Goal: Information Seeking & Learning: Learn about a topic

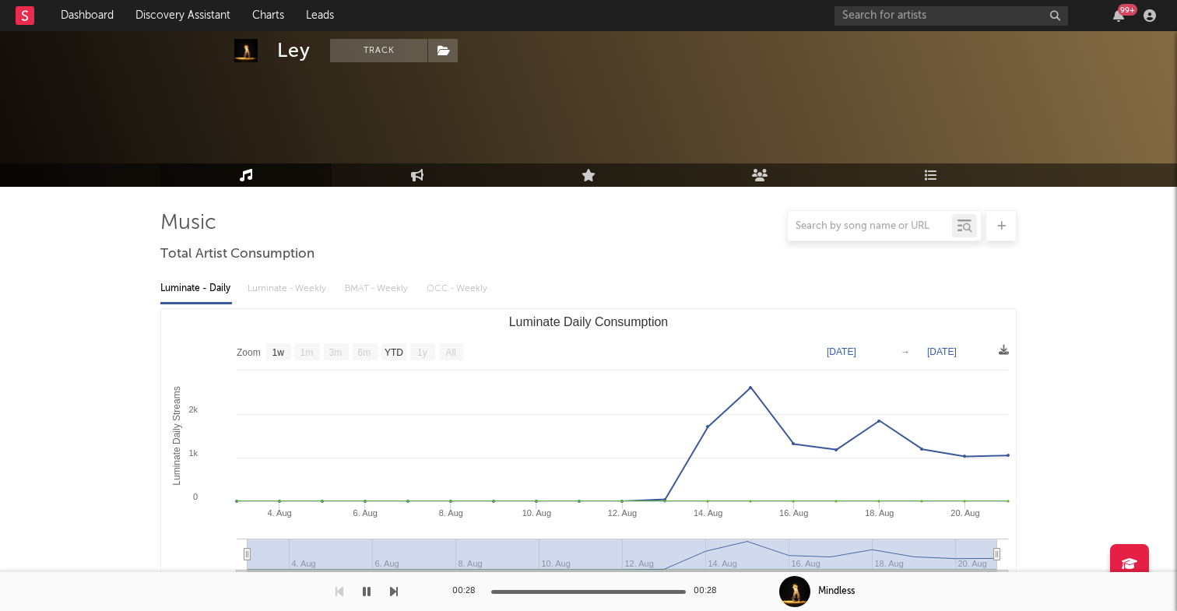
select select "1w"
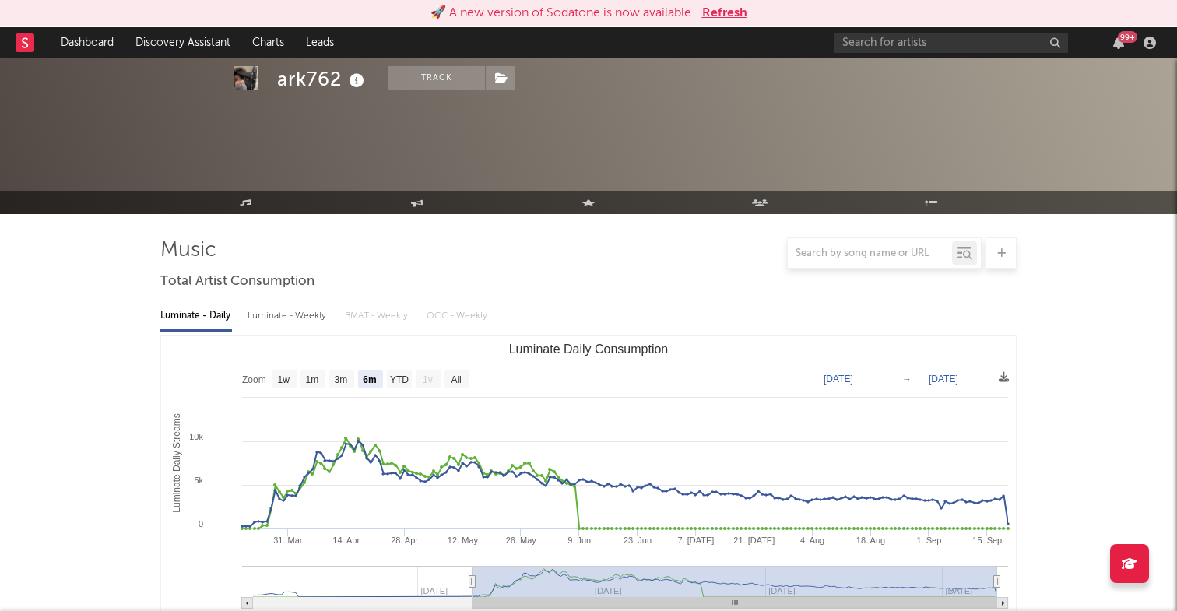
select select "6m"
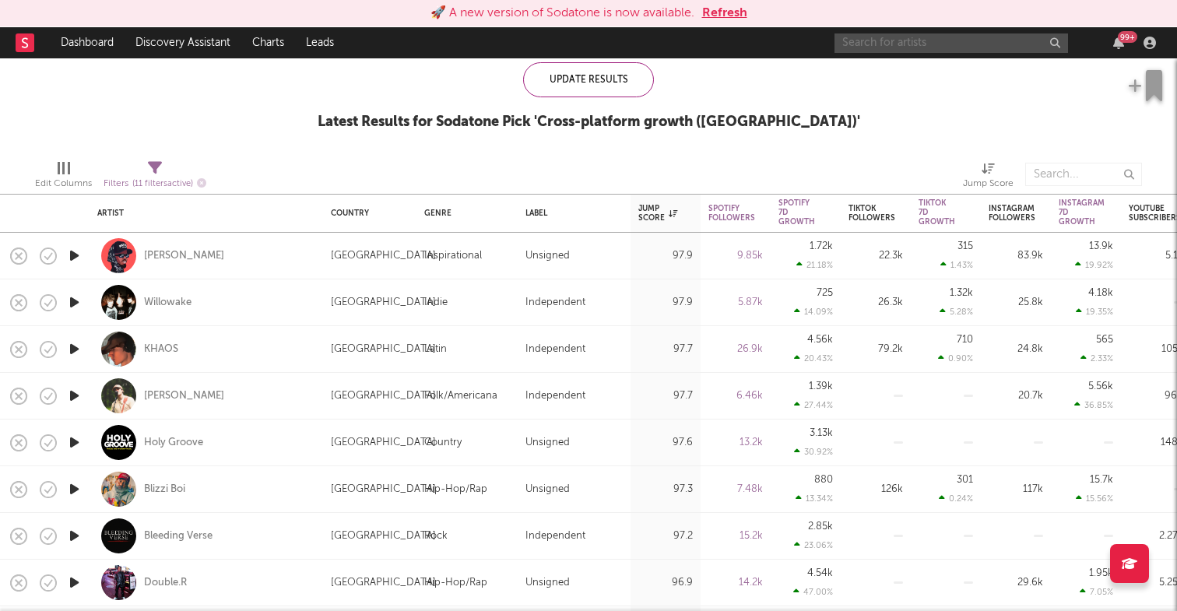
click at [962, 44] on input "text" at bounding box center [950, 42] width 233 height 19
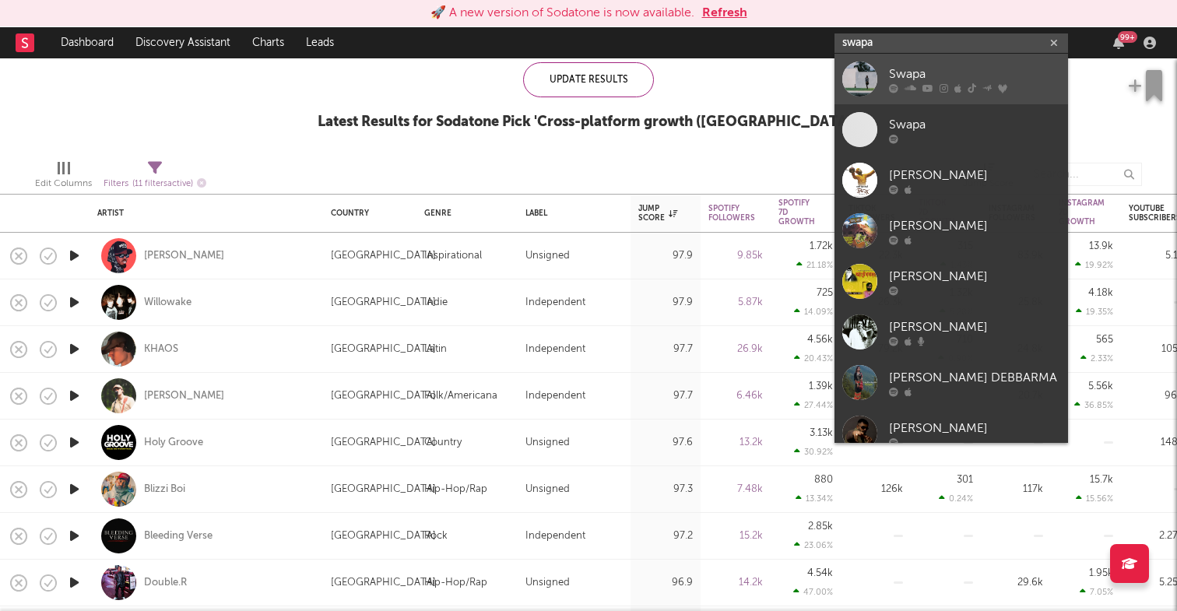
type input "swapa"
click at [970, 74] on div "Swapa" at bounding box center [974, 74] width 171 height 19
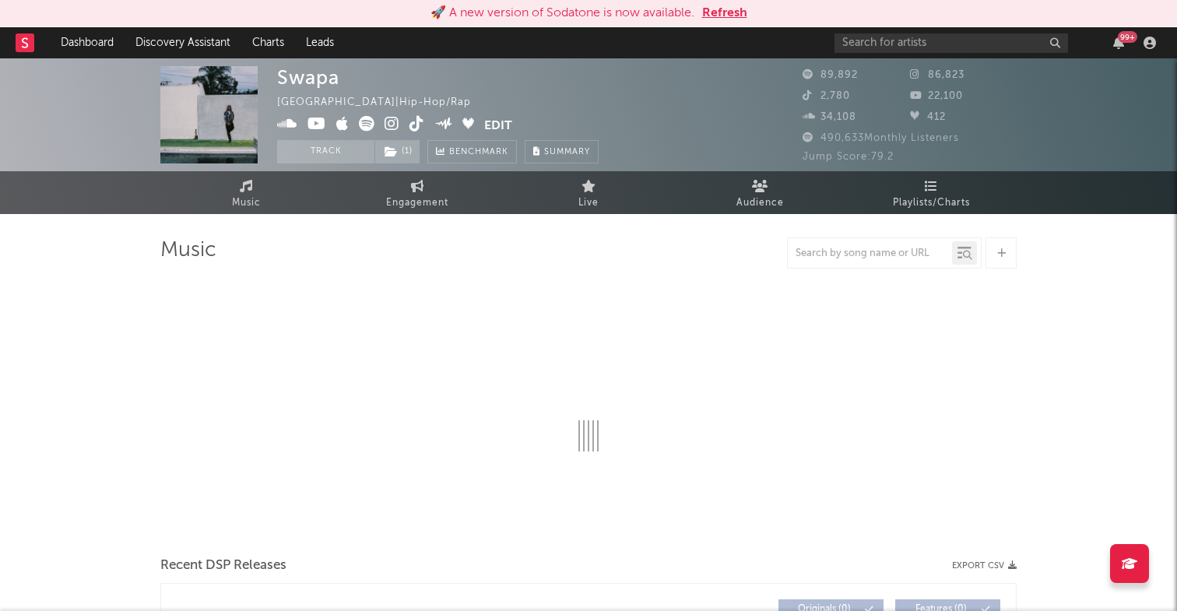
select select "6m"
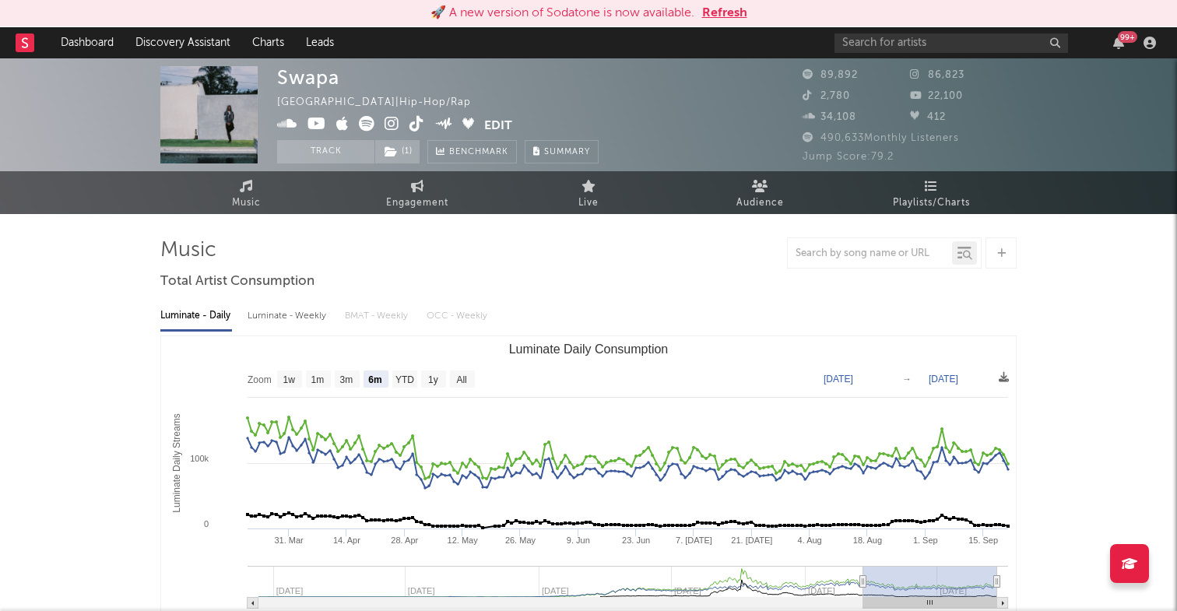
click at [444, 124] on icon at bounding box center [442, 124] width 17 height 12
click at [496, 125] on button "Edit" at bounding box center [498, 125] width 28 height 19
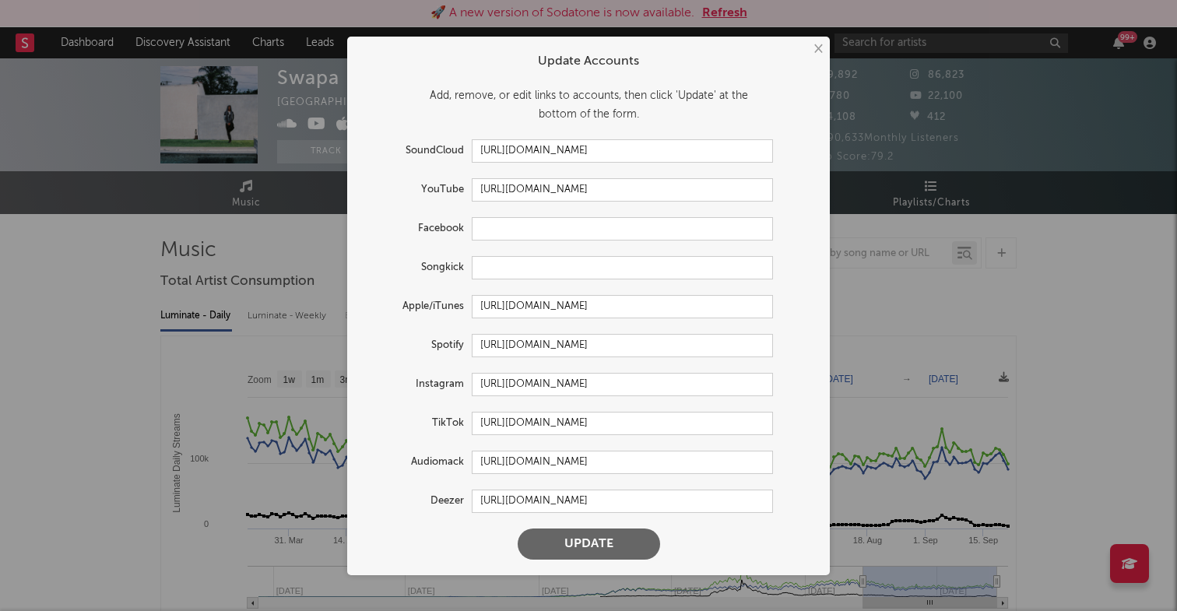
click at [818, 46] on button "×" at bounding box center [816, 48] width 17 height 17
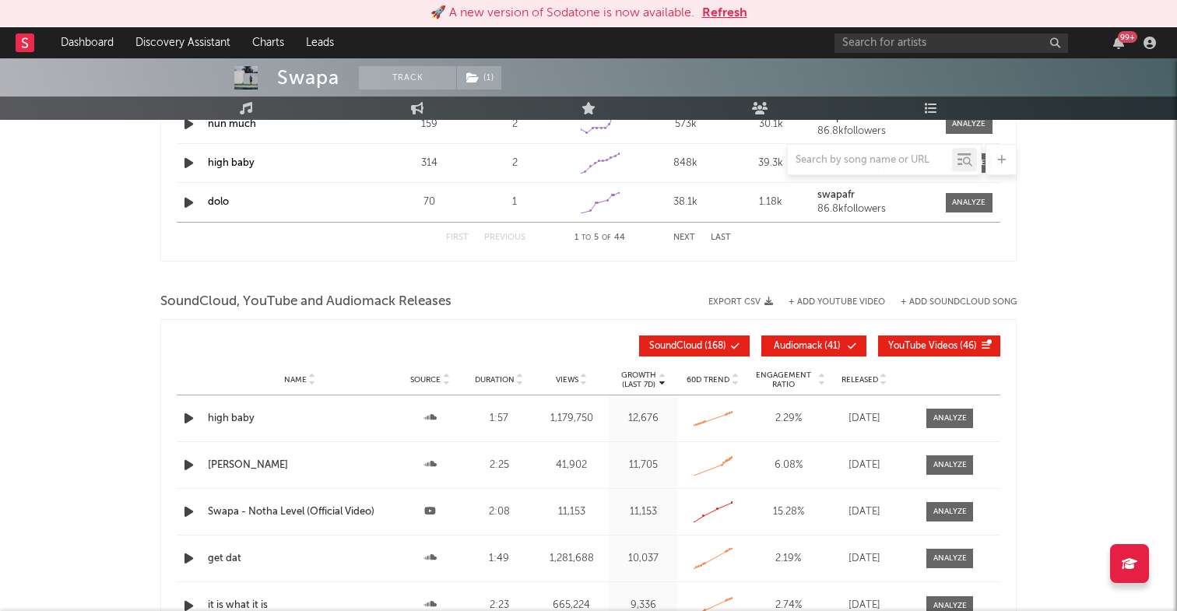
scroll to position [1590, 0]
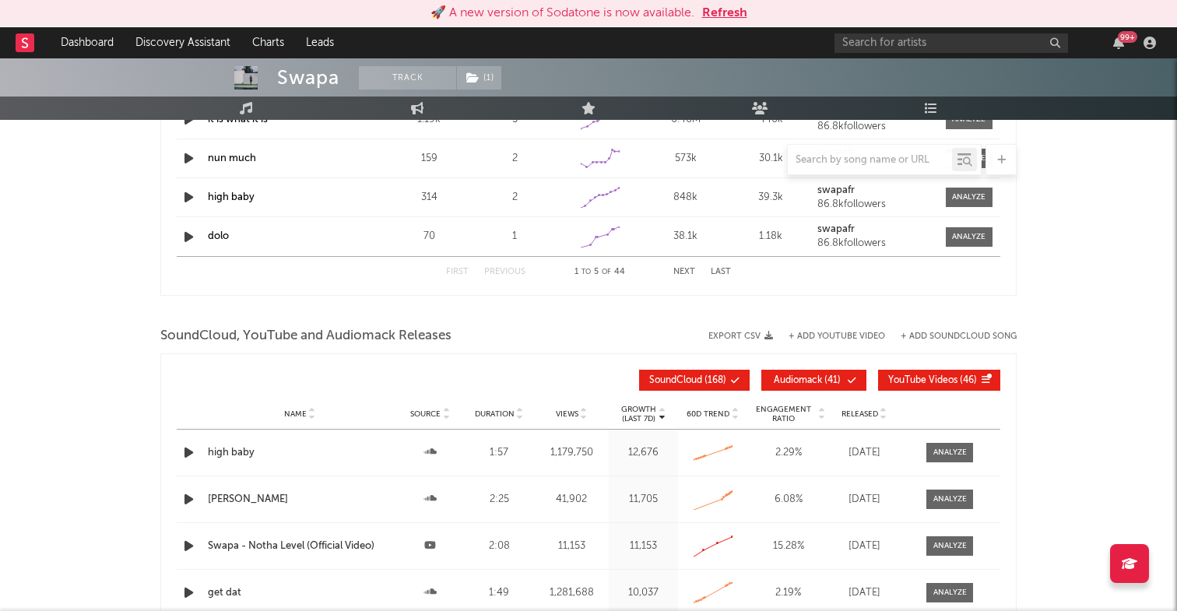
click at [1127, 552] on div at bounding box center [1129, 563] width 39 height 39
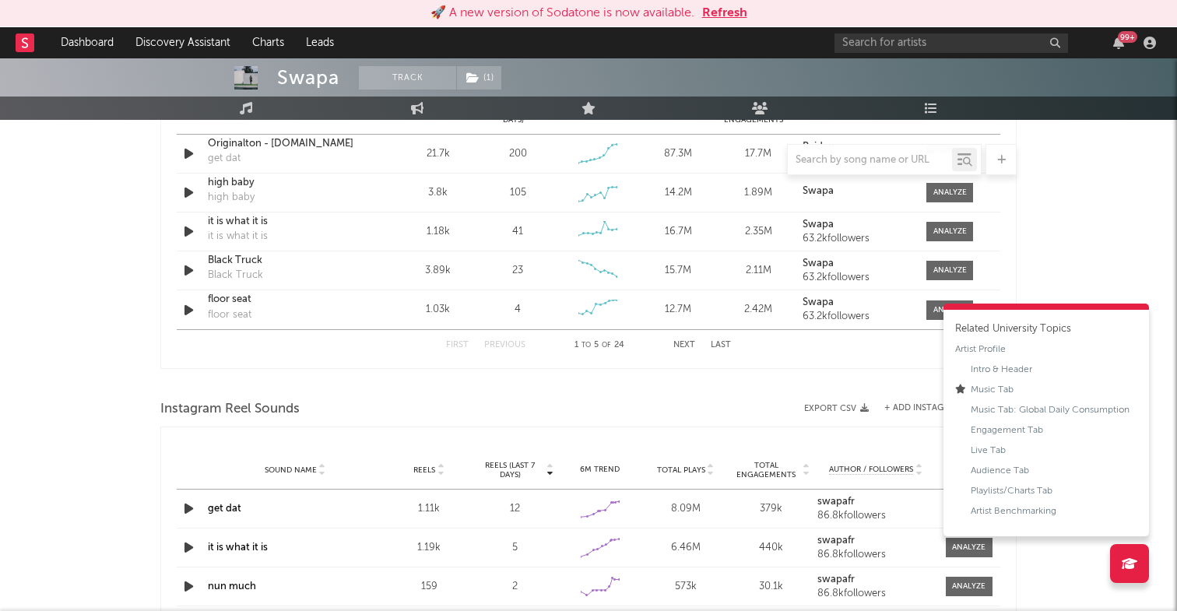
scroll to position [1159, 0]
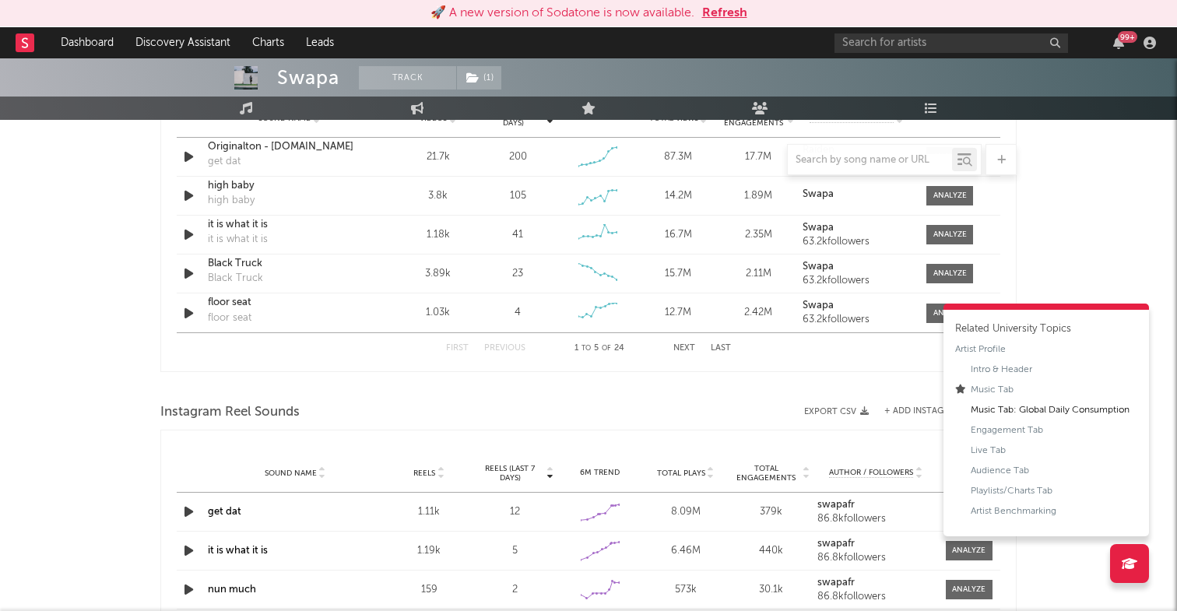
click at [988, 413] on div "Music Tab: Global Daily Consumption" at bounding box center [1049, 410] width 159 height 14
click at [1023, 205] on div "Swapa Track ( 1 ) United States | Hip-Hop/Rap Edit Track ( 1 ) Benchmark Summar…" at bounding box center [588, 75] width 1177 height 2351
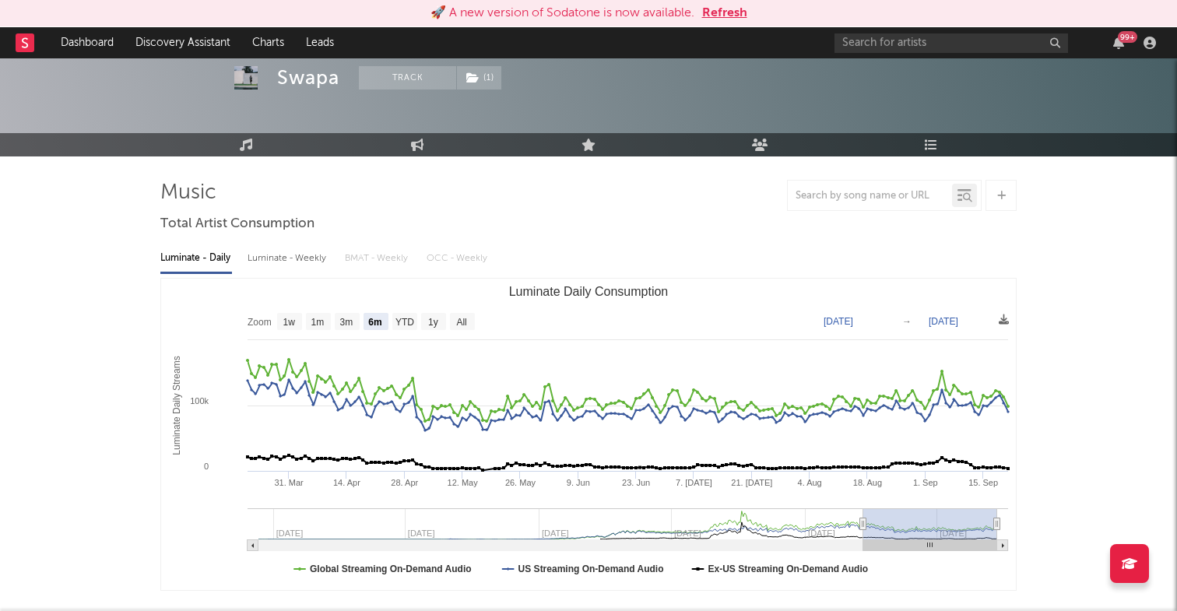
scroll to position [0, 0]
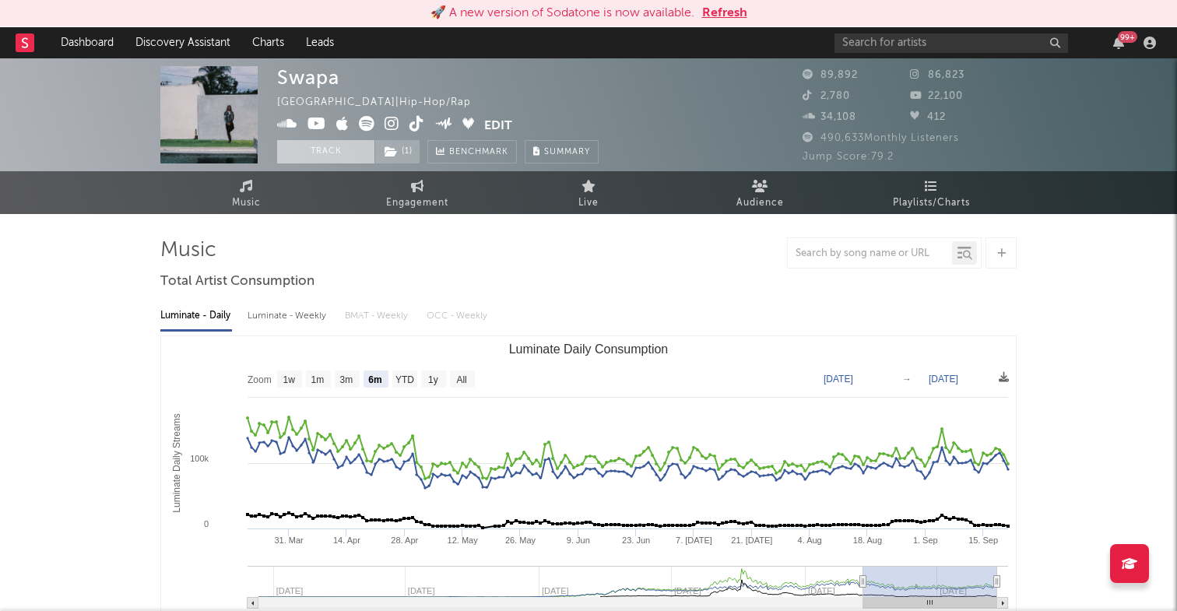
click at [359, 150] on button "Track" at bounding box center [325, 151] width 97 height 23
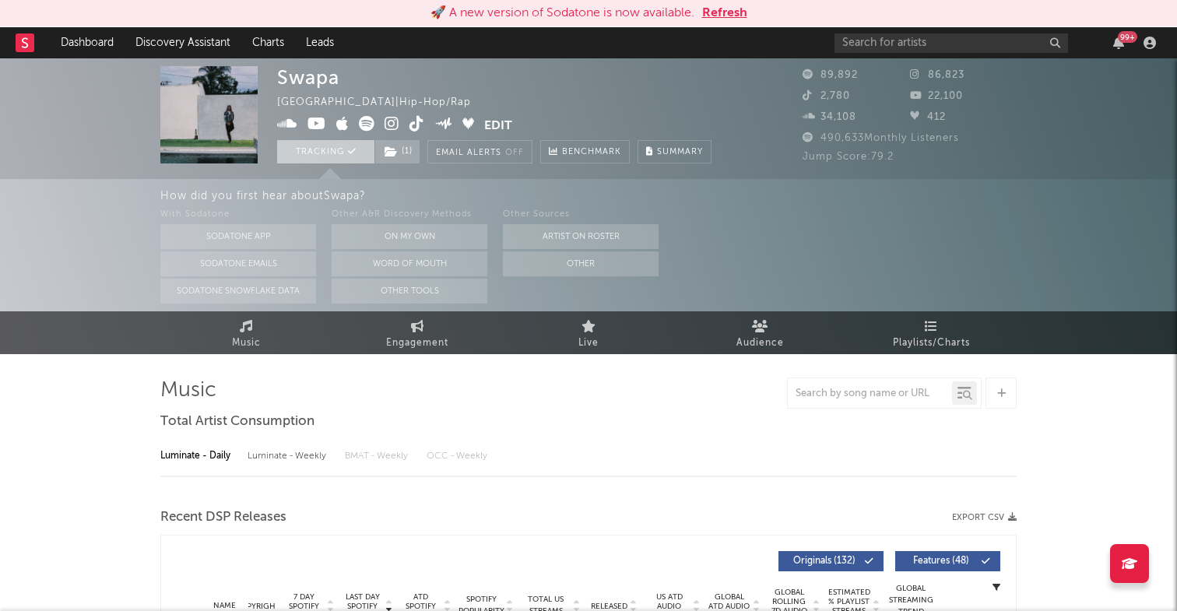
select select "6m"
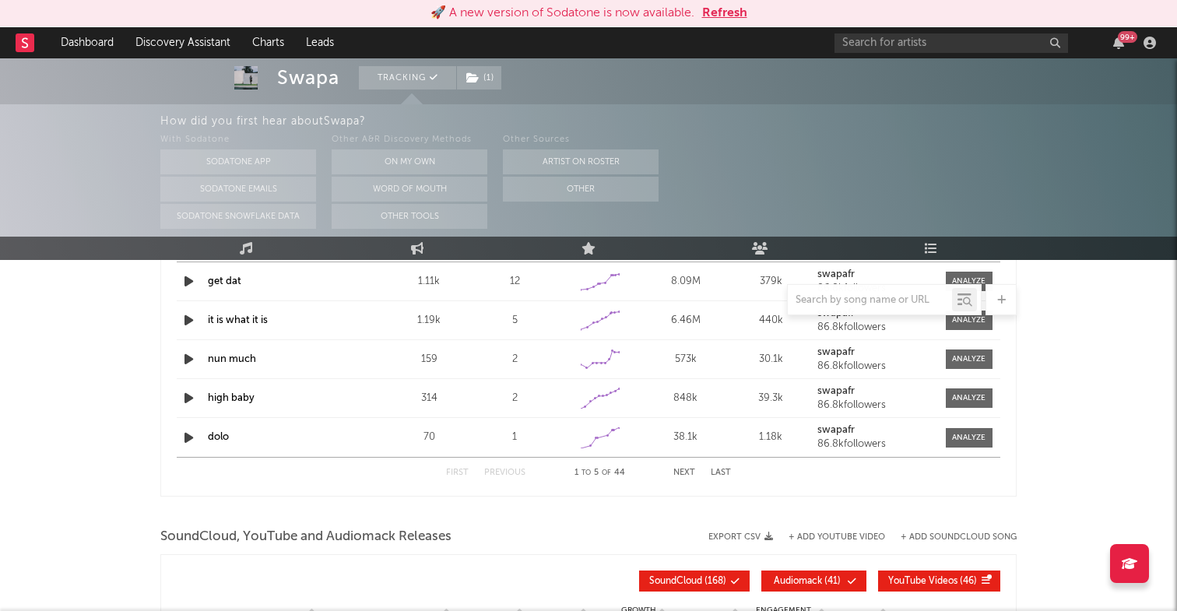
scroll to position [1705, 0]
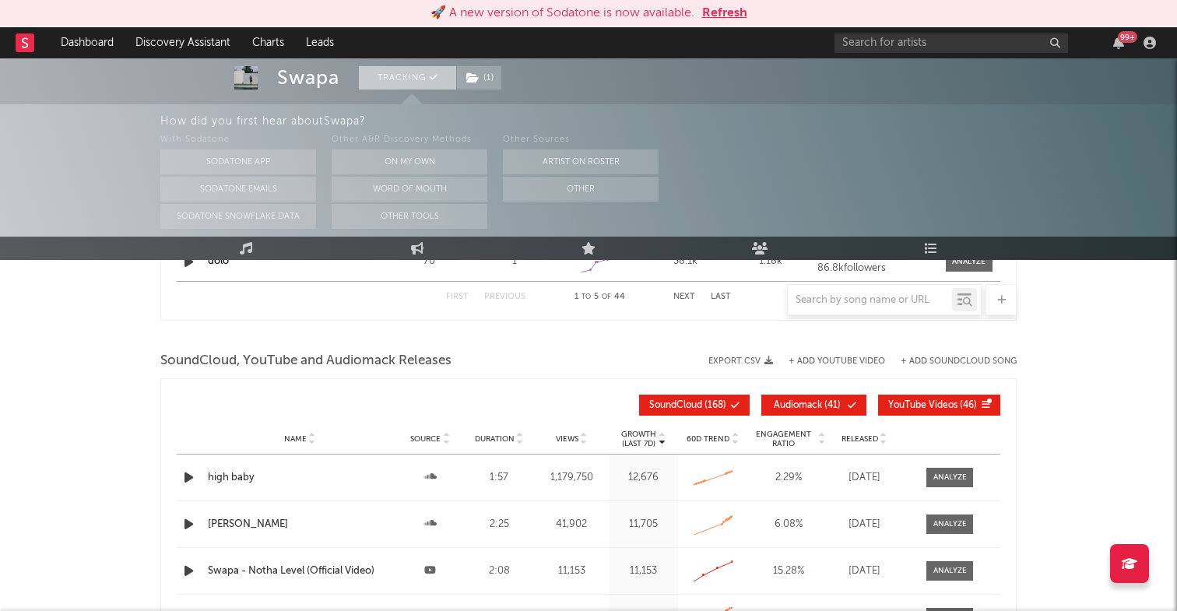
click at [389, 75] on button "Tracking" at bounding box center [407, 77] width 97 height 23
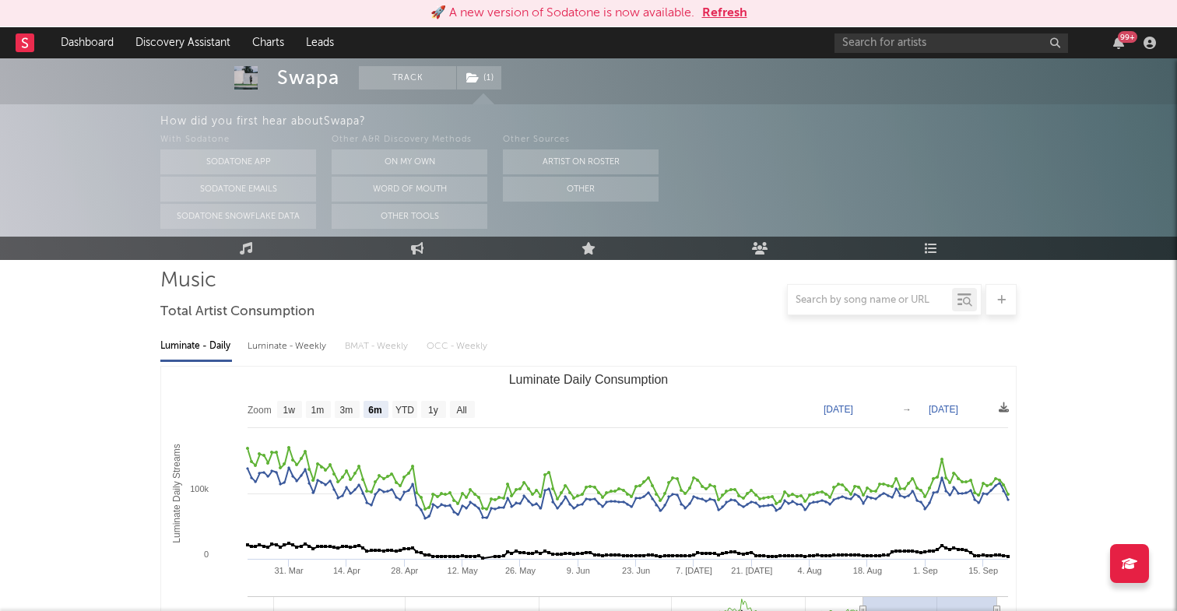
scroll to position [0, 0]
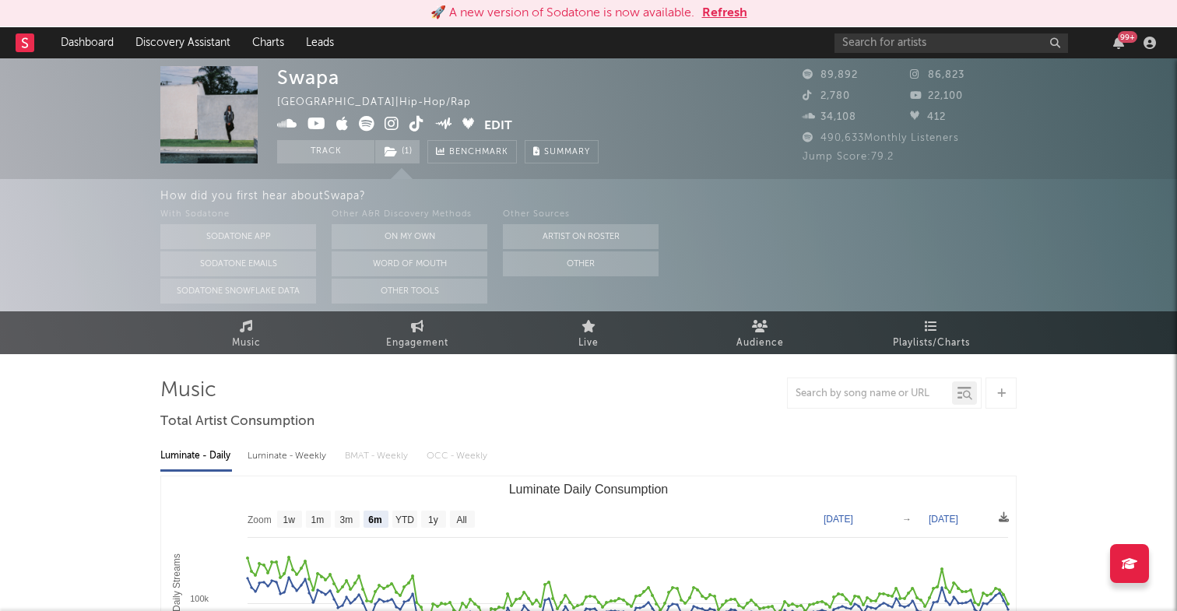
click at [585, 388] on div at bounding box center [588, 392] width 856 height 31
click at [466, 125] on icon at bounding box center [468, 124] width 12 height 12
click at [481, 398] on div at bounding box center [588, 392] width 856 height 31
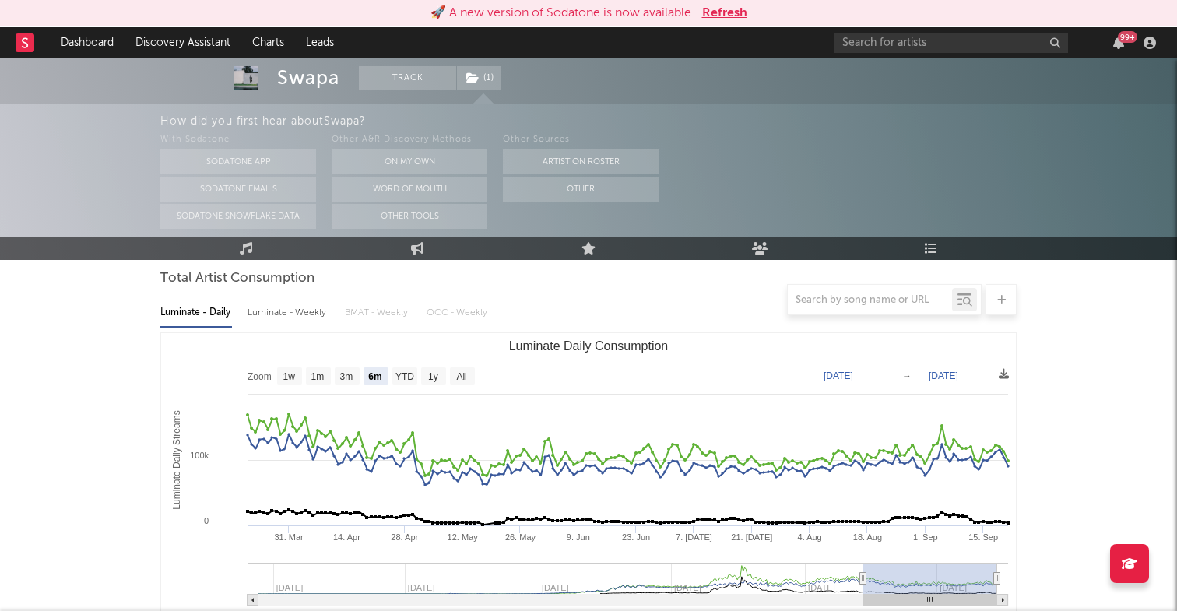
scroll to position [162, 0]
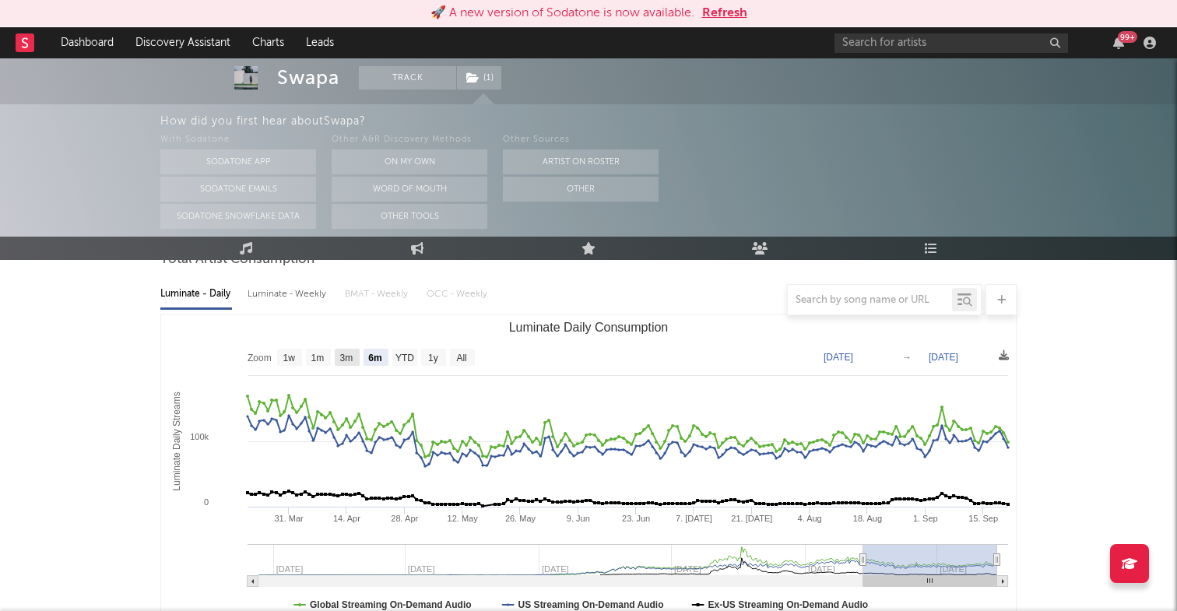
click at [352, 358] on text "3m" at bounding box center [346, 358] width 13 height 11
select select "3m"
type input "2025-06-21"
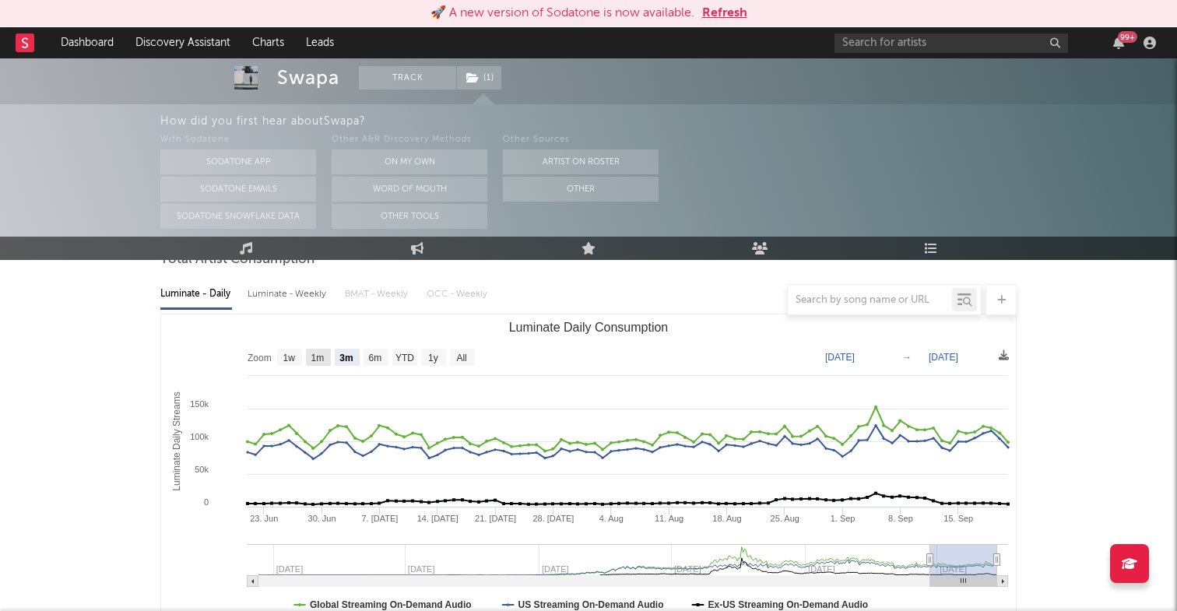
click at [320, 356] on text "1m" at bounding box center [317, 358] width 13 height 11
select select "1m"
type input "2025-08-21"
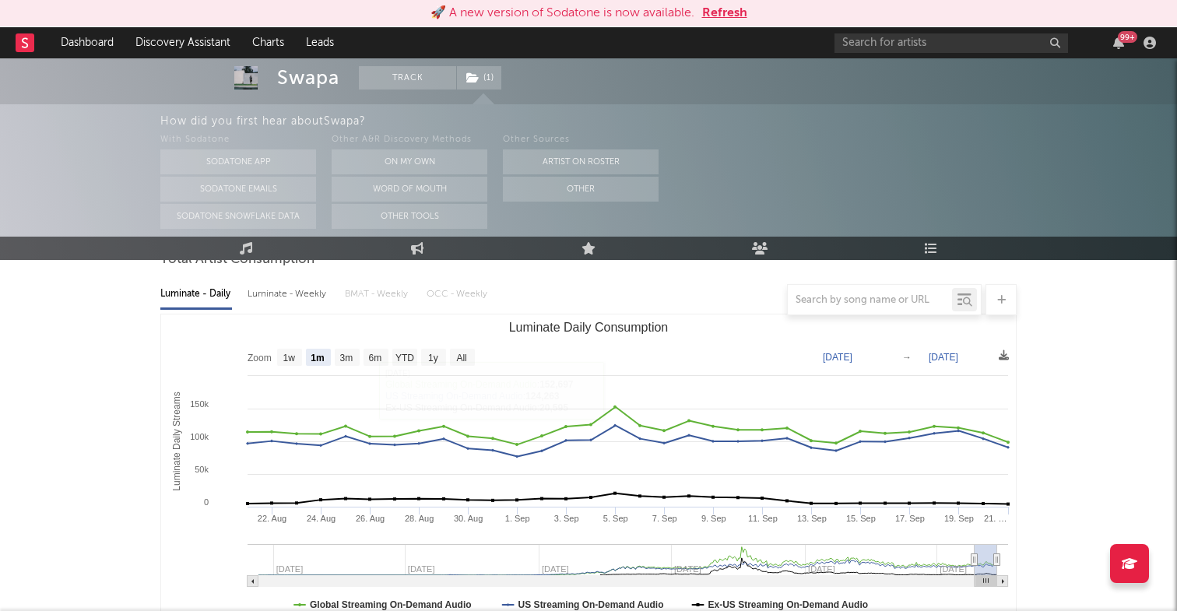
click at [292, 359] on text "1w" at bounding box center [289, 358] width 12 height 11
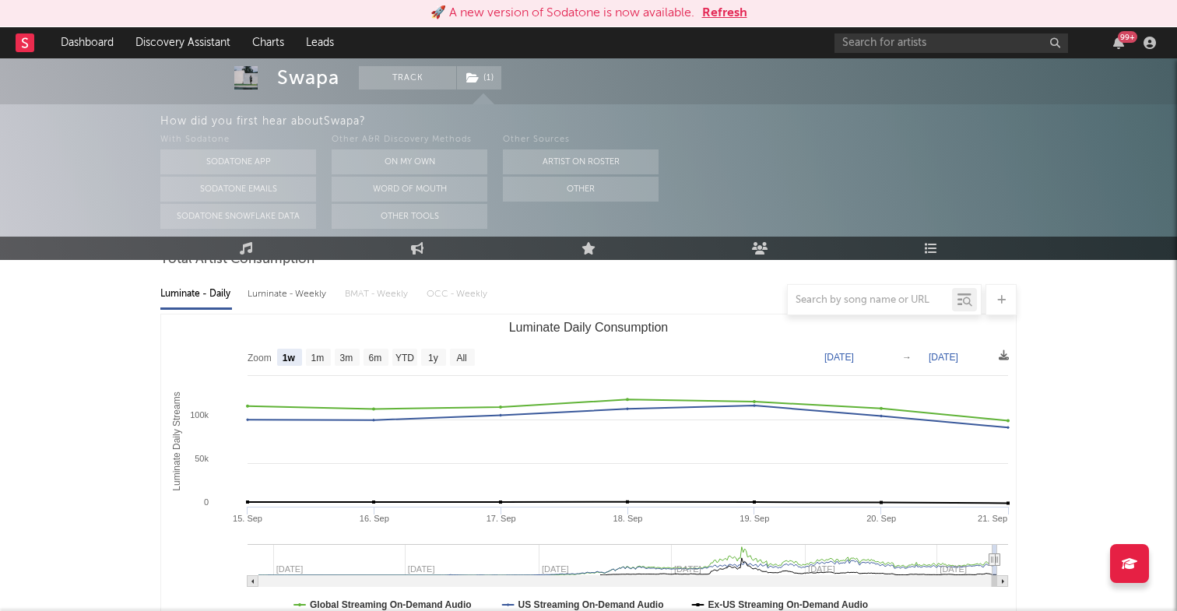
select select "1w"
type input "2025-09-15"
click at [342, 356] on text "3m" at bounding box center [346, 358] width 13 height 11
select select "3m"
type input "2025-06-21"
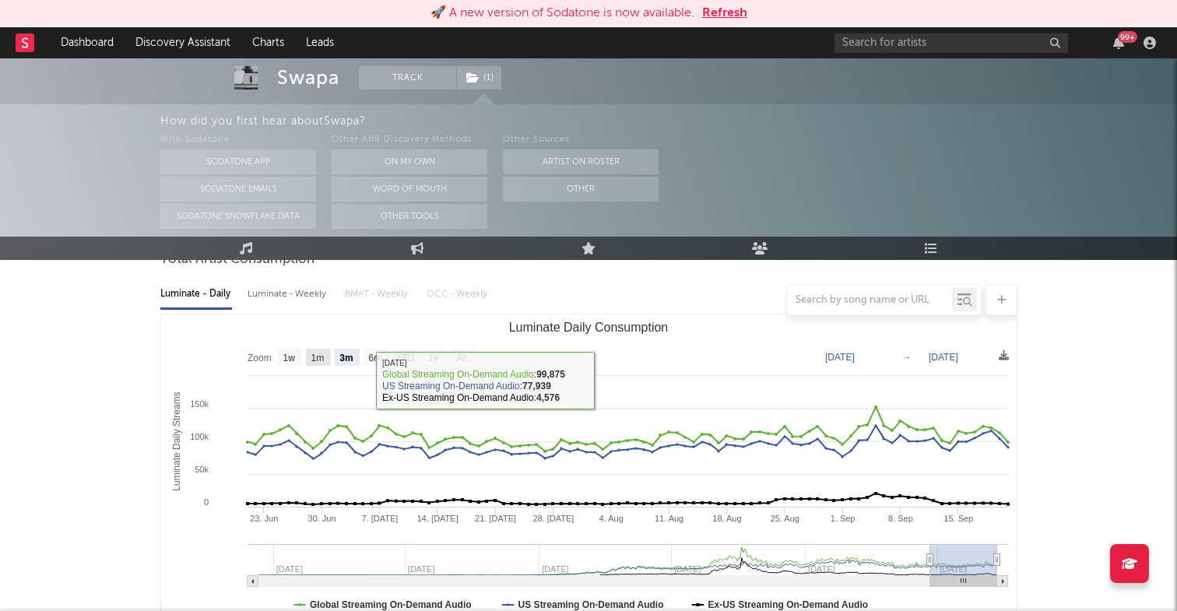
click at [322, 359] on text "1m" at bounding box center [317, 358] width 13 height 11
select select "1m"
type input "2025-08-21"
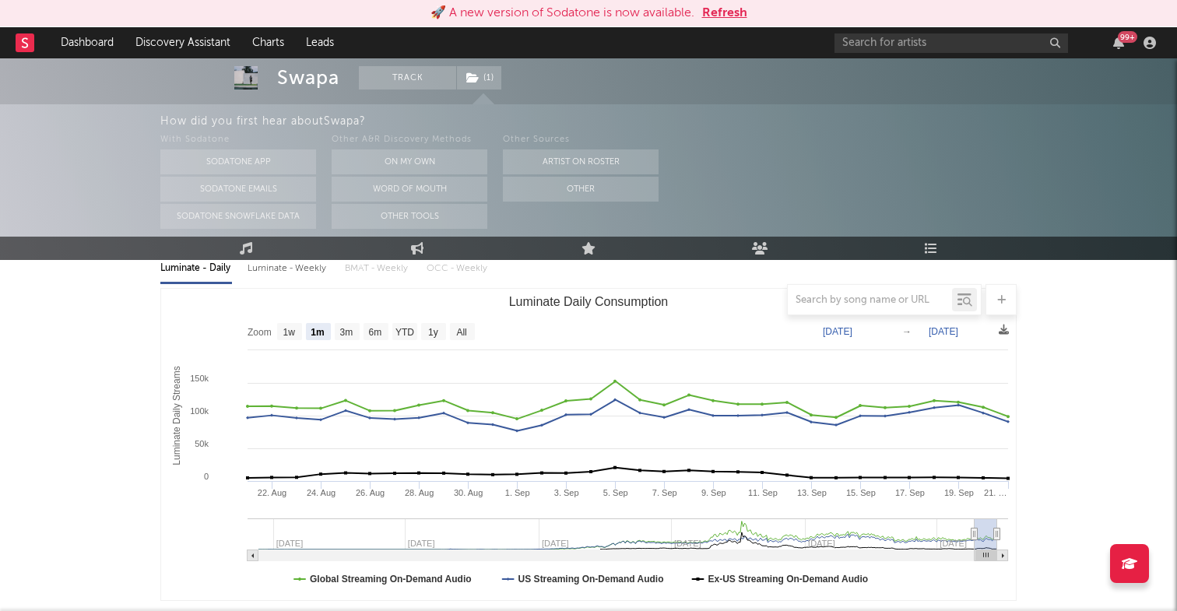
scroll to position [0, 0]
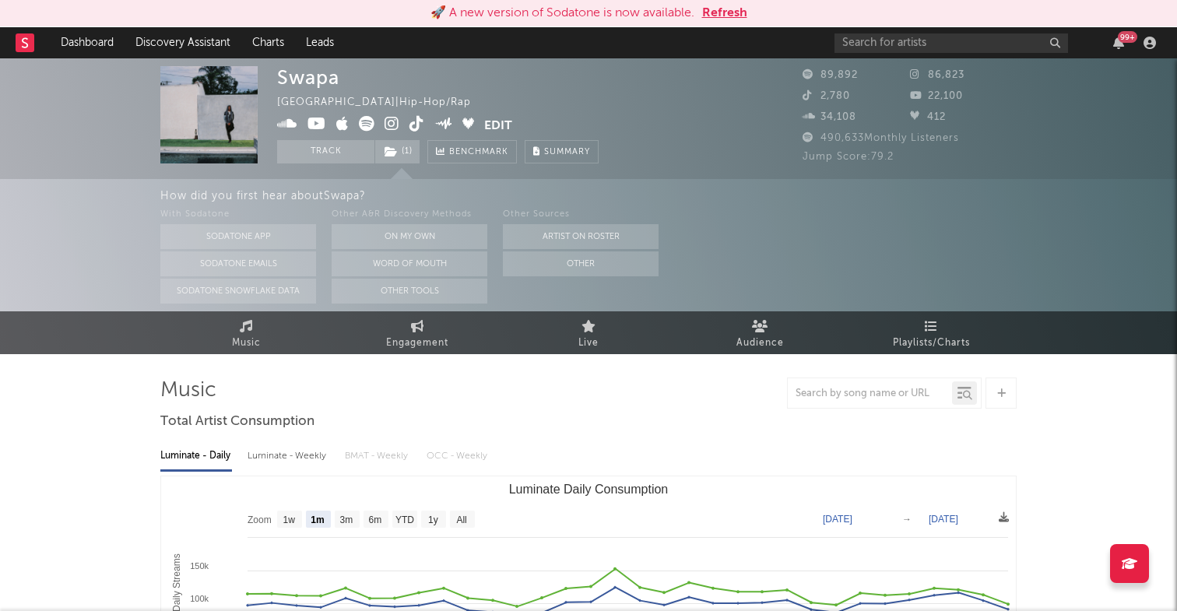
click at [204, 117] on img at bounding box center [208, 114] width 97 height 97
click at [728, 14] on button "Refresh" at bounding box center [724, 13] width 45 height 19
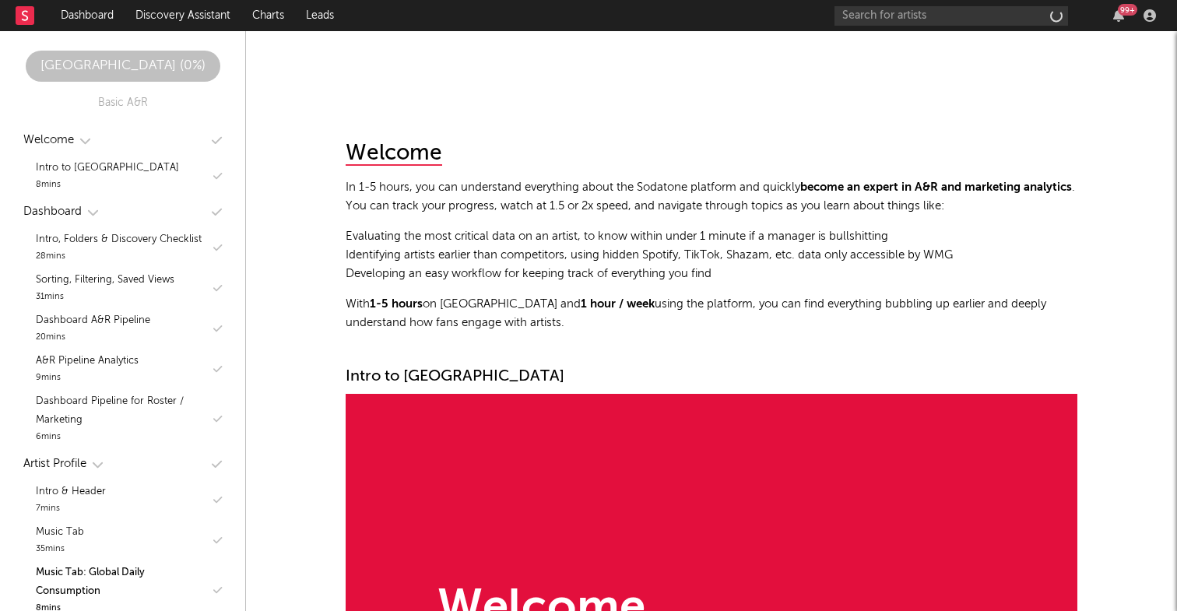
scroll to position [5023, 0]
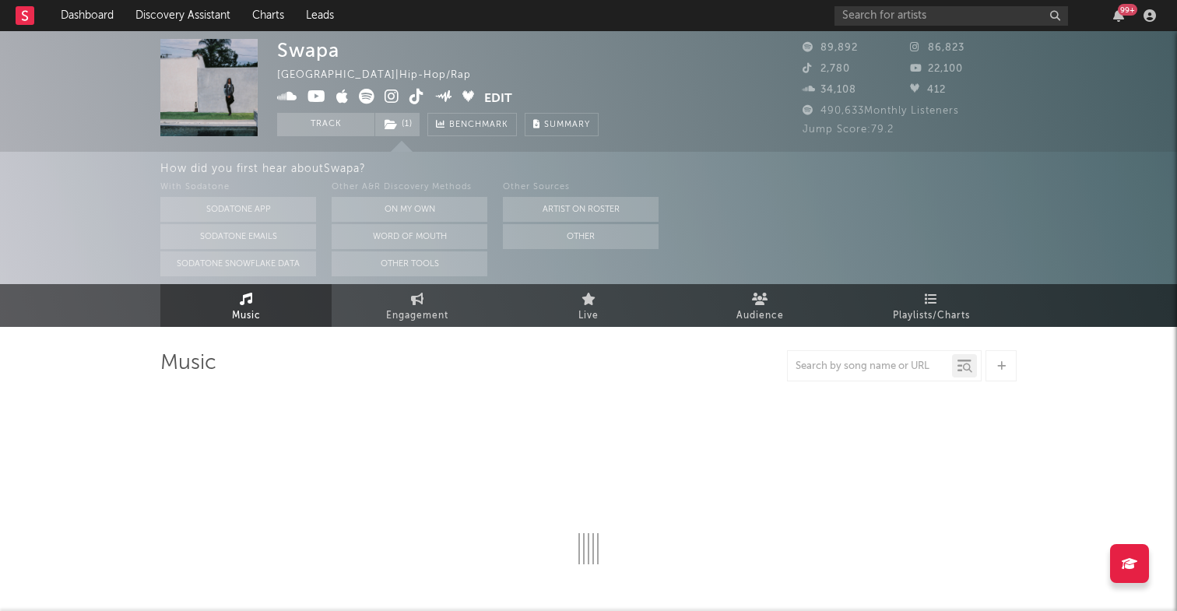
select select "6m"
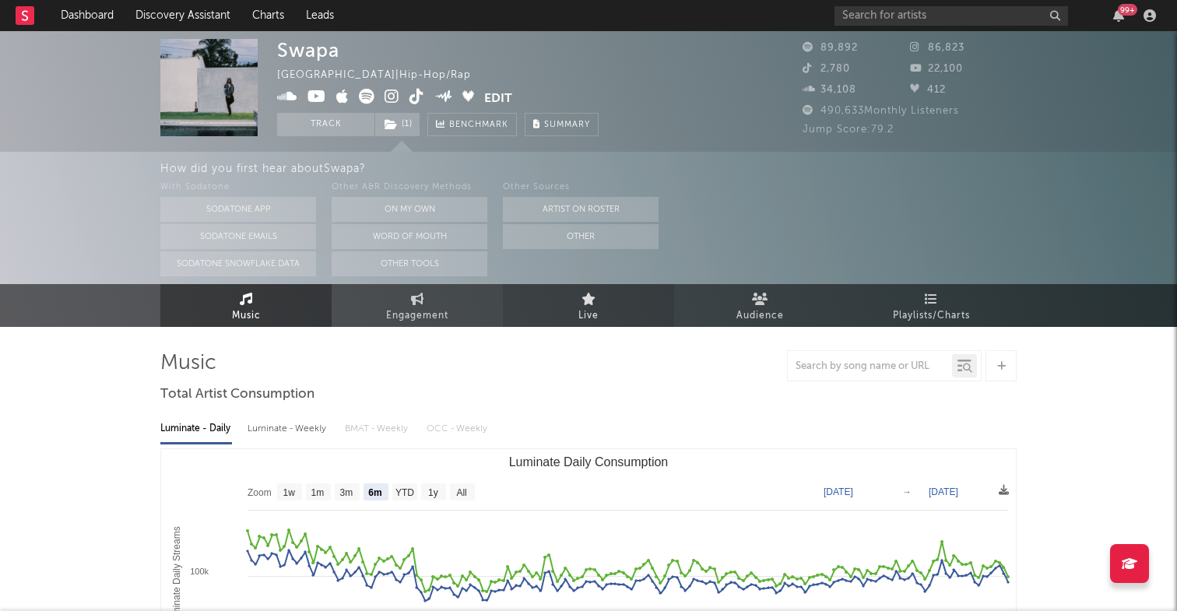
click at [588, 303] on icon at bounding box center [588, 299] width 15 height 12
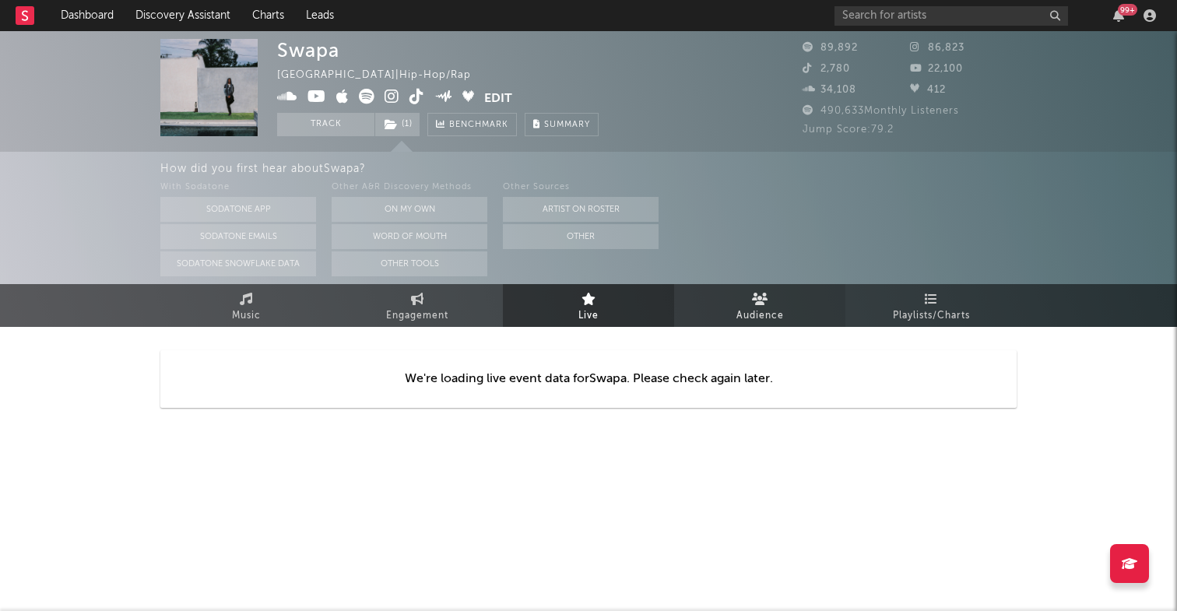
click at [787, 306] on link "Audience" at bounding box center [759, 305] width 171 height 43
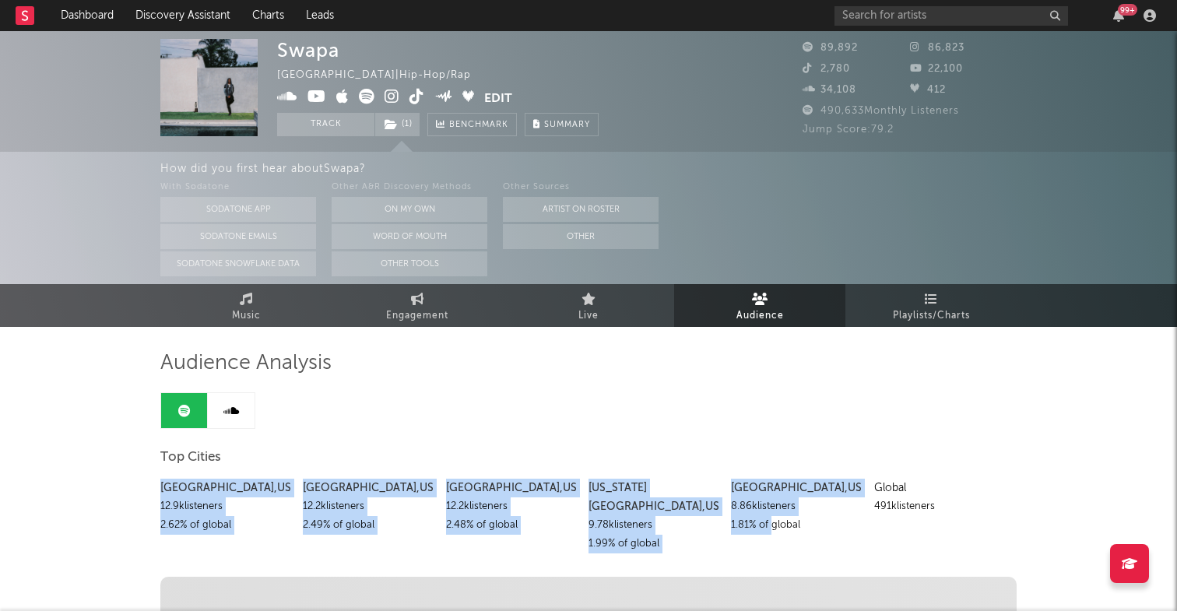
drag, startPoint x: 161, startPoint y: 488, endPoint x: 770, endPoint y: 525, distance: 610.4
click at [770, 525] on div "Los Angeles , US 12.9k listeners 2.62 % of global Atlanta , US 12.2k listeners …" at bounding box center [588, 512] width 856 height 82
click at [512, 487] on div "Chicago , US" at bounding box center [511, 488] width 131 height 19
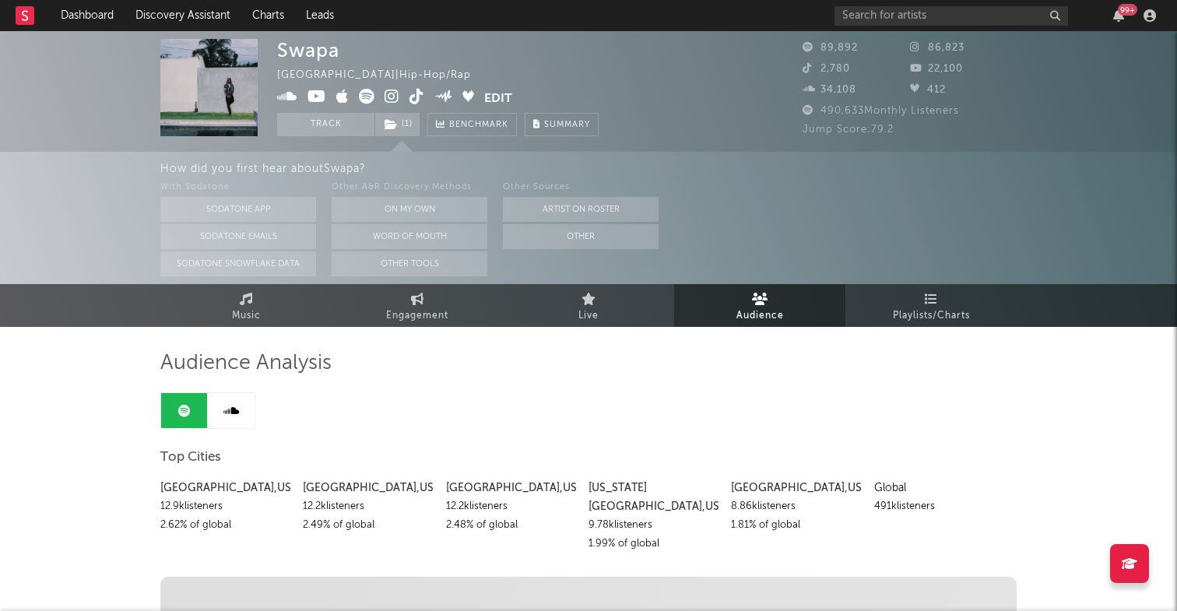
click at [235, 402] on link at bounding box center [231, 410] width 47 height 35
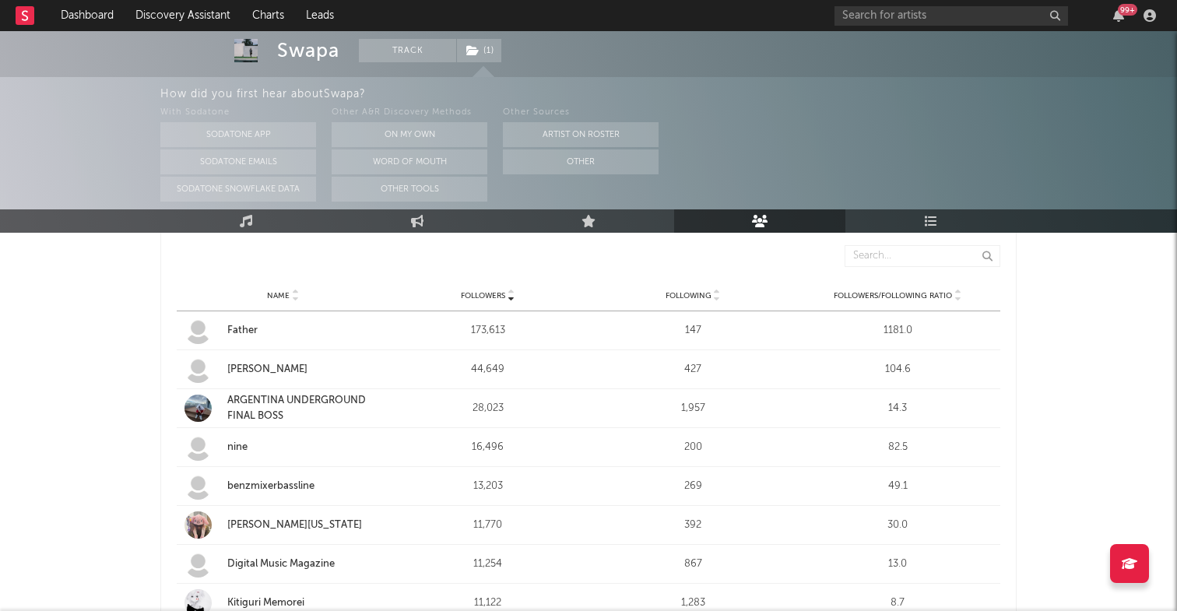
scroll to position [251, 0]
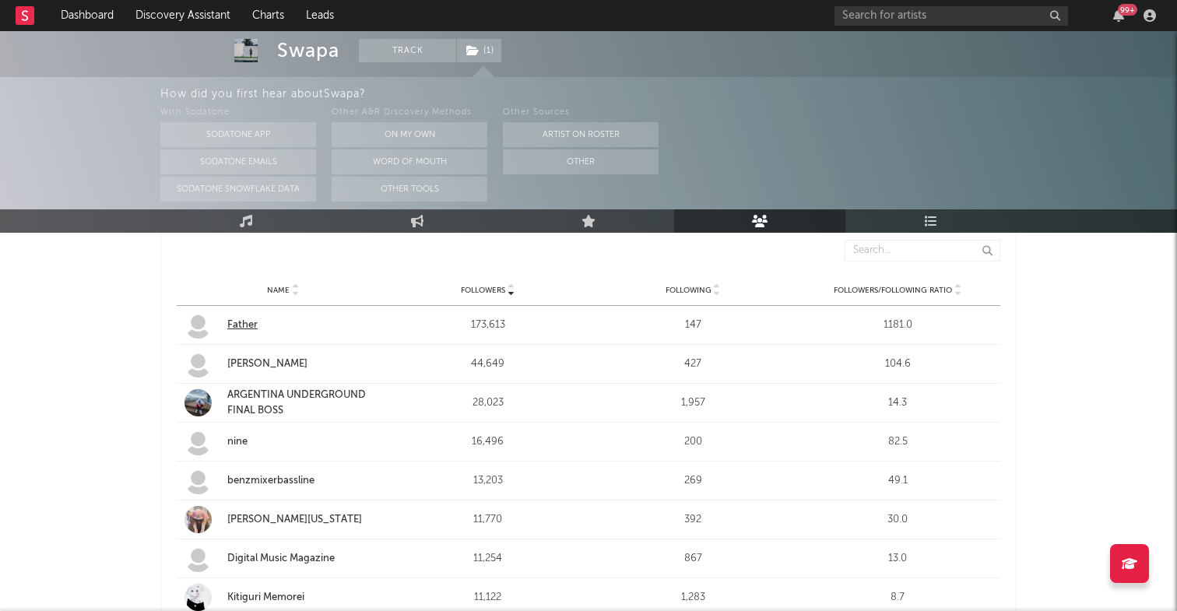
click at [244, 323] on div "Father" at bounding box center [304, 325] width 154 height 16
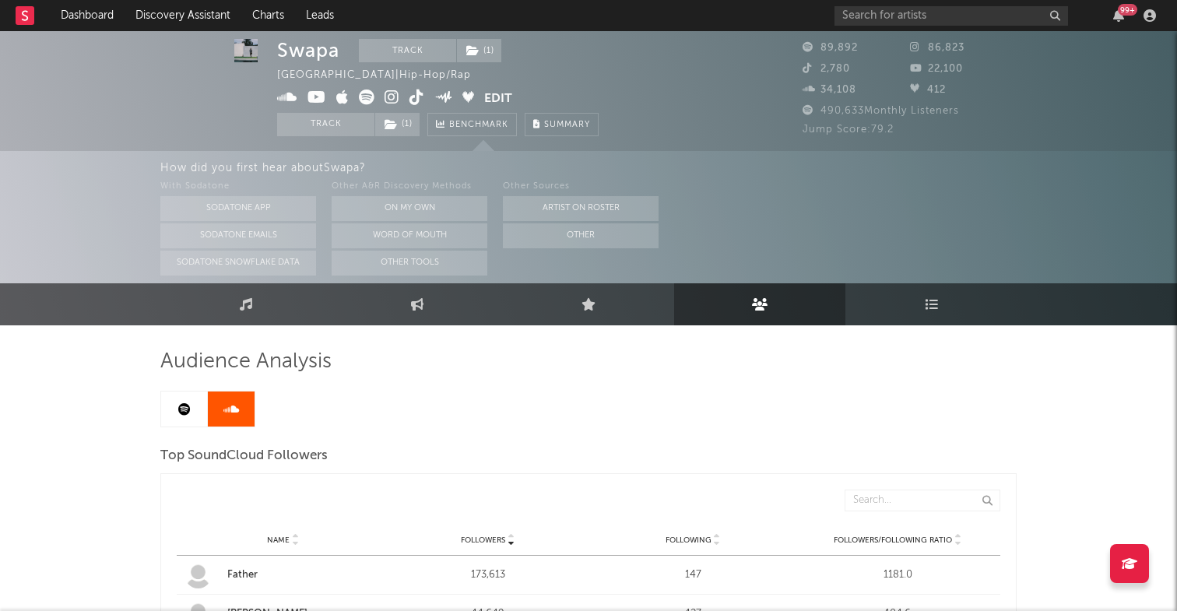
scroll to position [0, 0]
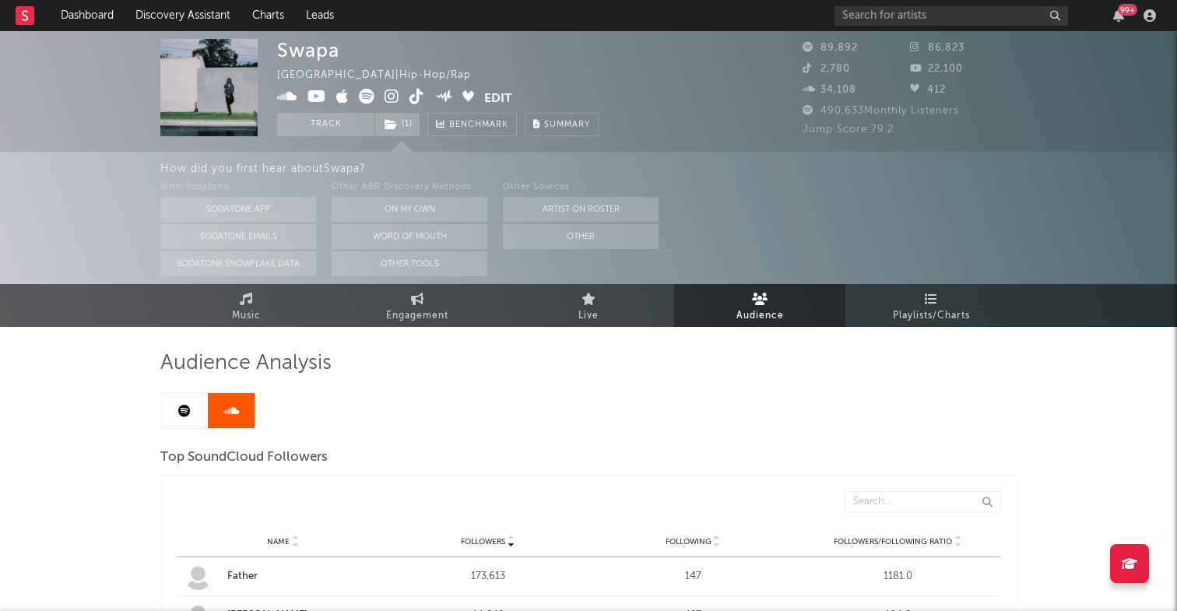
click at [177, 406] on link at bounding box center [184, 410] width 47 height 35
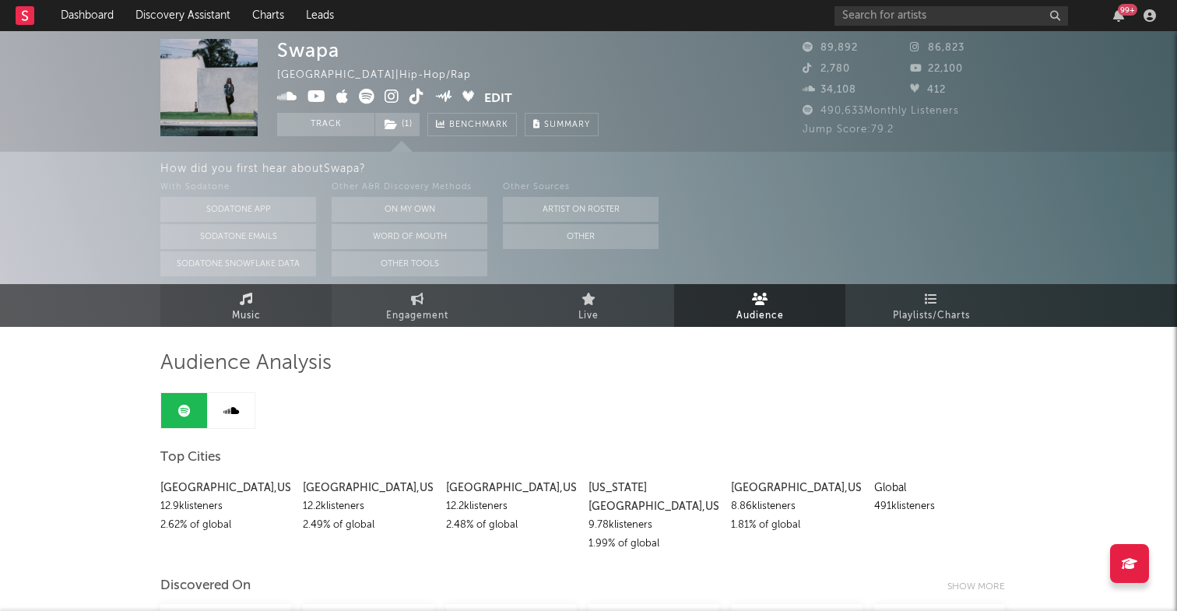
click at [257, 301] on link "Music" at bounding box center [245, 305] width 171 height 43
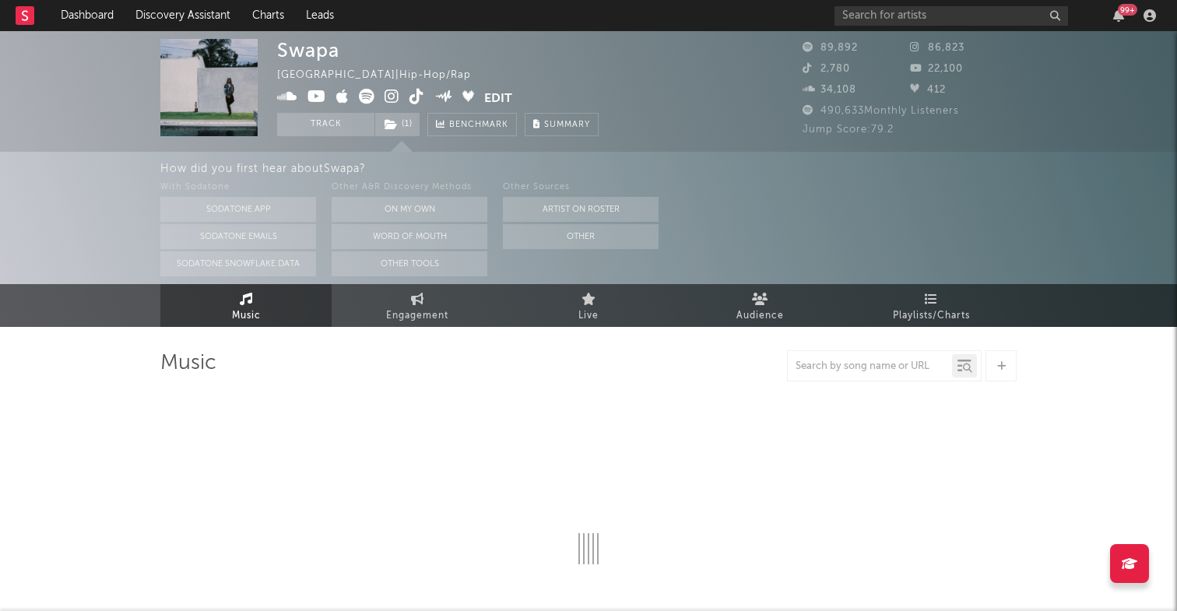
select select "6m"
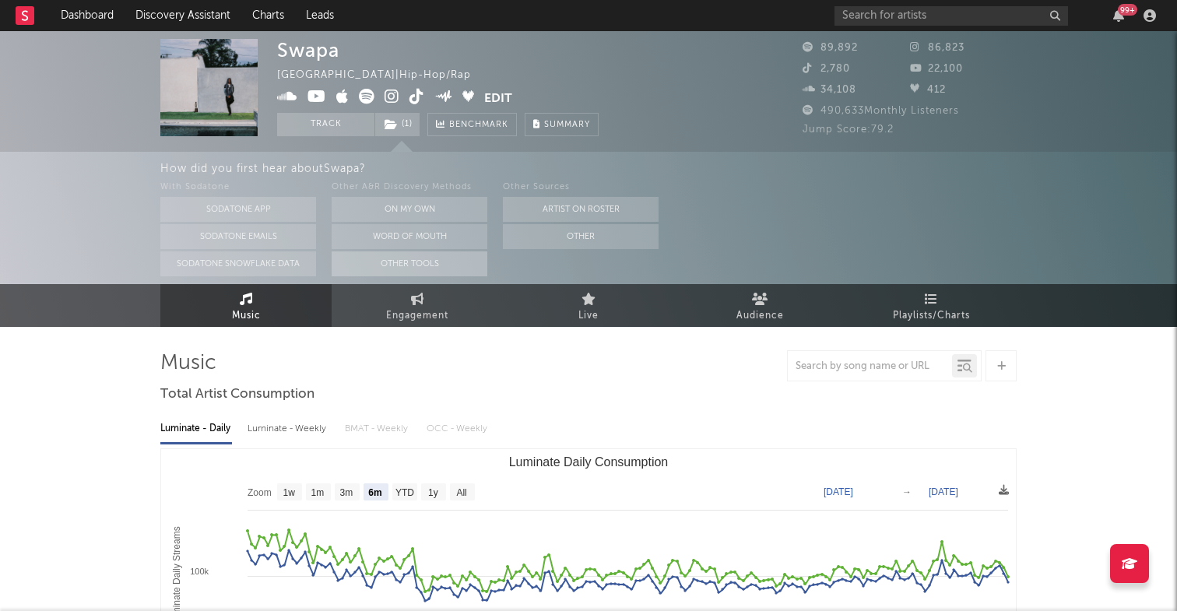
click at [420, 268] on button "Other Tools" at bounding box center [409, 263] width 156 height 25
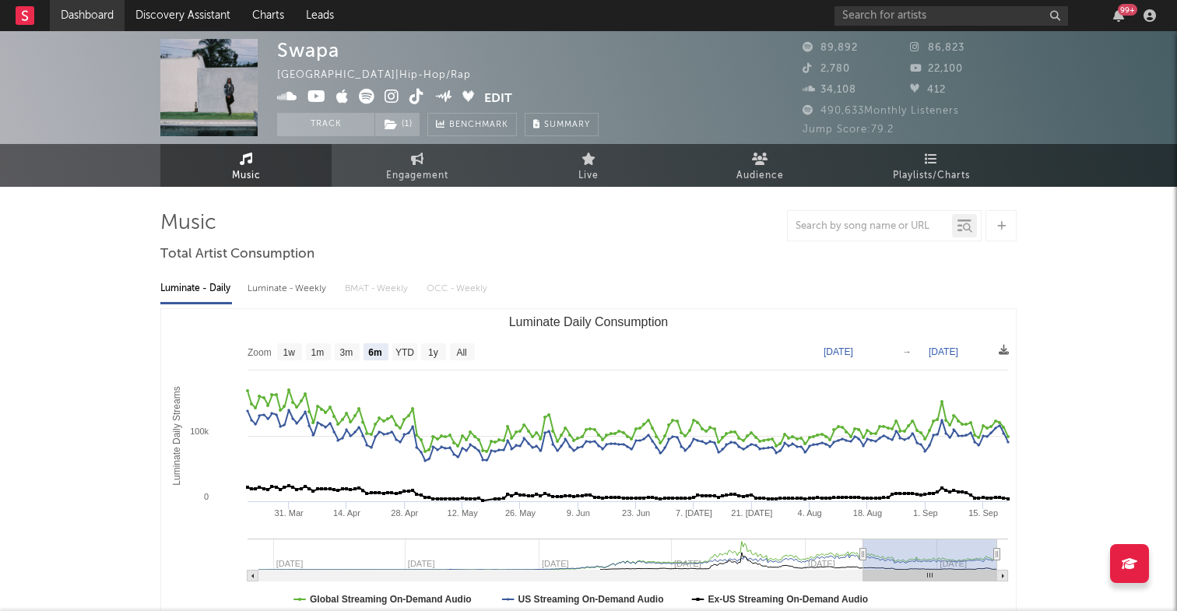
click at [101, 16] on link "Dashboard" at bounding box center [87, 15] width 75 height 31
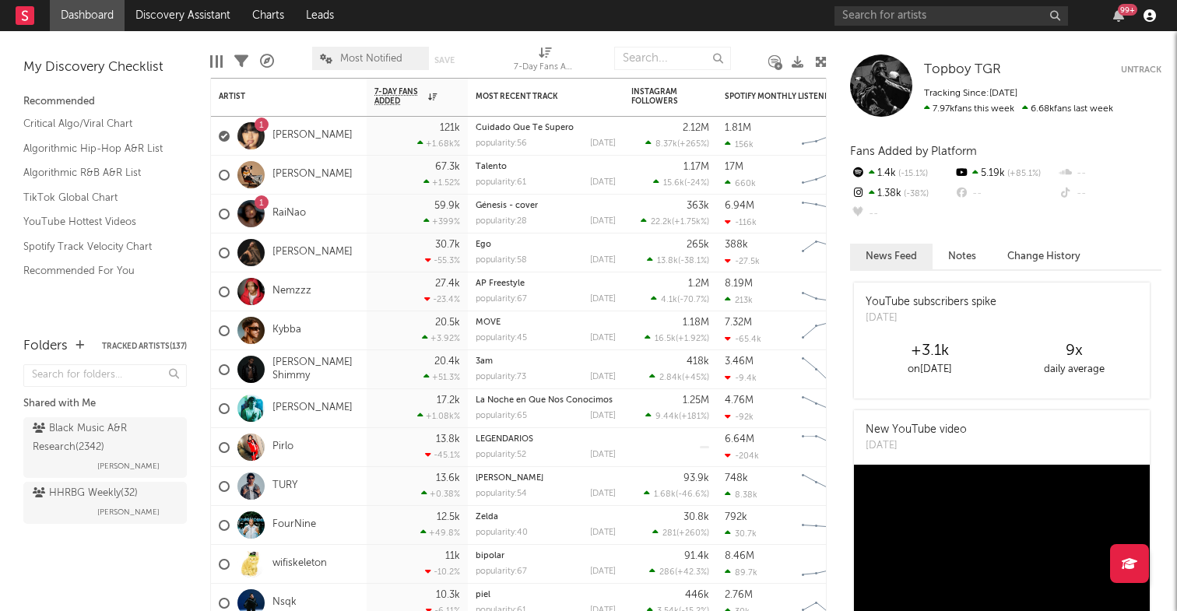
click at [1153, 19] on icon "button" at bounding box center [1149, 15] width 12 height 12
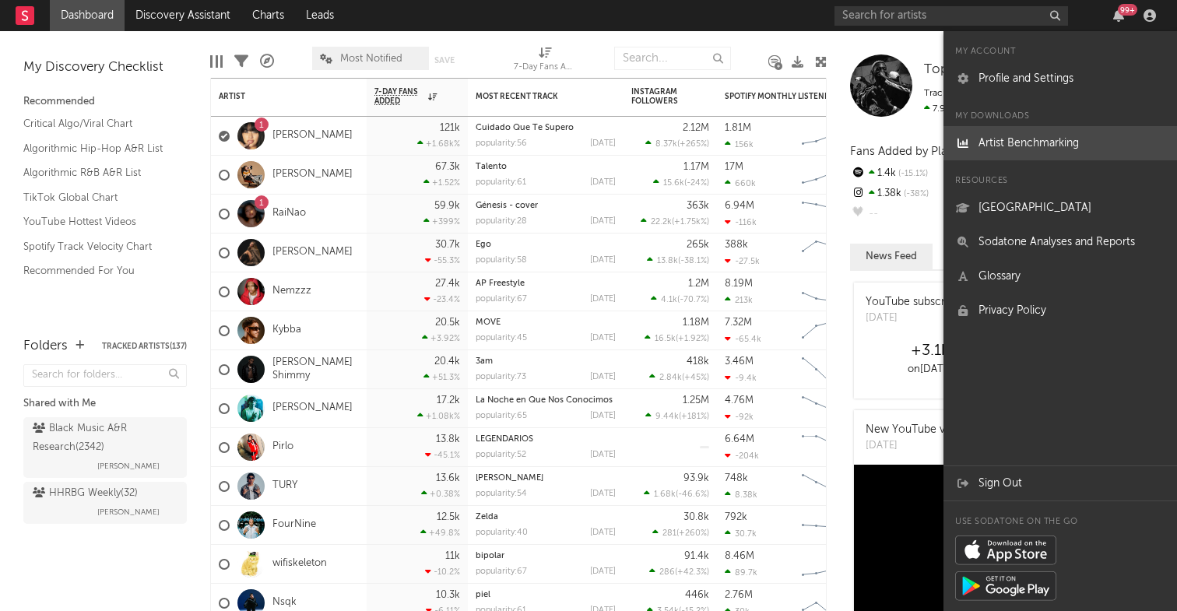
click at [1051, 143] on link "Artist Benchmarking" at bounding box center [1059, 143] width 233 height 34
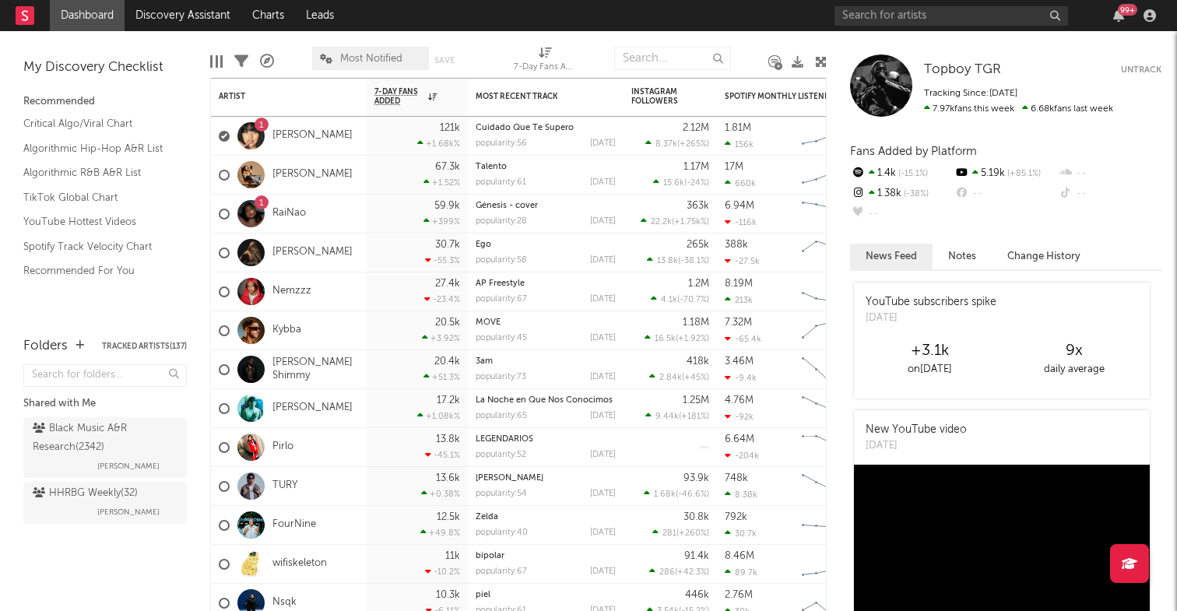
click at [871, 233] on div "Topboy TGR Topboy TGR Untrack Tracking Since: January 22, 2024 7.97k fans this …" at bounding box center [1001, 321] width 350 height 580
click at [197, 25] on link "Discovery Assistant" at bounding box center [183, 15] width 117 height 31
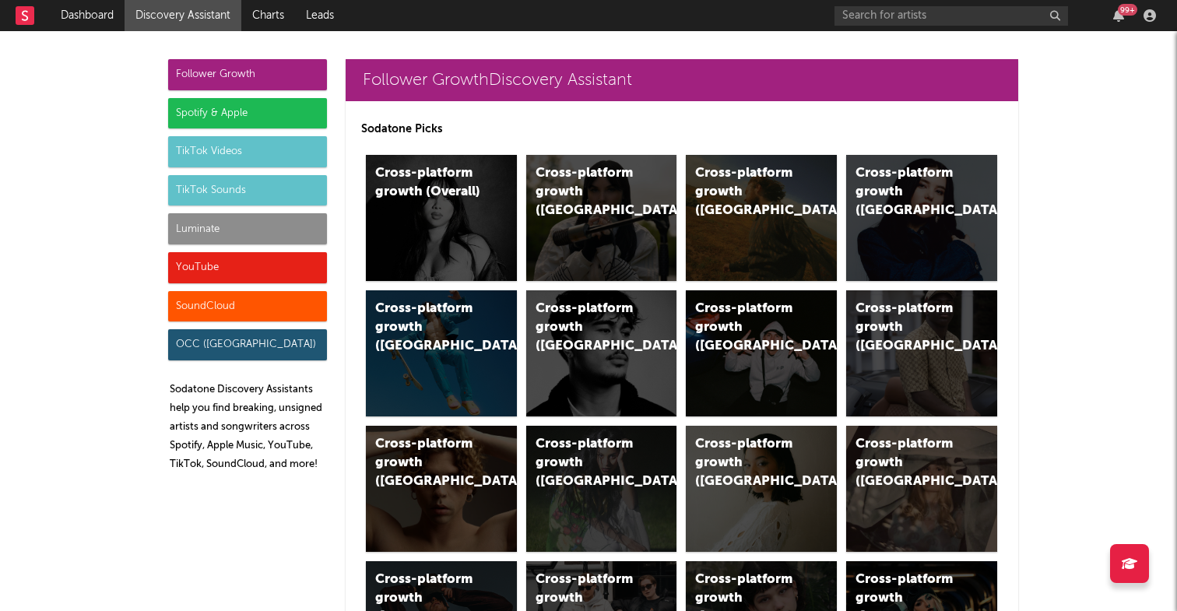
click at [26, 18] on icon at bounding box center [25, 15] width 6 height 10
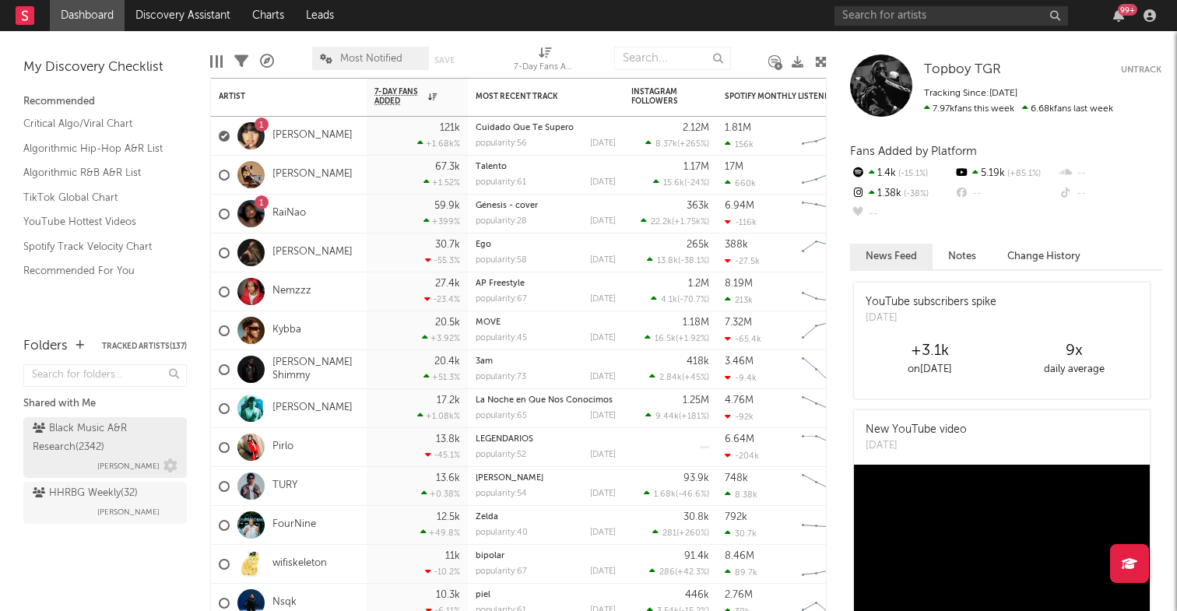
click at [85, 443] on div "Black Music A&R Research ( 2342 )" at bounding box center [103, 437] width 141 height 37
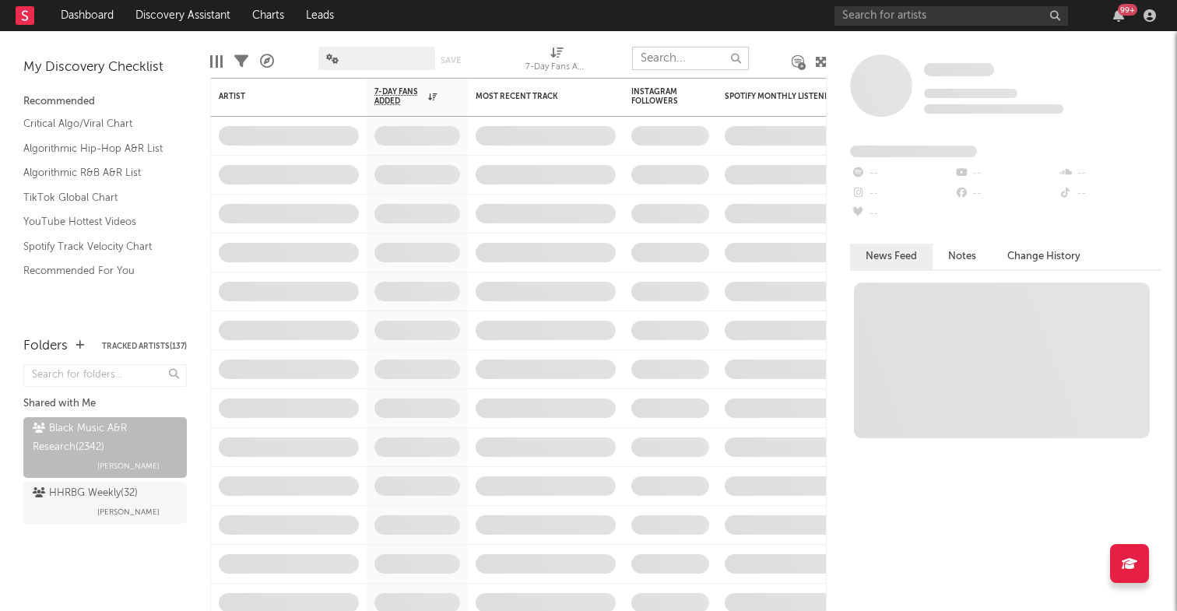
click at [693, 58] on input "text" at bounding box center [690, 58] width 117 height 23
click at [696, 66] on input "text" at bounding box center [690, 58] width 117 height 23
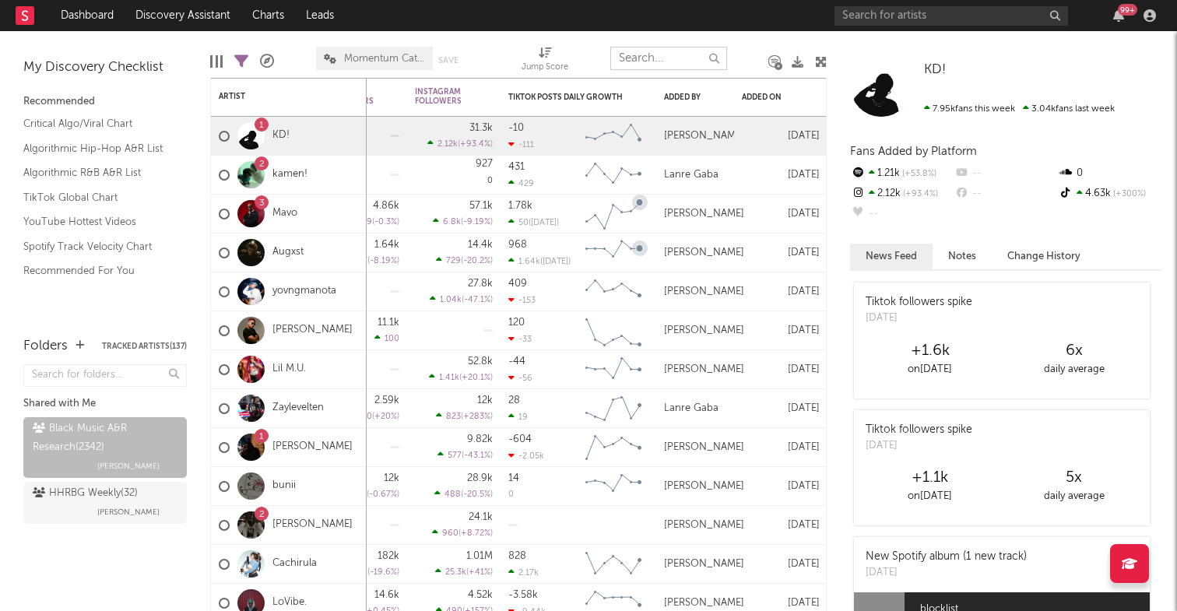
click at [665, 62] on input "text" at bounding box center [668, 58] width 117 height 23
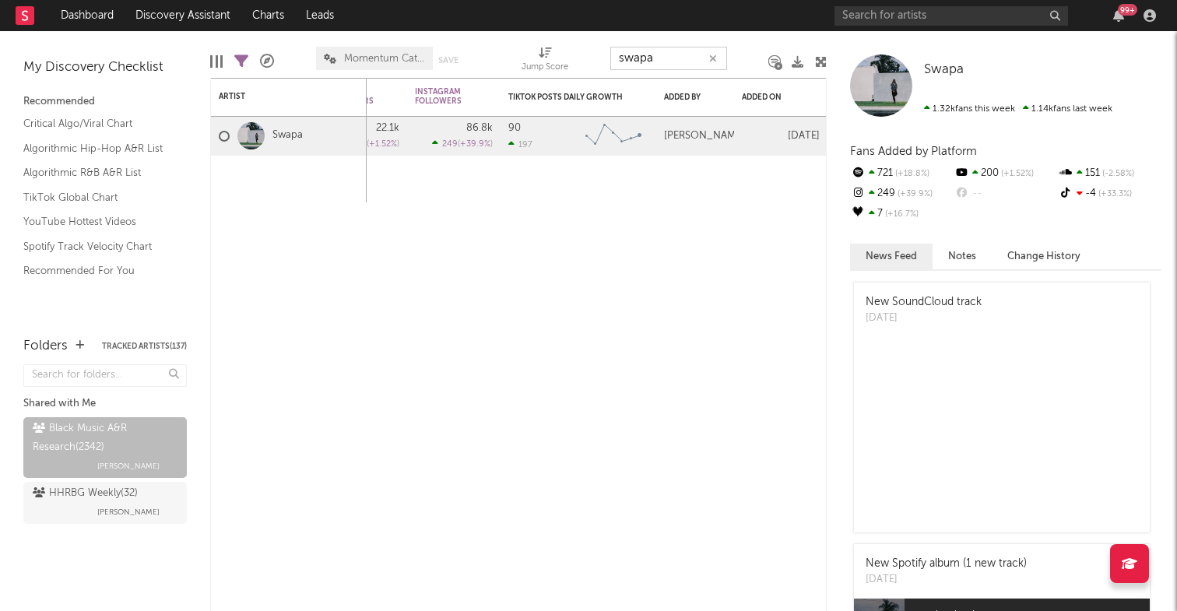
type input "swapa"
click at [639, 217] on div "Spotify Monthly Listeners 7d Change WoW % Change Spotify Followers 7d Change Wo…" at bounding box center [518, 344] width 616 height 533
click at [1027, 254] on button "Change History" at bounding box center [1043, 257] width 104 height 26
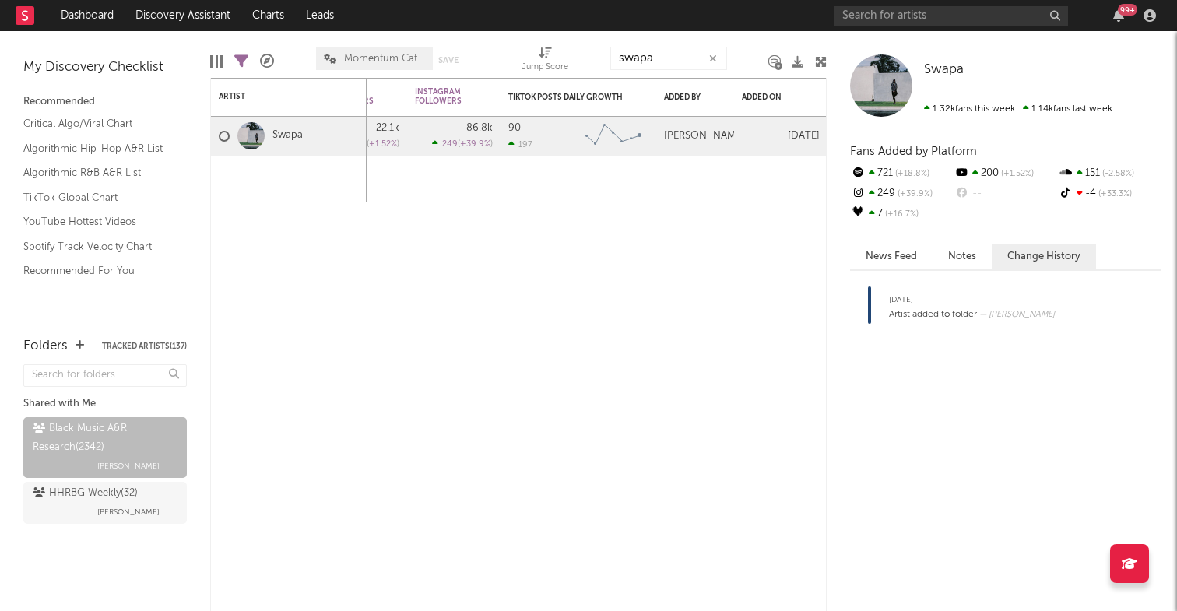
click at [962, 253] on button "Notes" at bounding box center [961, 257] width 59 height 26
click at [888, 253] on button "News Feed" at bounding box center [891, 257] width 82 height 26
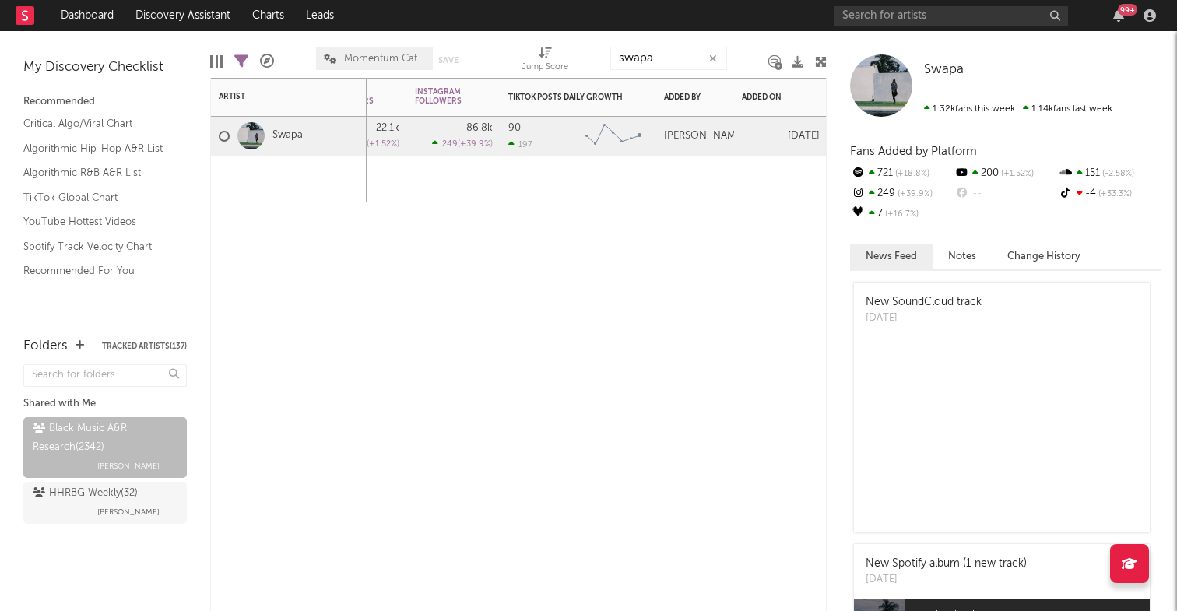
click at [769, 262] on div "Folders Weekly US Streams WoW % Change Weekly UK Streams WoW % Change SoundClou…" at bounding box center [518, 344] width 616 height 533
click at [742, 423] on div "Folders Weekly US Streams WoW % Change Weekly UK Streams WoW % Change SoundClou…" at bounding box center [518, 344] width 616 height 533
click at [823, 62] on icon at bounding box center [821, 62] width 12 height 12
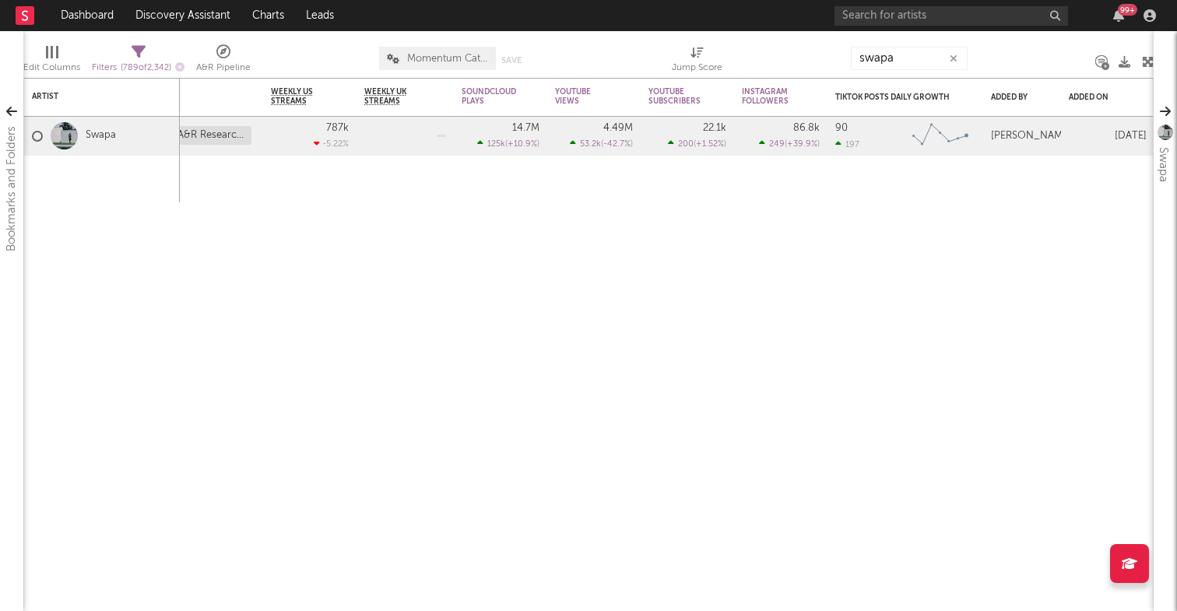
click at [461, 61] on span "Momentum Catch-All" at bounding box center [447, 59] width 81 height 10
click at [351, 437] on div "Jump Score 7-Day Fans Added WoW % Change Most Recent Track Popularity Released …" at bounding box center [588, 344] width 1130 height 533
click at [226, 59] on div "A&R Pipeline" at bounding box center [223, 67] width 54 height 19
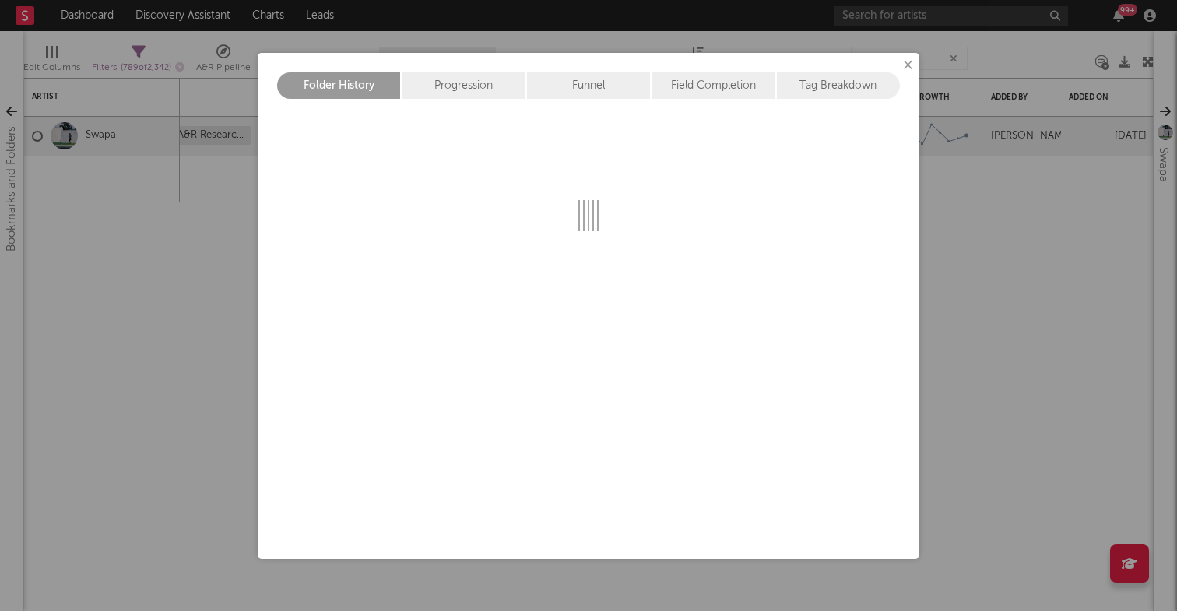
click at [682, 80] on div "Field Completion" at bounding box center [713, 85] width 125 height 26
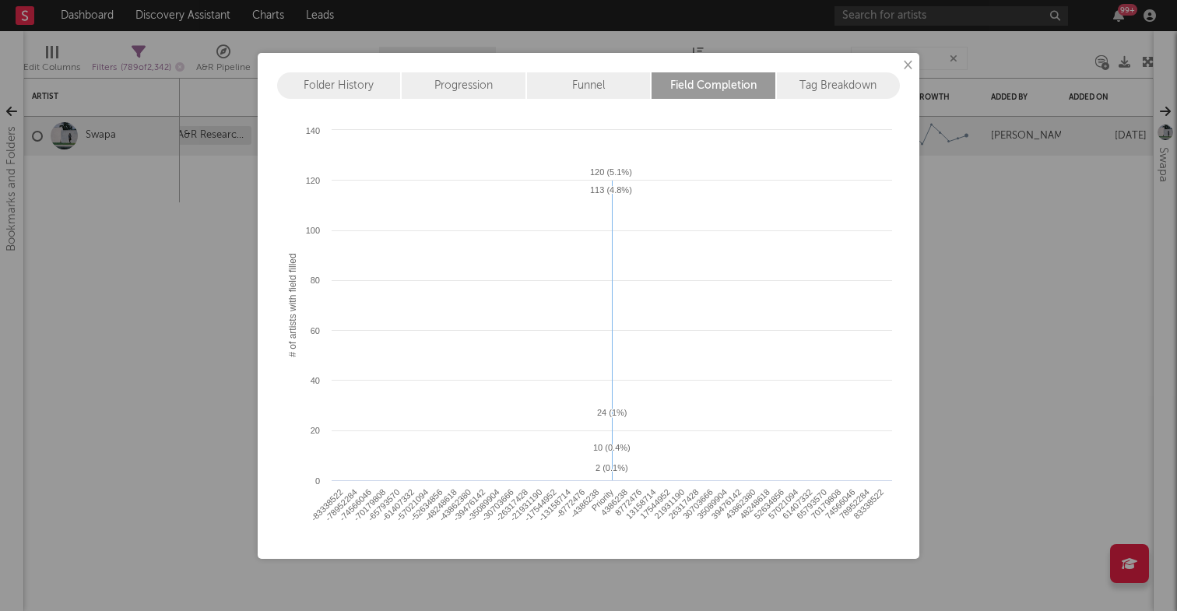
click at [580, 84] on div "Funnel" at bounding box center [589, 85] width 125 height 26
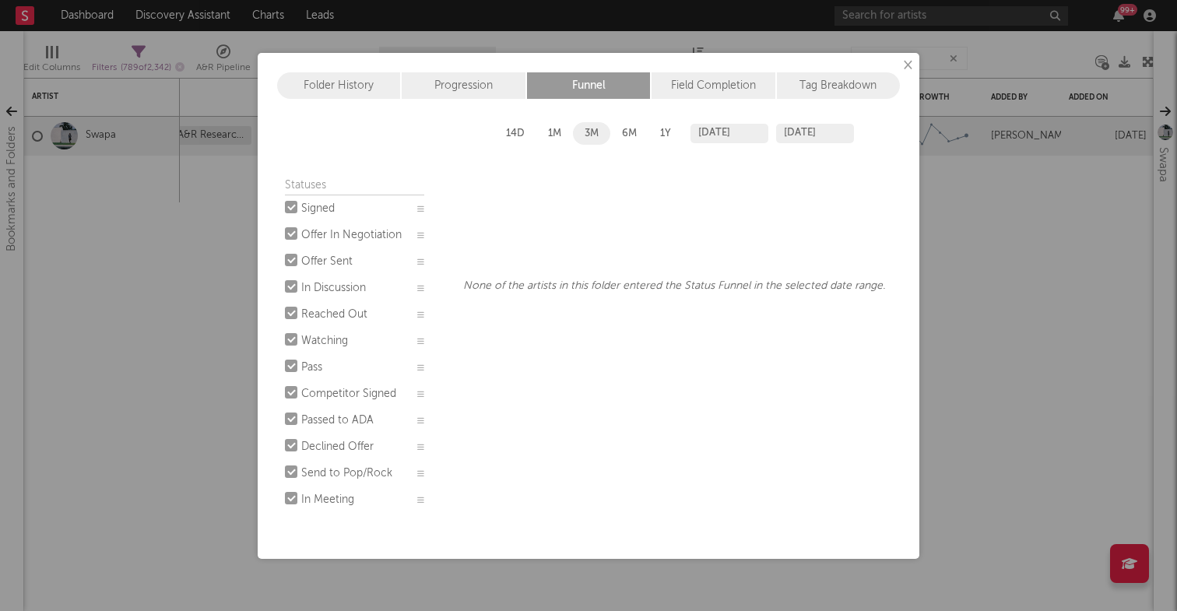
click at [483, 92] on div "Progression" at bounding box center [464, 85] width 125 height 26
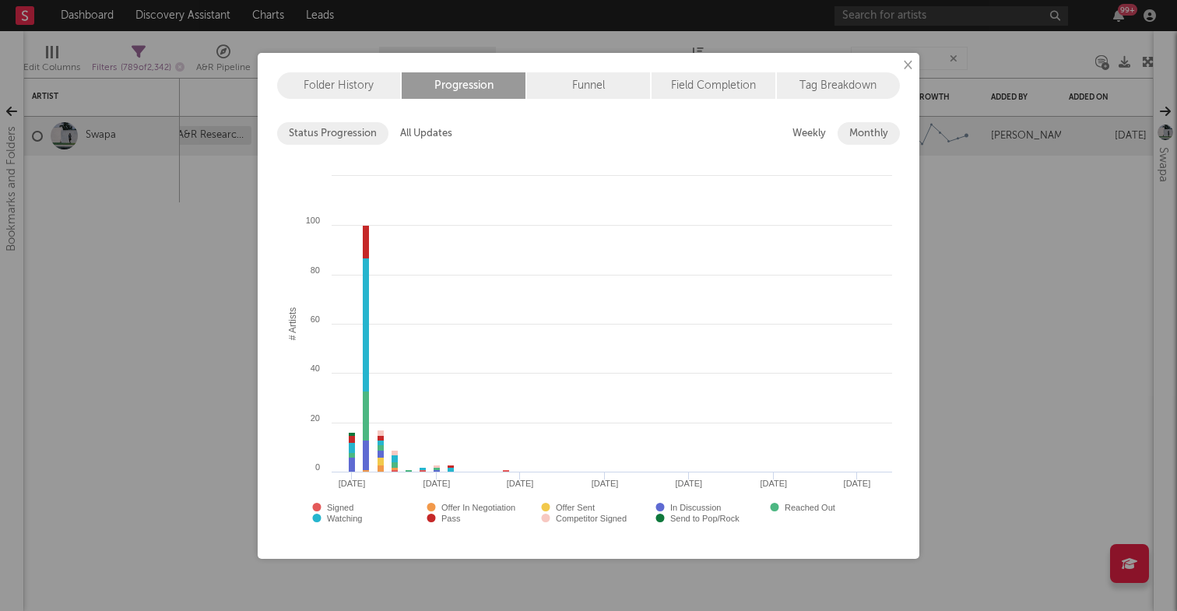
click at [363, 80] on div "Folder History" at bounding box center [339, 85] width 125 height 26
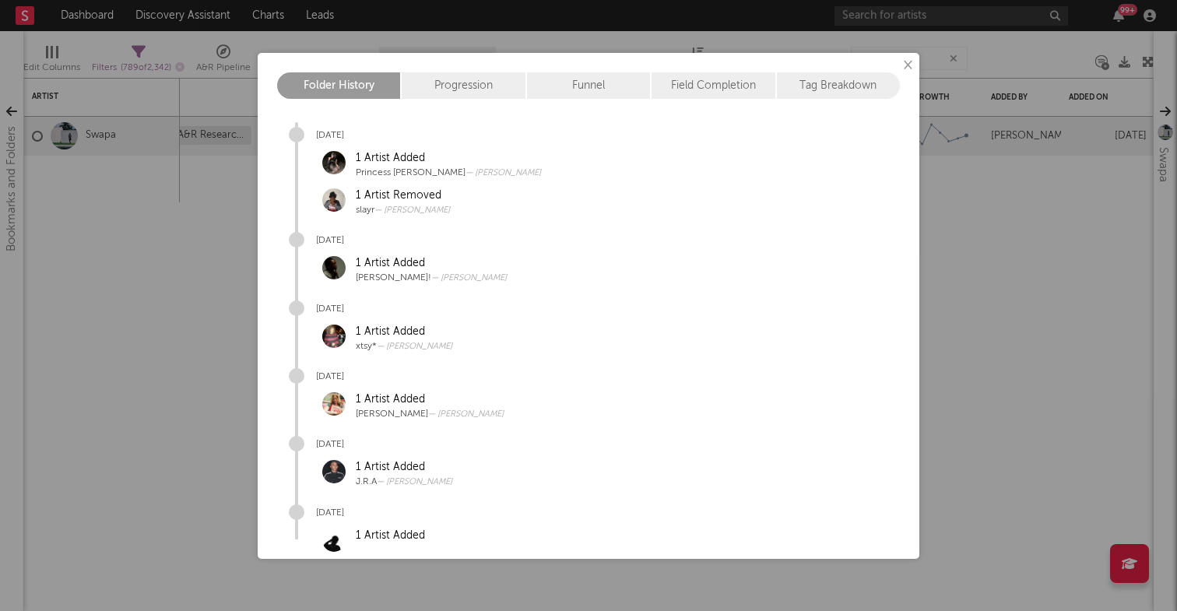
click at [826, 86] on div "Tag Breakdown" at bounding box center [838, 85] width 123 height 26
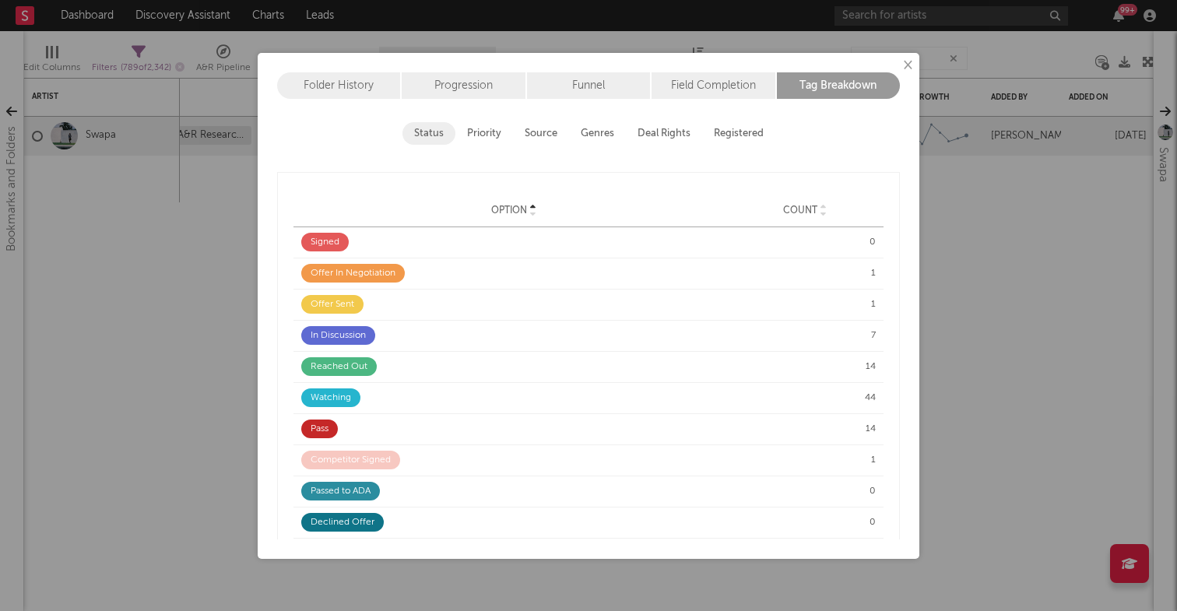
click at [668, 138] on button "Deal Rights" at bounding box center [664, 133] width 76 height 23
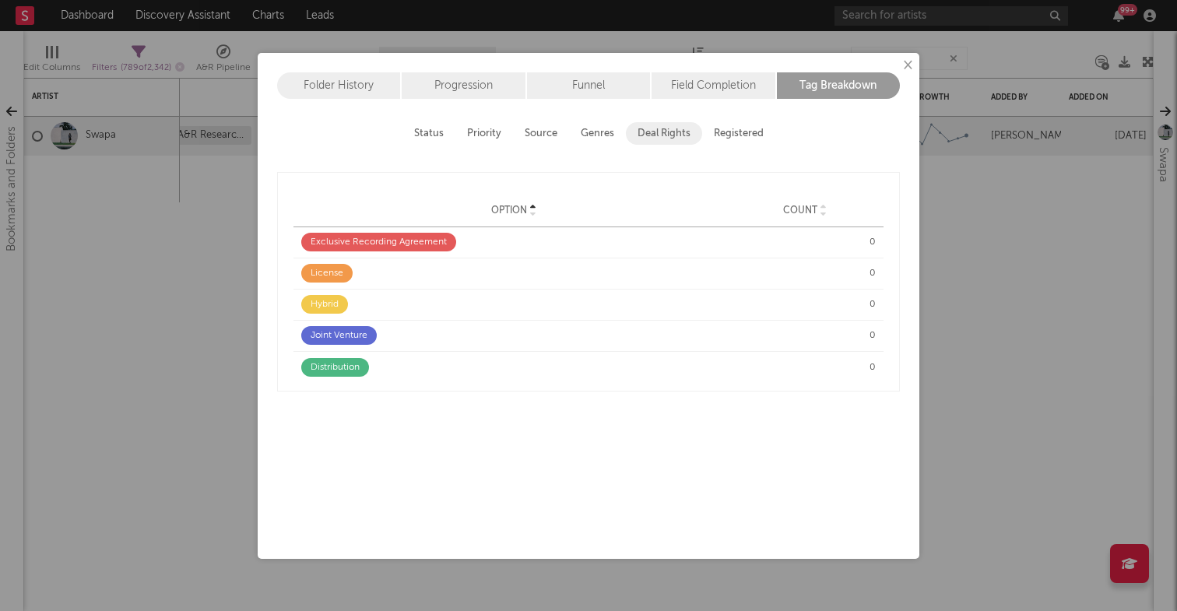
click at [742, 139] on button "Registered" at bounding box center [738, 133] width 73 height 23
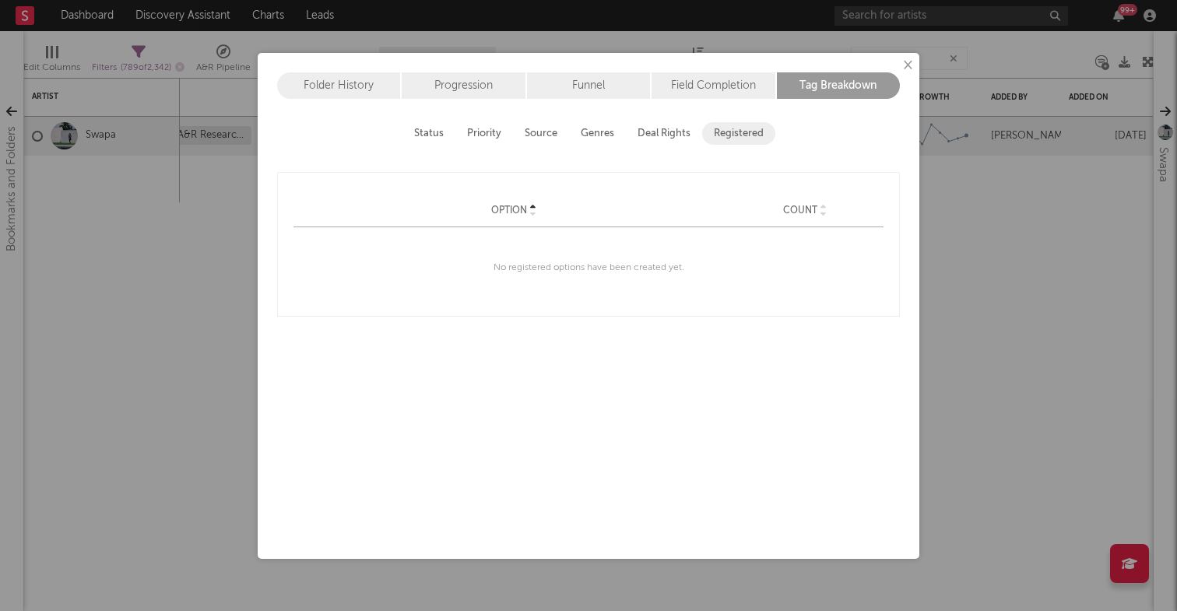
click at [650, 134] on button "Deal Rights" at bounding box center [664, 133] width 76 height 23
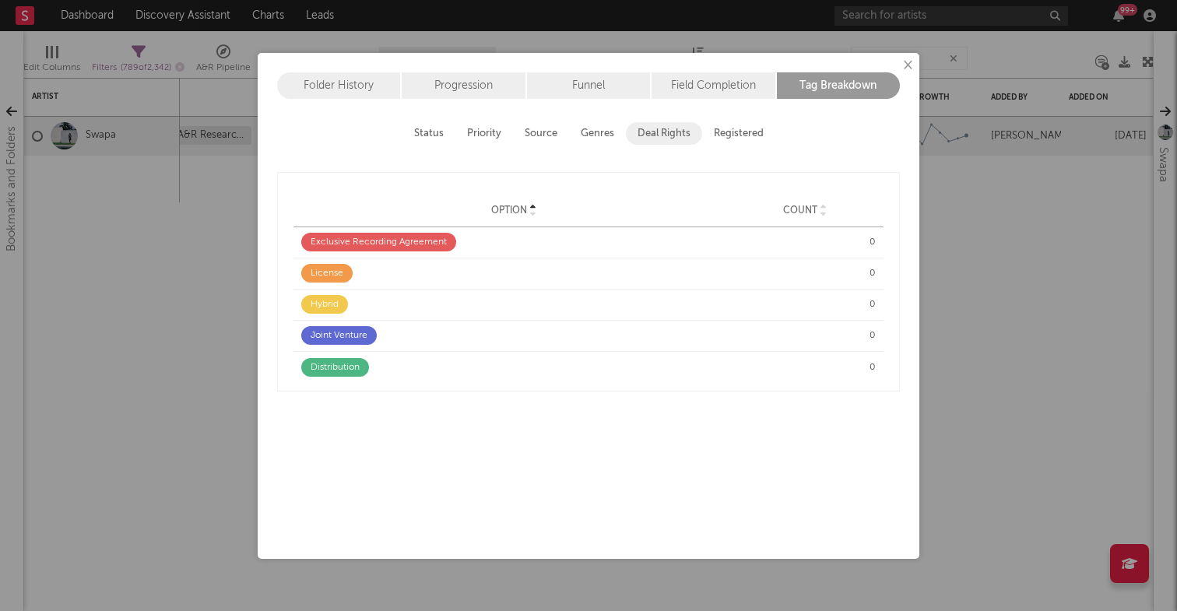
click at [597, 132] on button "Genres" at bounding box center [597, 133] width 57 height 23
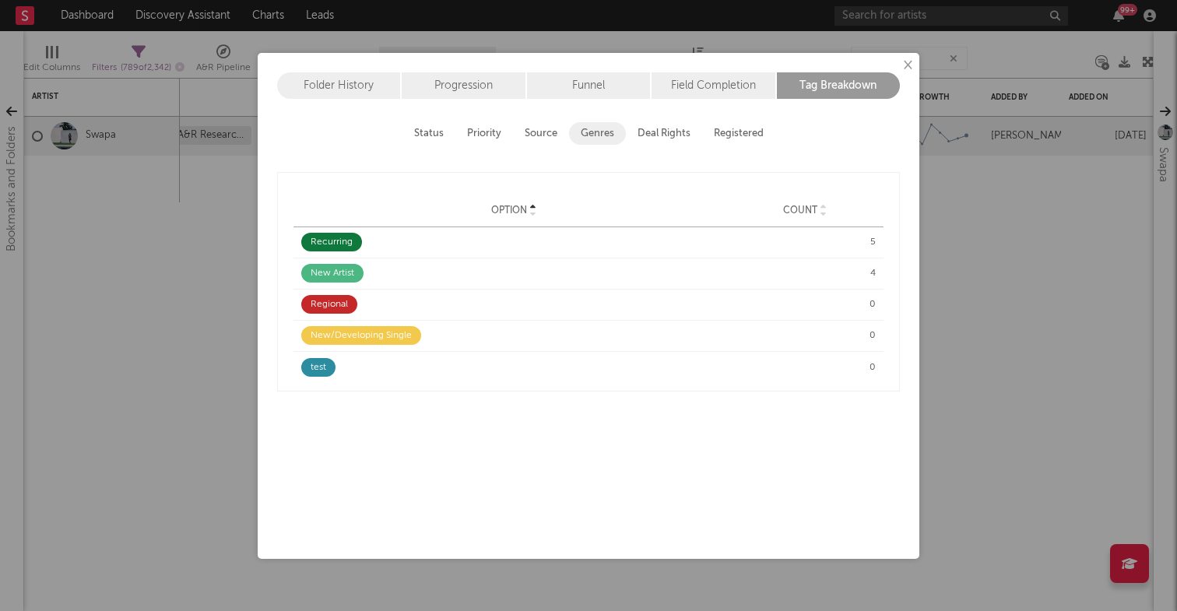
click at [540, 134] on button "Source" at bounding box center [541, 133] width 56 height 23
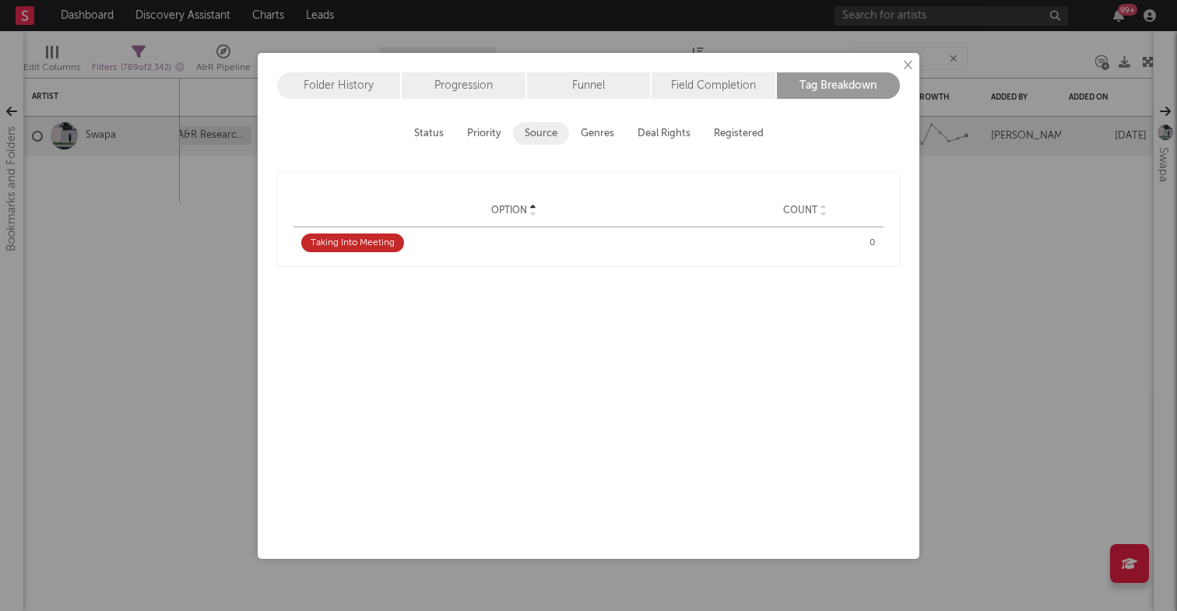
click at [480, 128] on button "Priority" at bounding box center [484, 133] width 58 height 23
click at [430, 139] on button "Status" at bounding box center [428, 133] width 53 height 23
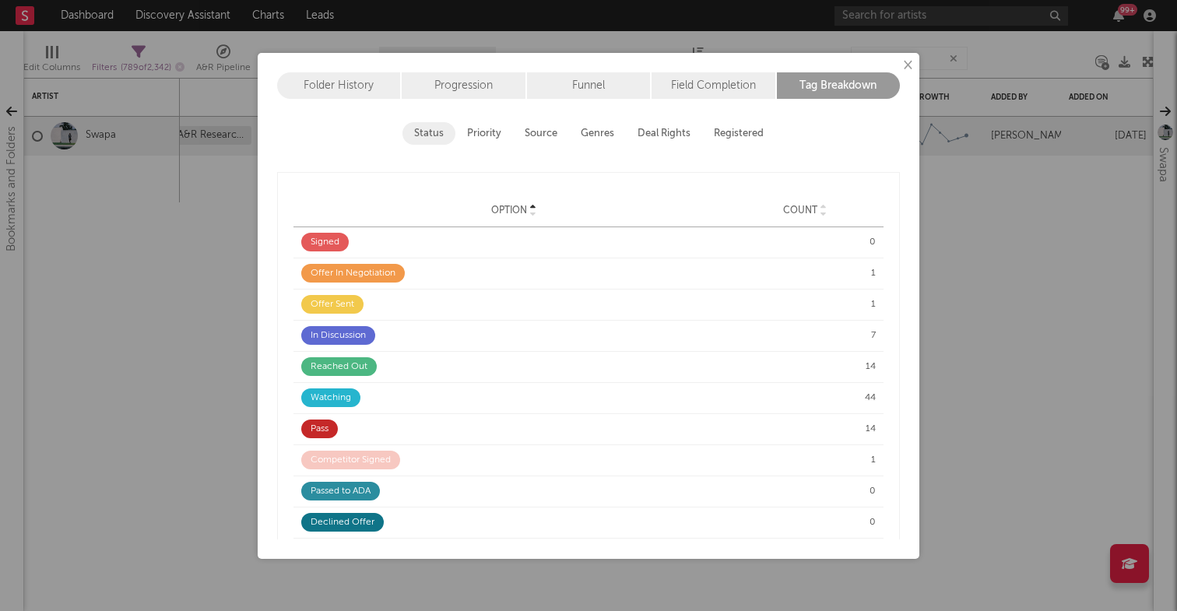
click at [350, 91] on div "Folder History" at bounding box center [339, 85] width 125 height 26
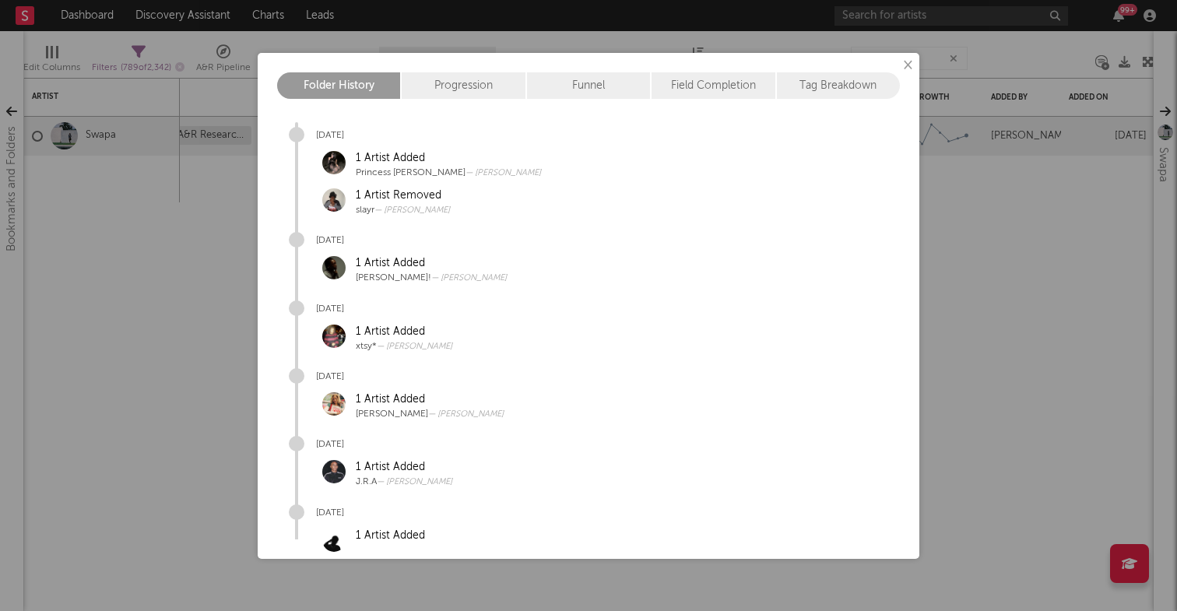
click at [909, 63] on button "×" at bounding box center [906, 65] width 17 height 17
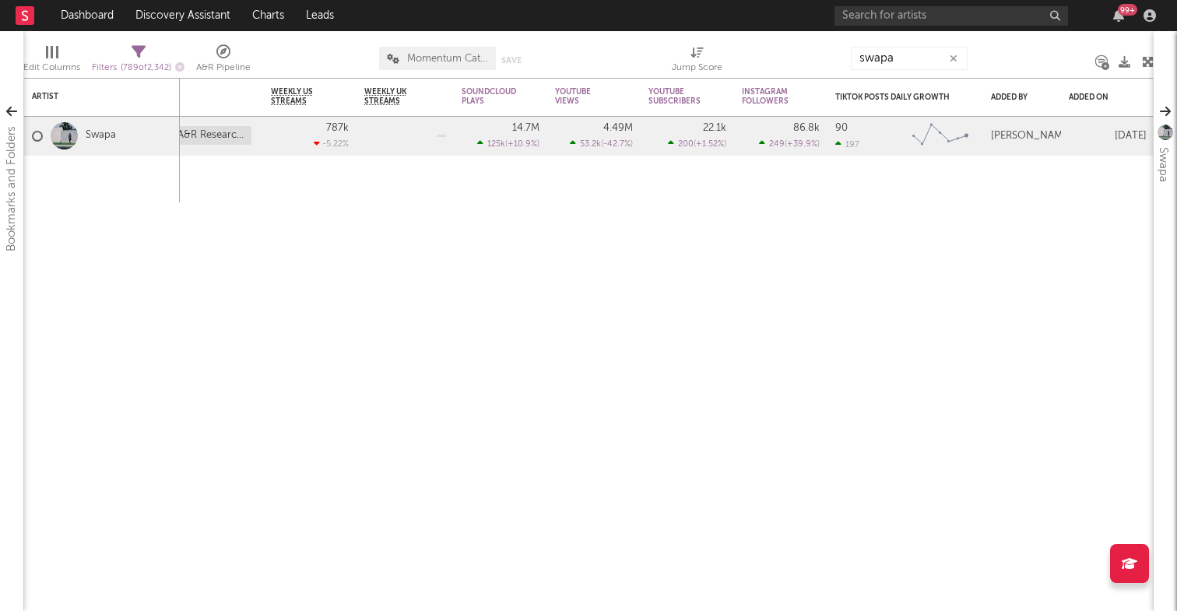
click at [954, 62] on icon "button" at bounding box center [953, 59] width 8 height 10
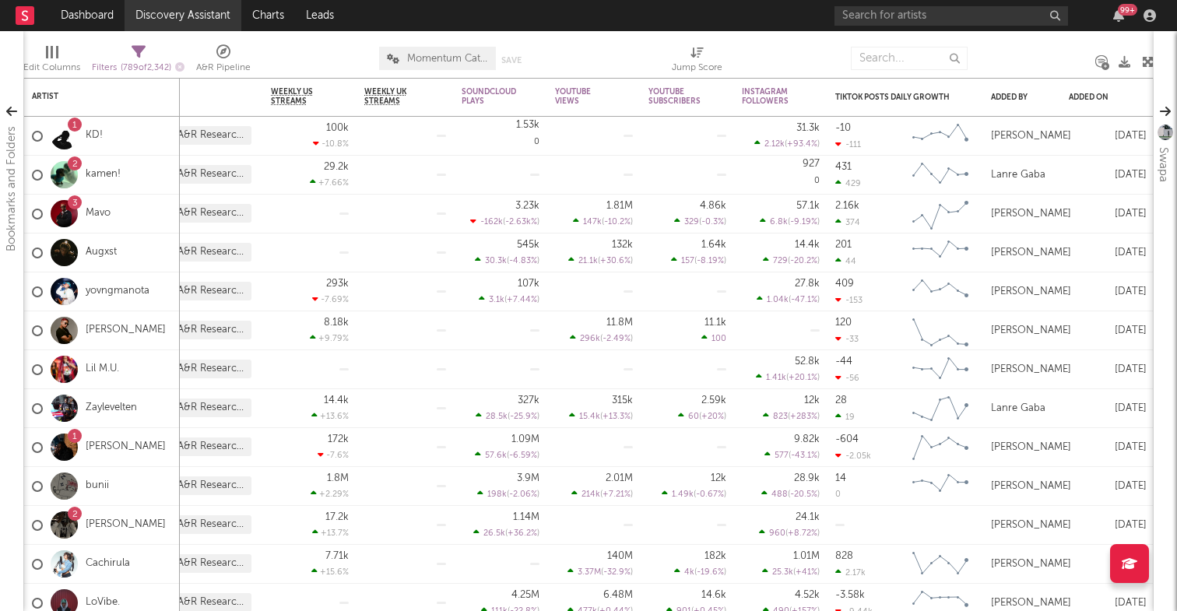
click at [198, 10] on link "Discovery Assistant" at bounding box center [183, 15] width 117 height 31
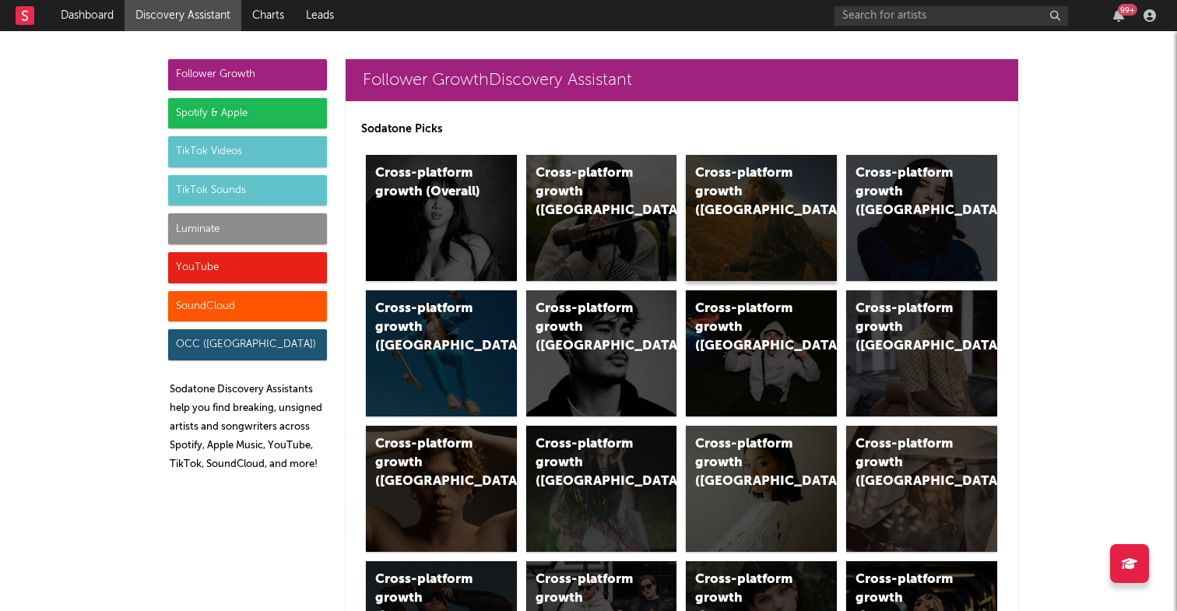
click at [755, 179] on div "Cross-platform growth (US)" at bounding box center [748, 192] width 106 height 56
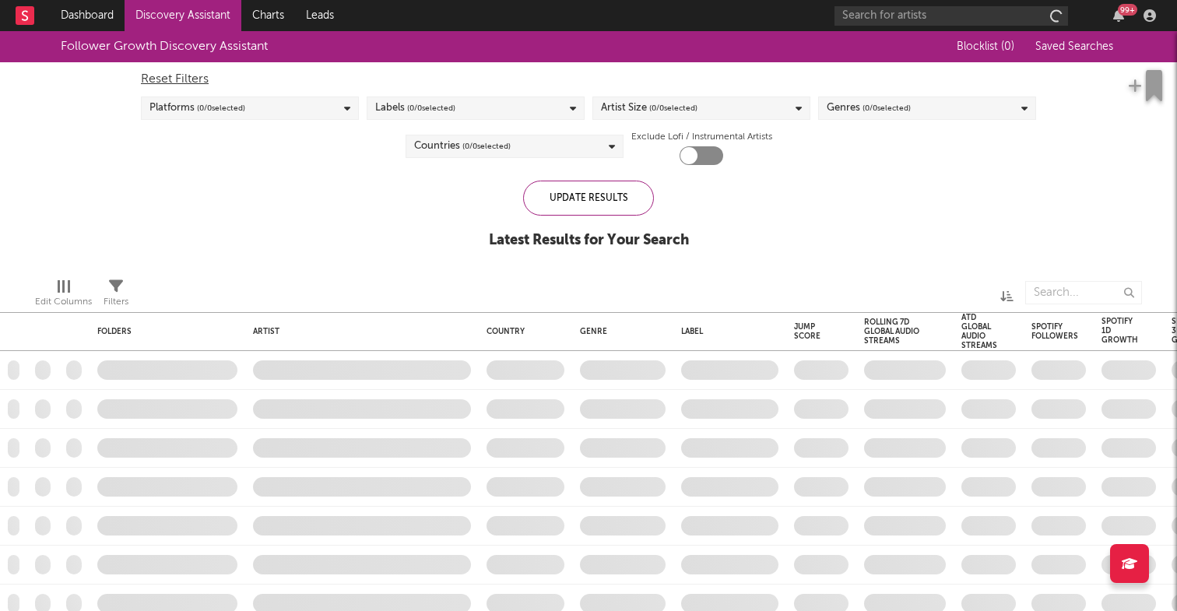
checkbox input "true"
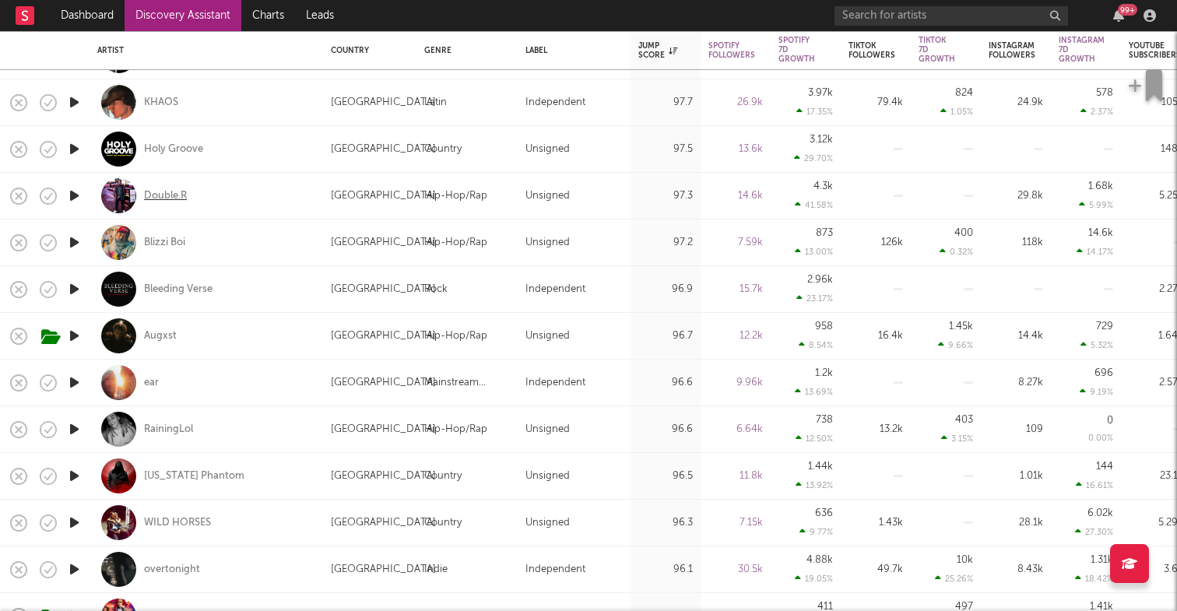
click at [170, 195] on div "Double.R" at bounding box center [165, 196] width 43 height 14
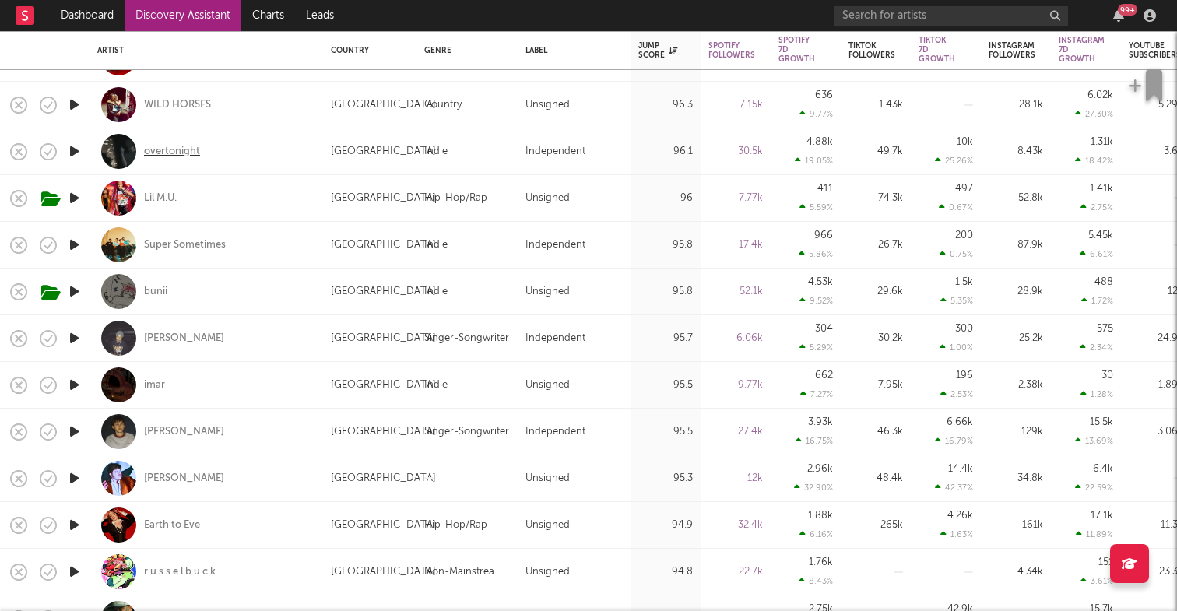
click at [177, 153] on div "overtonight" at bounding box center [172, 152] width 56 height 14
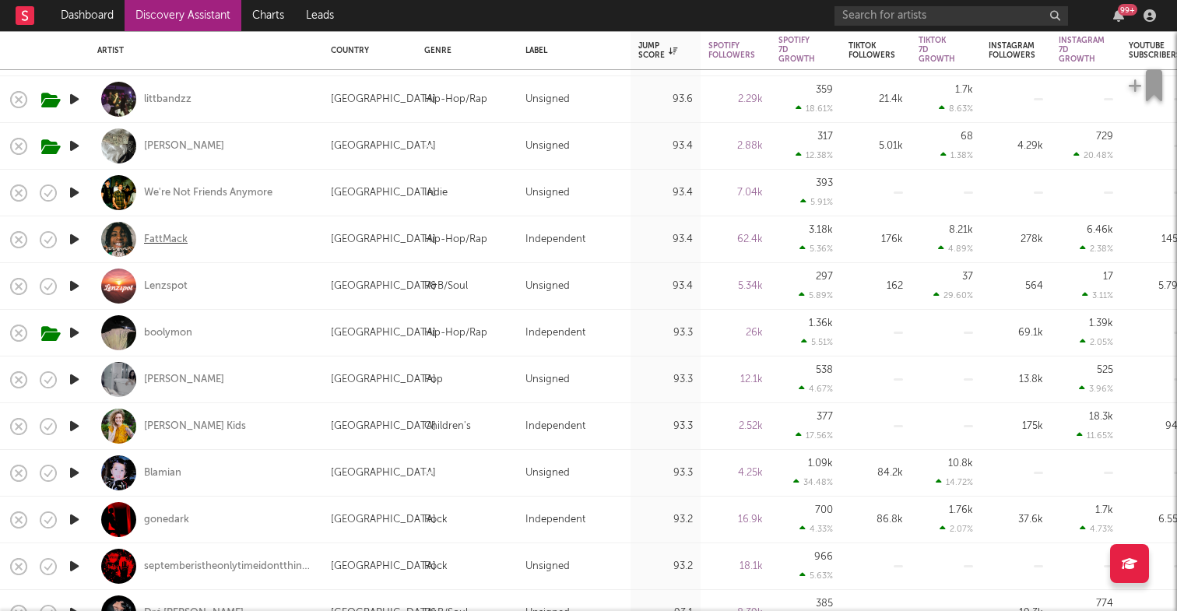
click at [174, 237] on div "FattMack" at bounding box center [166, 240] width 44 height 14
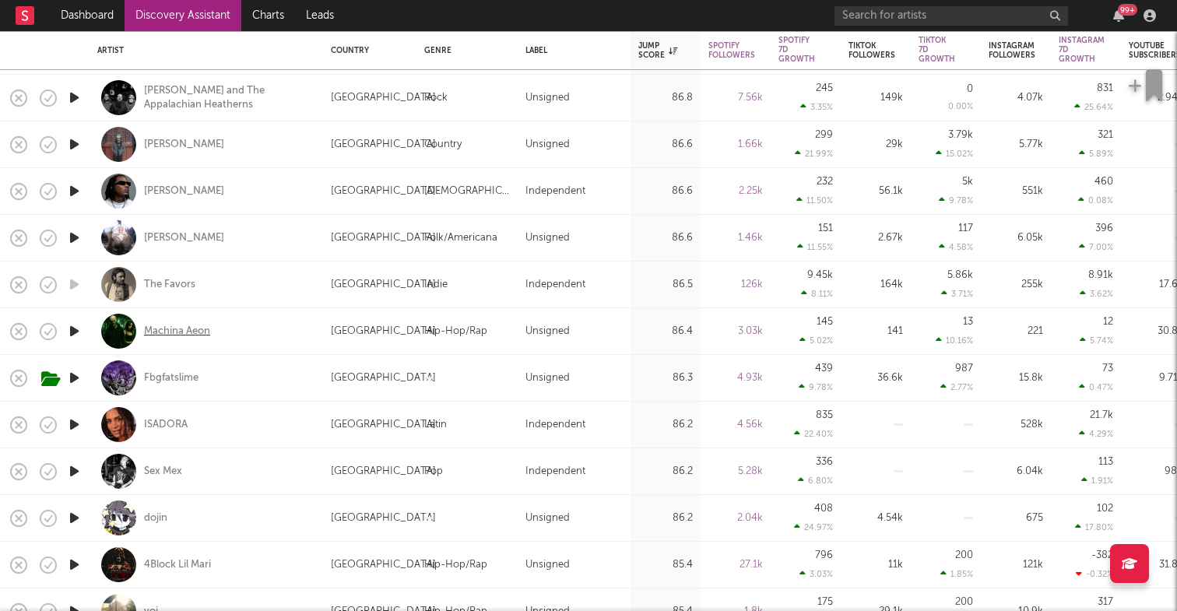
click at [200, 333] on div "Machina Aeon" at bounding box center [177, 331] width 66 height 14
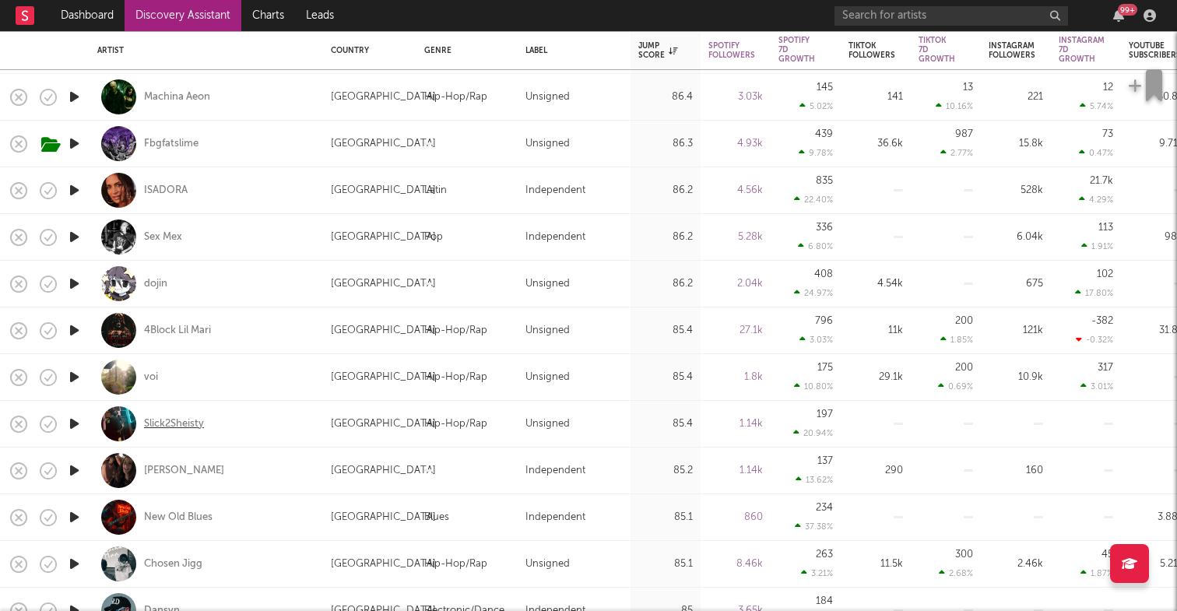
click at [193, 424] on div "Slick2Sheisty" at bounding box center [174, 424] width 60 height 14
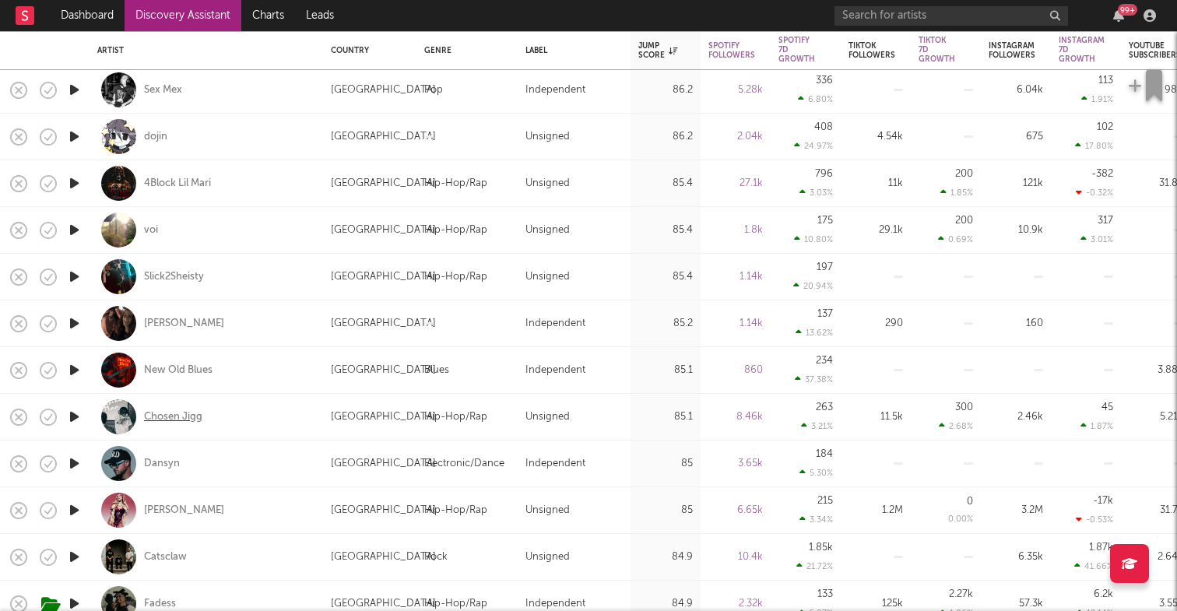
click at [181, 415] on div "Chosen Jigg" at bounding box center [173, 417] width 58 height 14
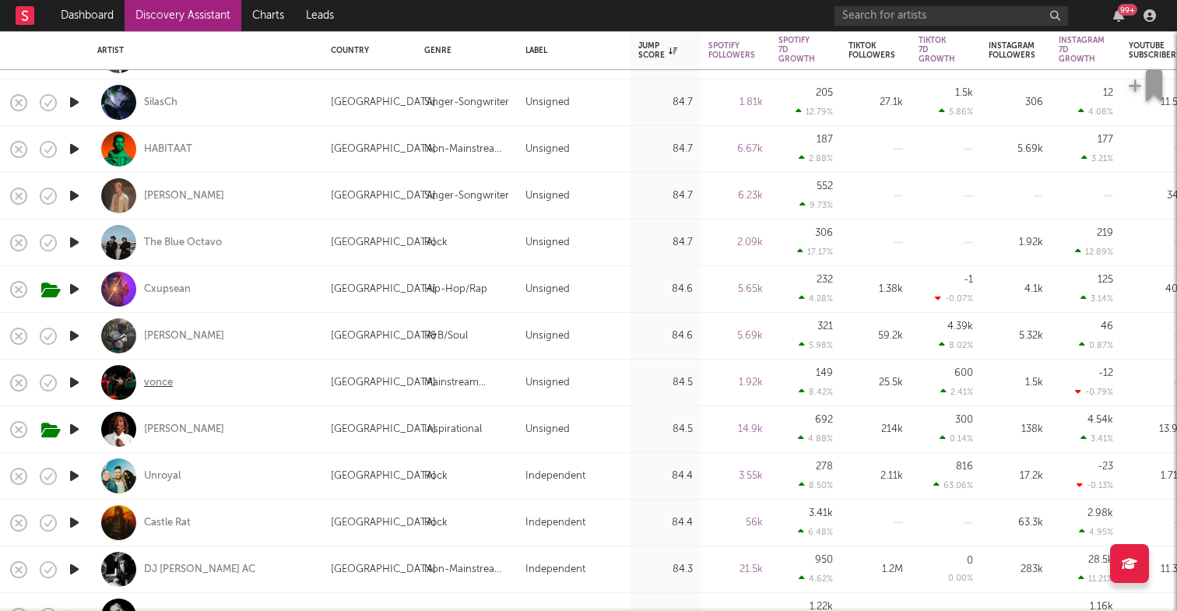
click at [170, 378] on div "vonce" at bounding box center [158, 383] width 29 height 14
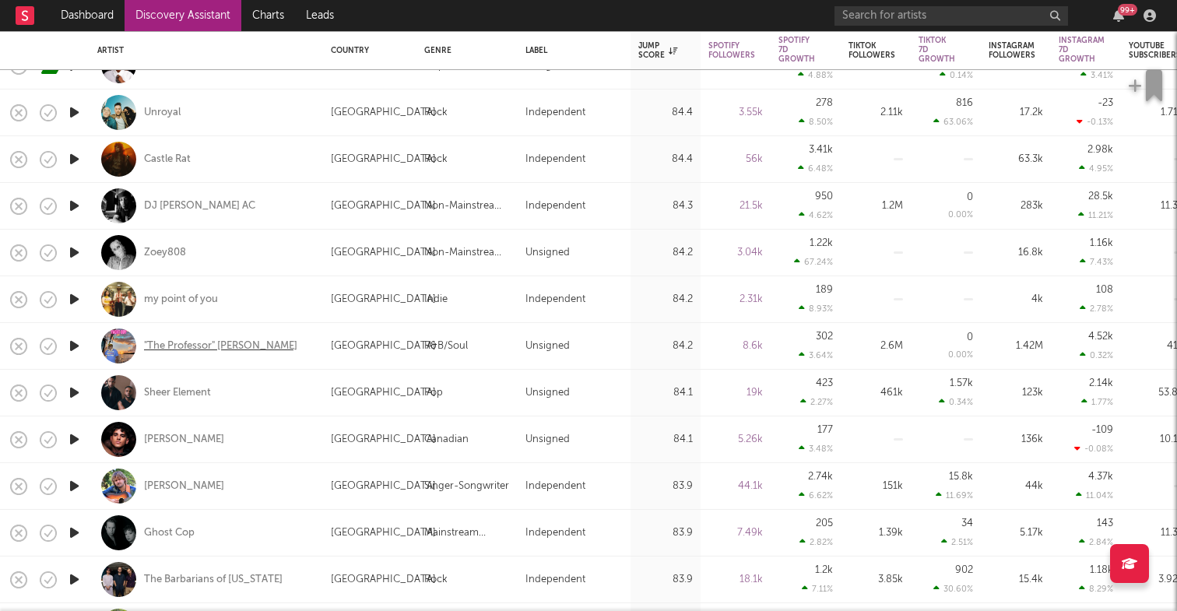
click at [261, 342] on div ""The Professor" Nick Harrison" at bounding box center [220, 346] width 153 height 14
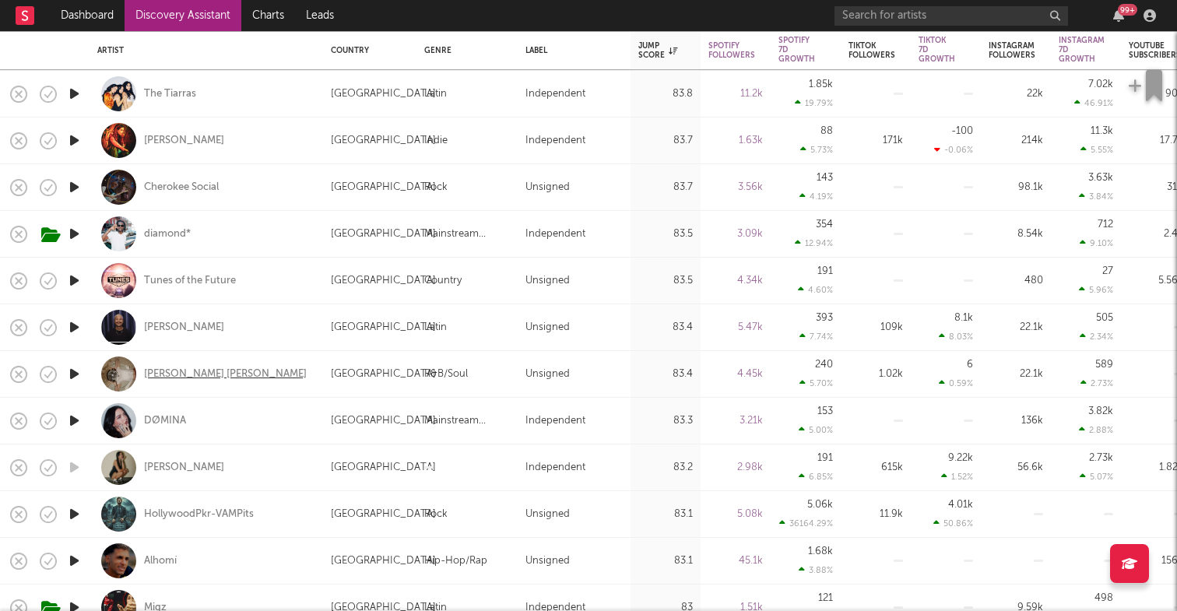
click at [188, 375] on div "Brynn Elise" at bounding box center [225, 374] width 163 height 14
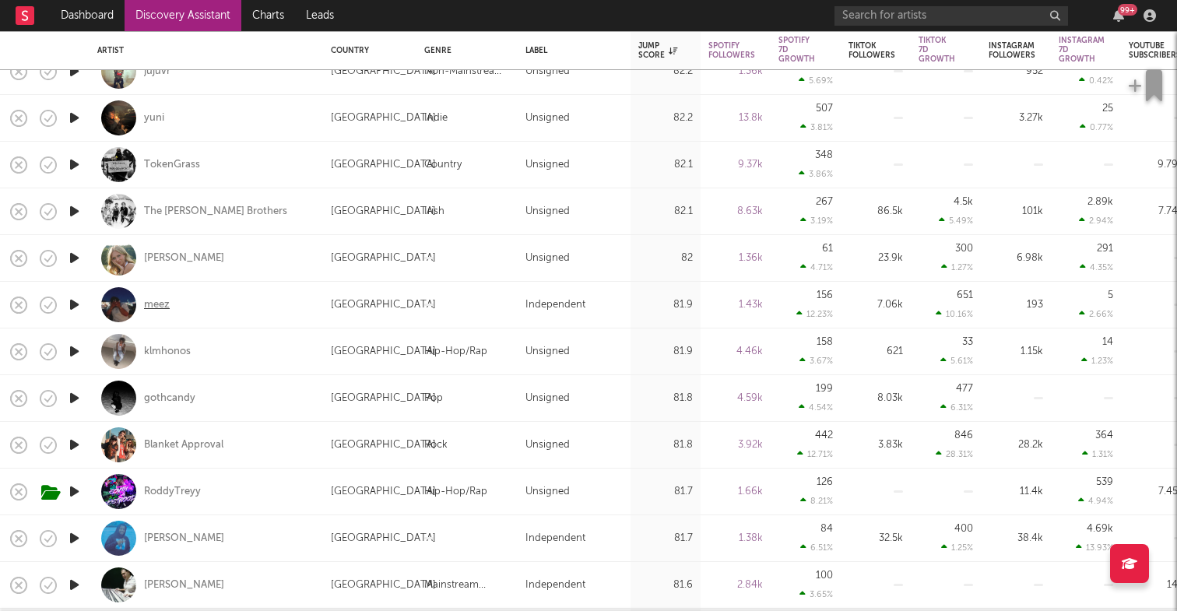
click at [165, 303] on div "meez" at bounding box center [157, 305] width 26 height 14
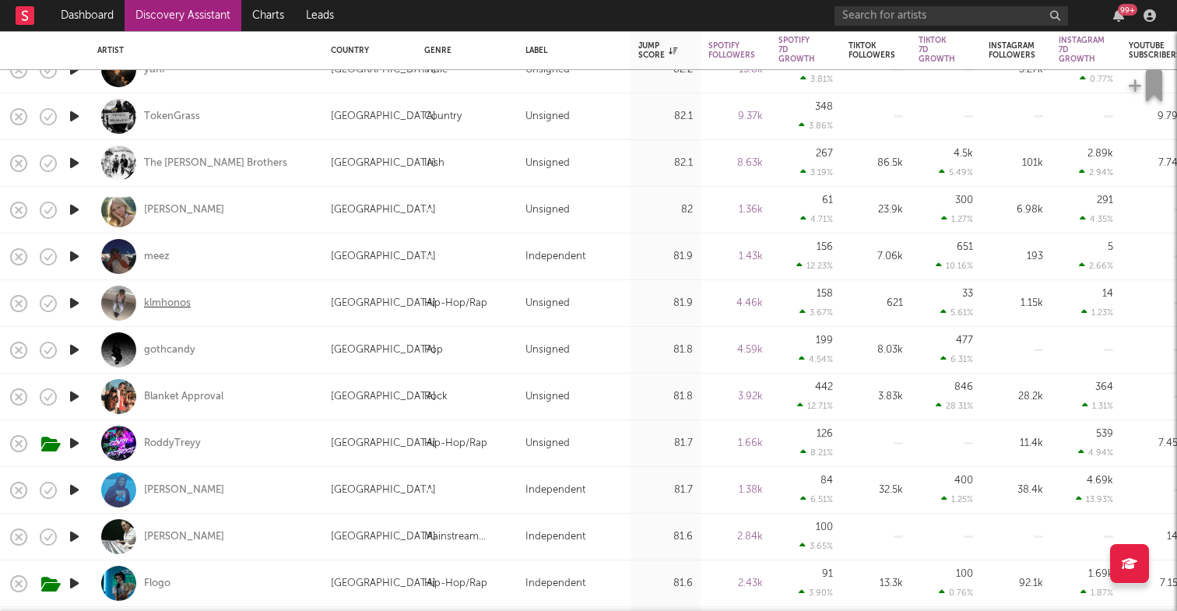
click at [176, 306] on div "klmhonos" at bounding box center [167, 303] width 47 height 14
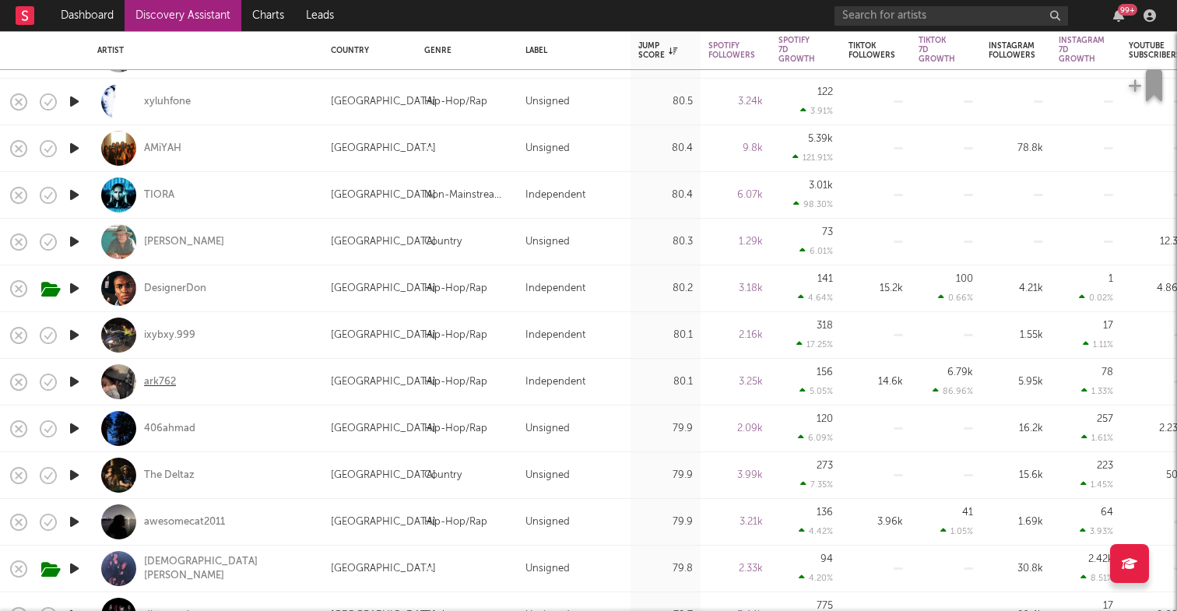
click at [161, 375] on div "ark762" at bounding box center [160, 382] width 32 height 14
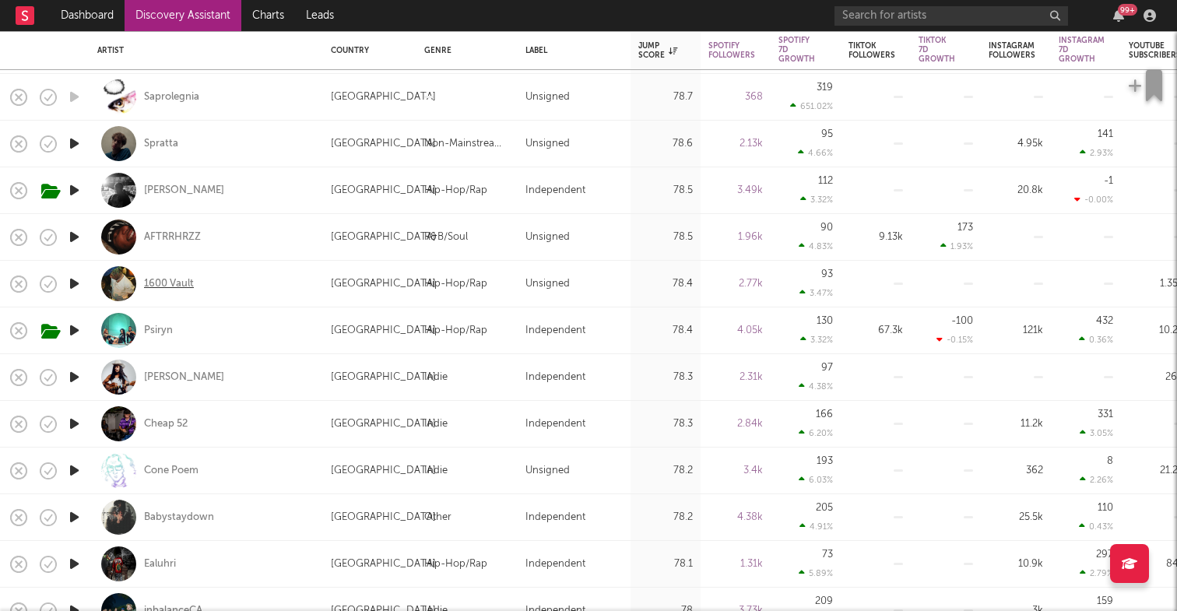
click at [166, 277] on div "1600 Vault" at bounding box center [169, 284] width 50 height 14
click at [17, 288] on icon "button" at bounding box center [19, 284] width 22 height 22
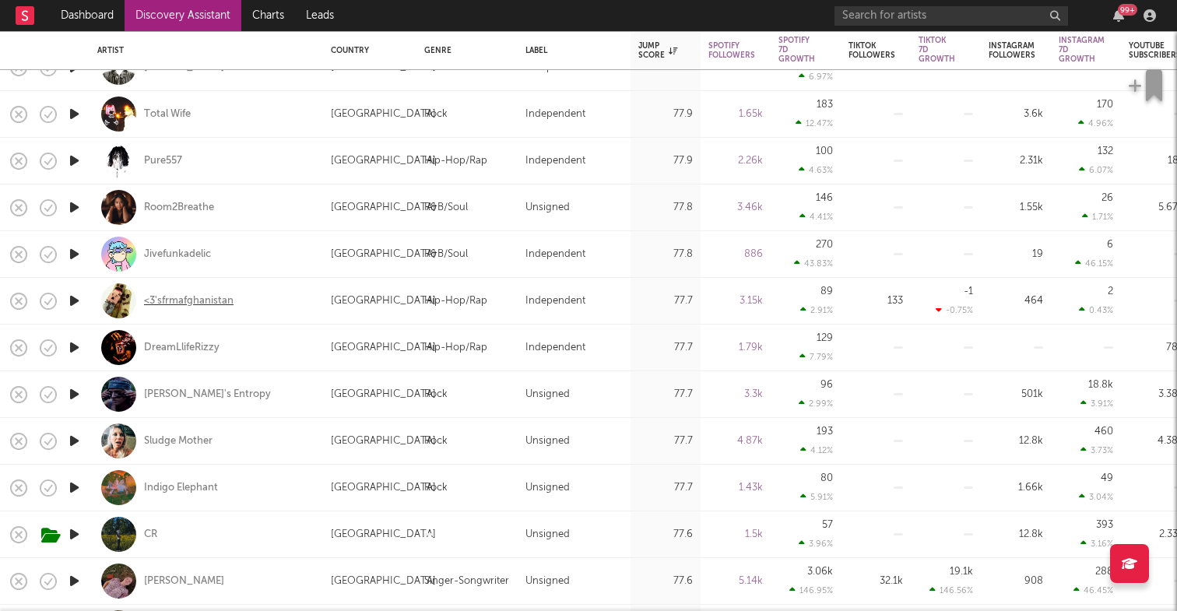
click at [220, 298] on div "<3'sfrmafghanistan" at bounding box center [188, 301] width 89 height 14
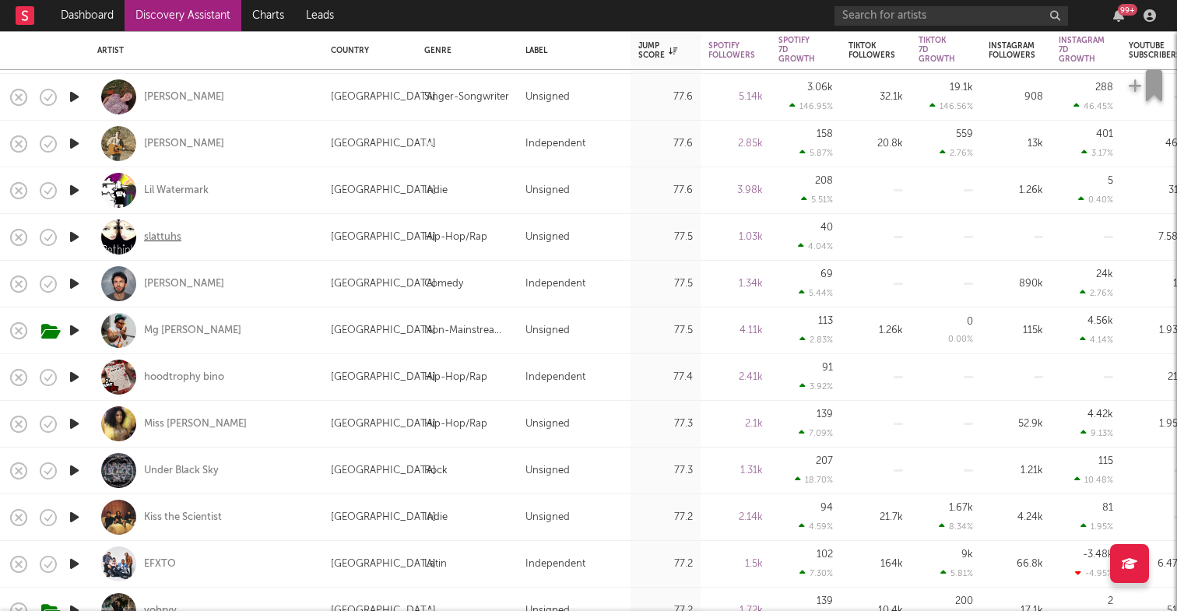
click at [170, 233] on div "slattuhs" at bounding box center [162, 237] width 37 height 14
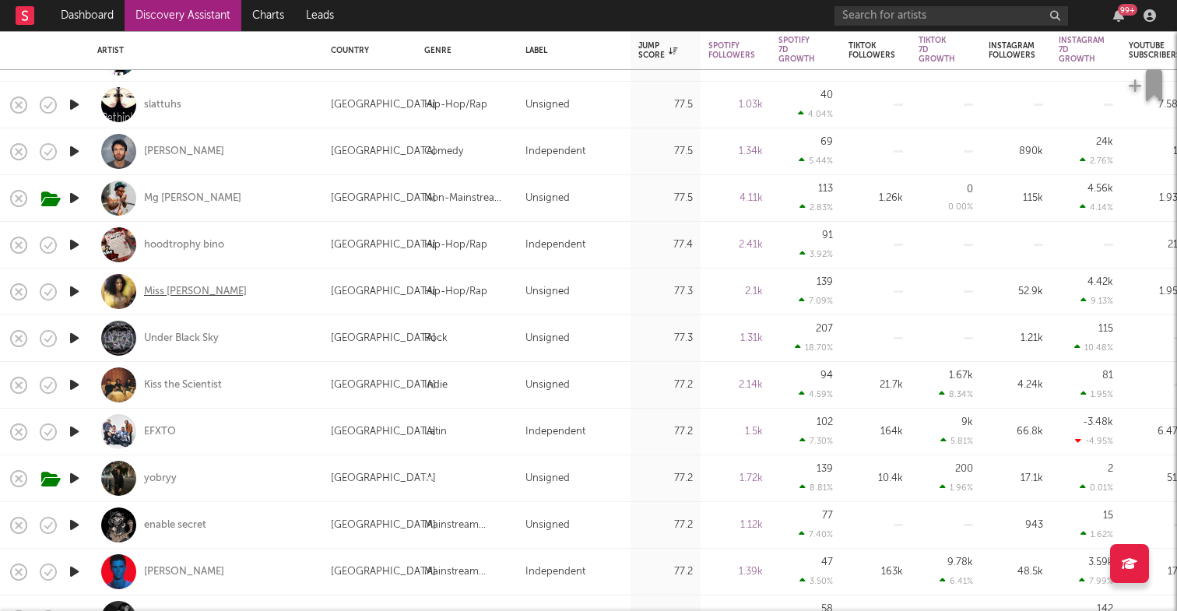
click at [193, 290] on div "Miss Kaniyah" at bounding box center [195, 292] width 103 height 14
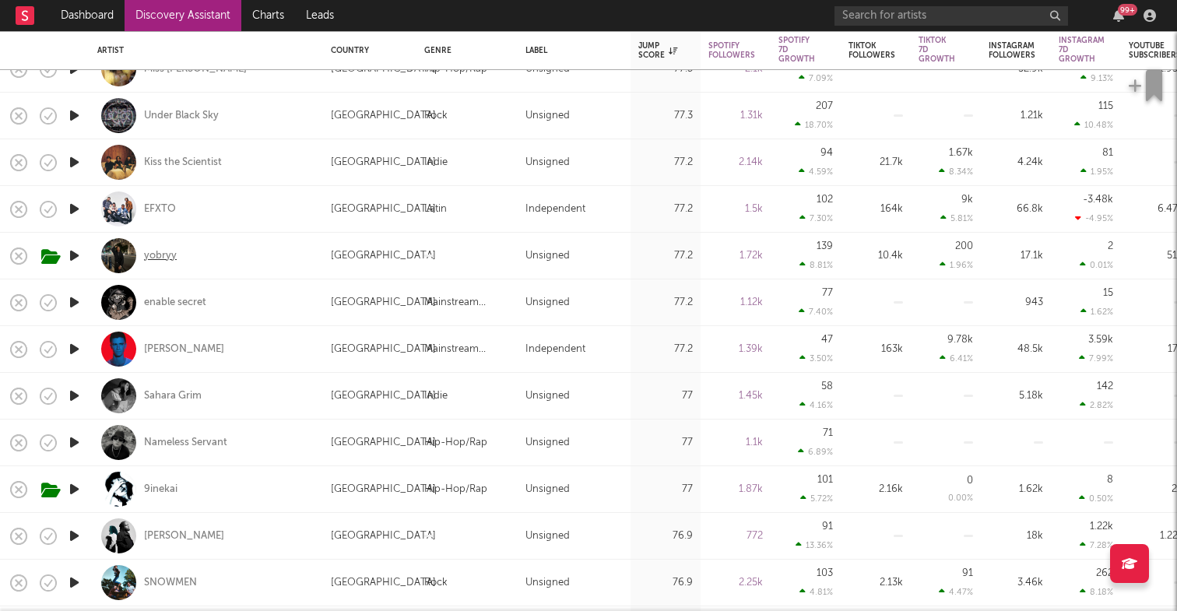
click at [174, 258] on div "yobryy" at bounding box center [160, 256] width 33 height 14
click at [937, 13] on input "text" at bounding box center [950, 15] width 233 height 19
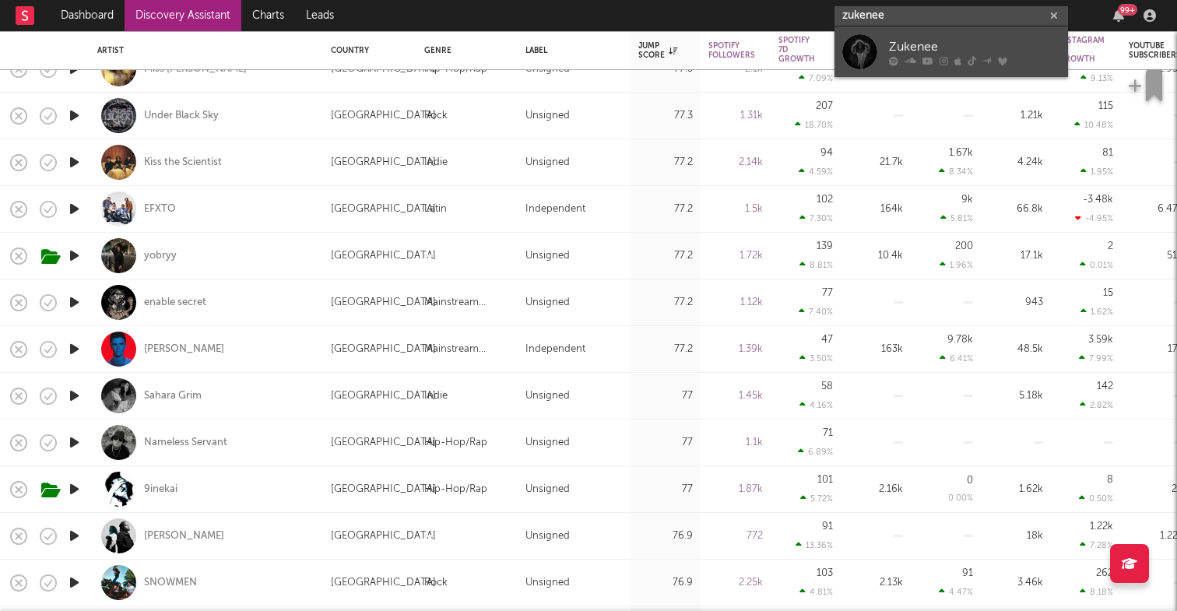
type input "zukenee"
click at [858, 41] on div at bounding box center [859, 51] width 35 height 35
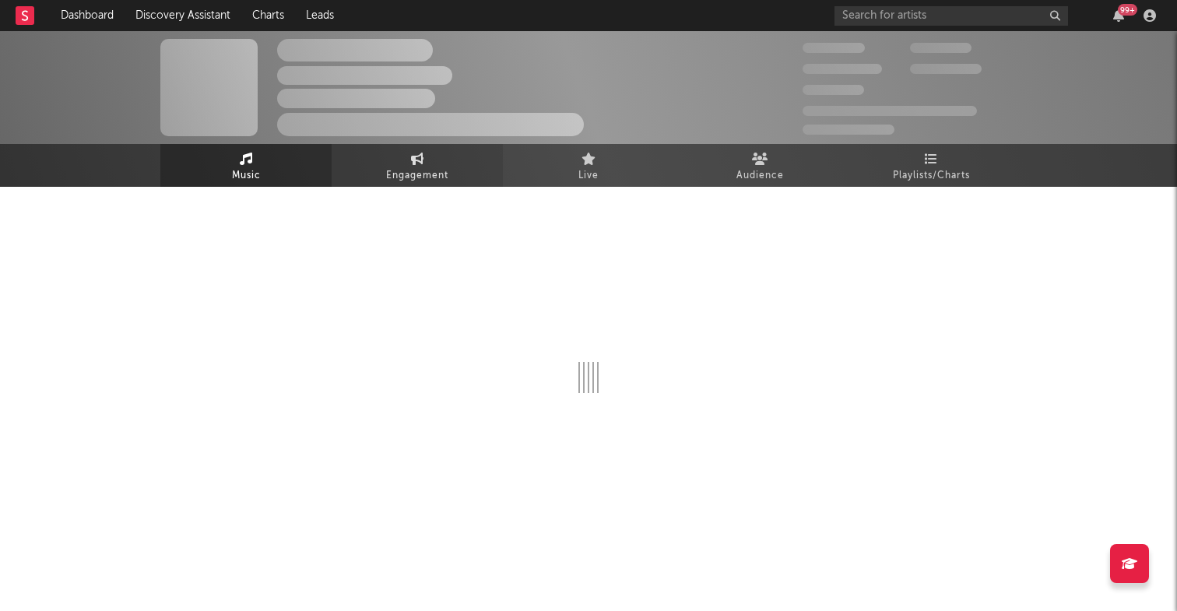
select select "6m"
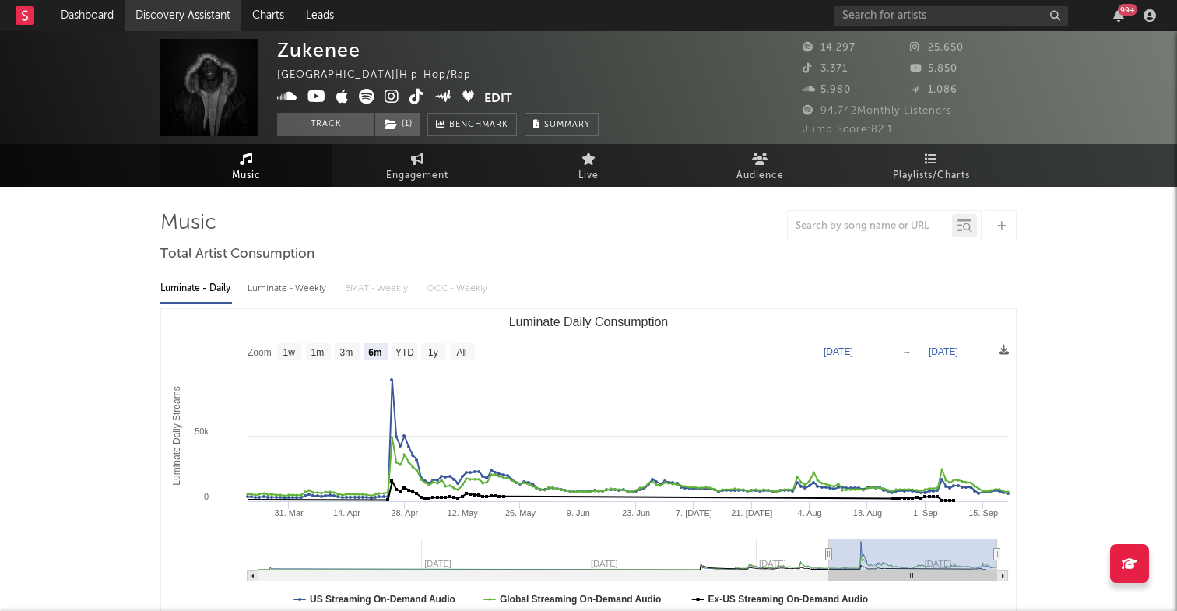
click at [212, 16] on link "Discovery Assistant" at bounding box center [183, 15] width 117 height 31
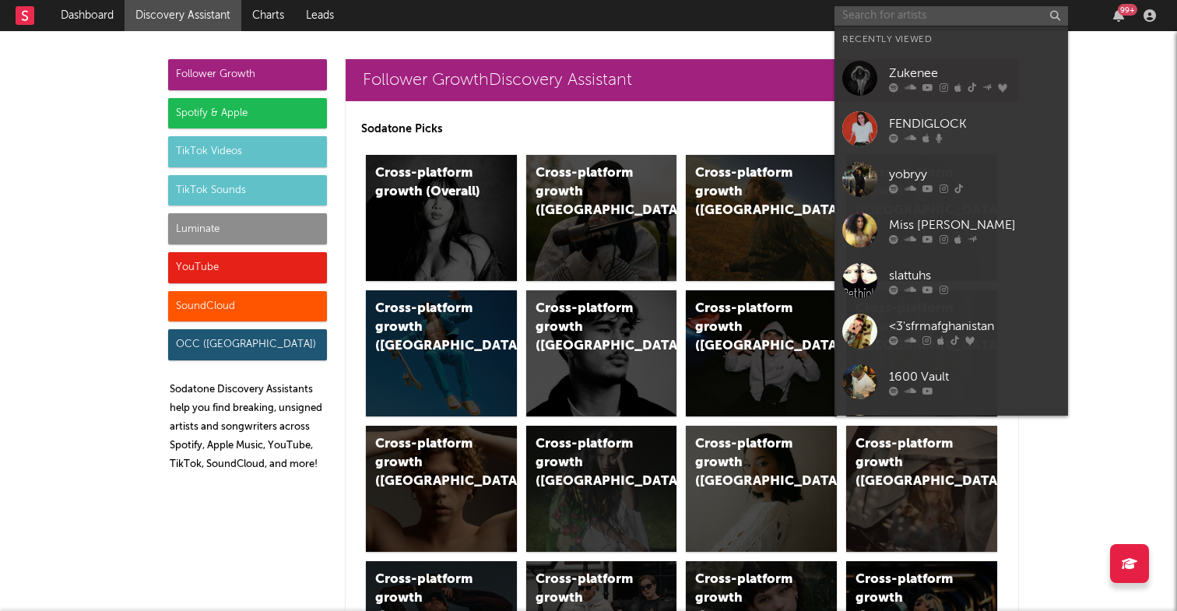
click at [968, 24] on input "text" at bounding box center [950, 15] width 233 height 19
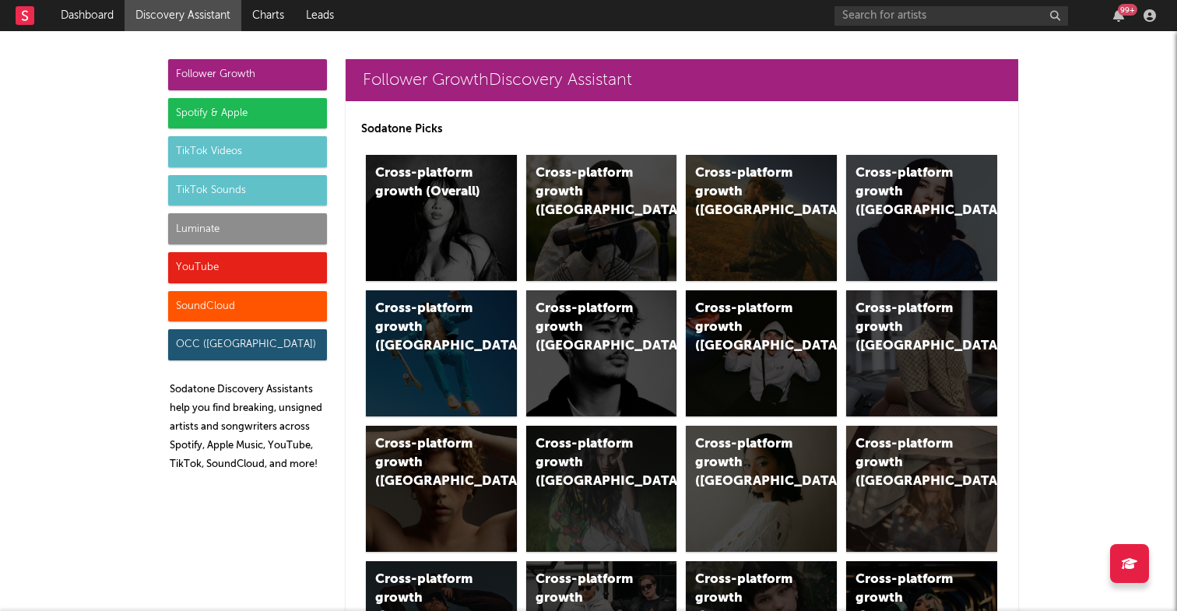
click at [780, 176] on div "Cross-platform growth (US)" at bounding box center [748, 192] width 106 height 56
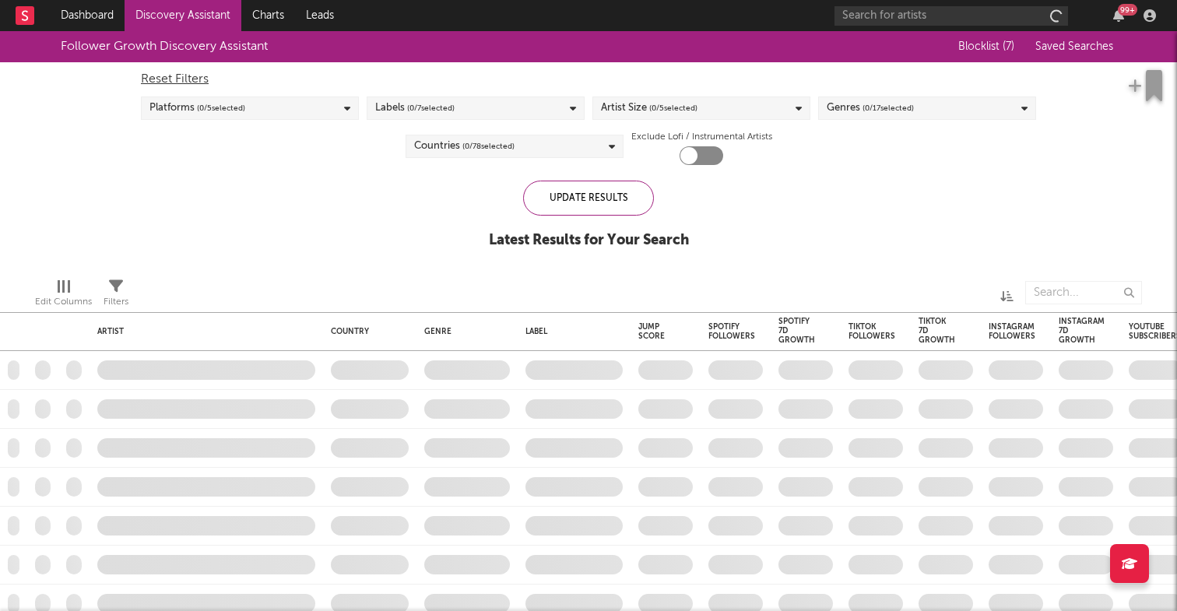
checkbox input "true"
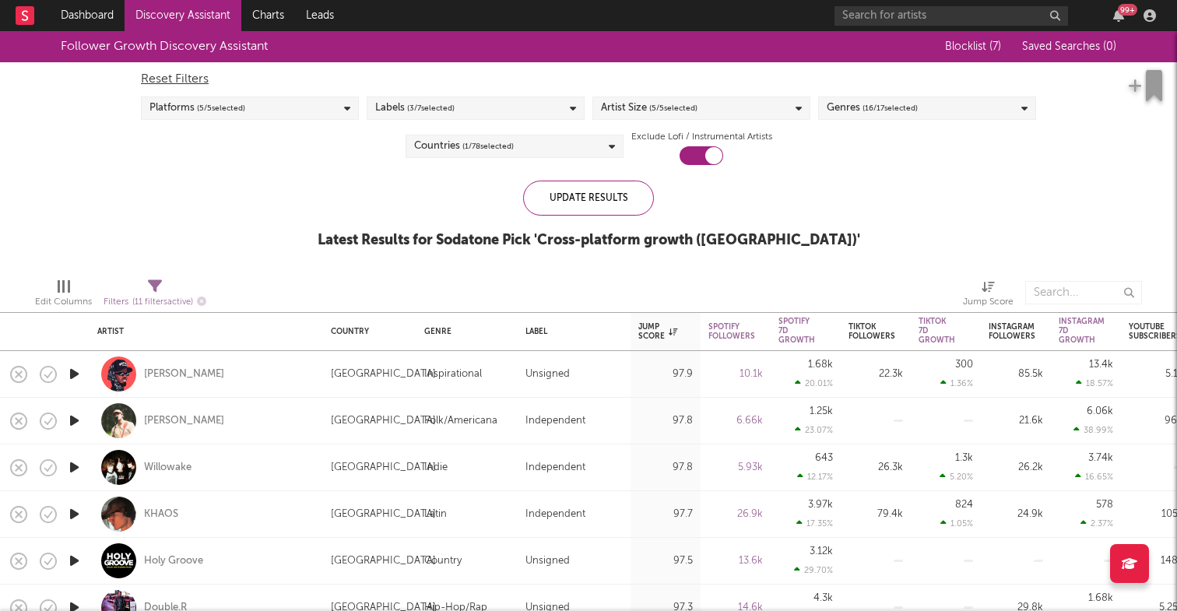
click at [991, 46] on span "( 7 )" at bounding box center [995, 46] width 12 height 11
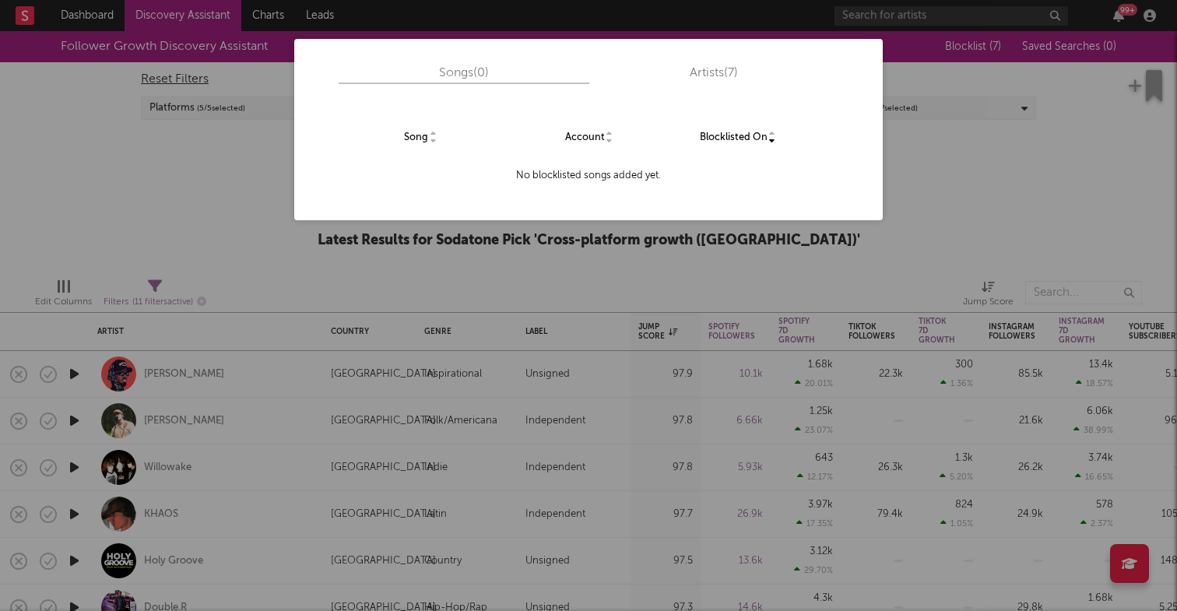
click at [696, 71] on div "Artists ( 7 )" at bounding box center [713, 74] width 249 height 20
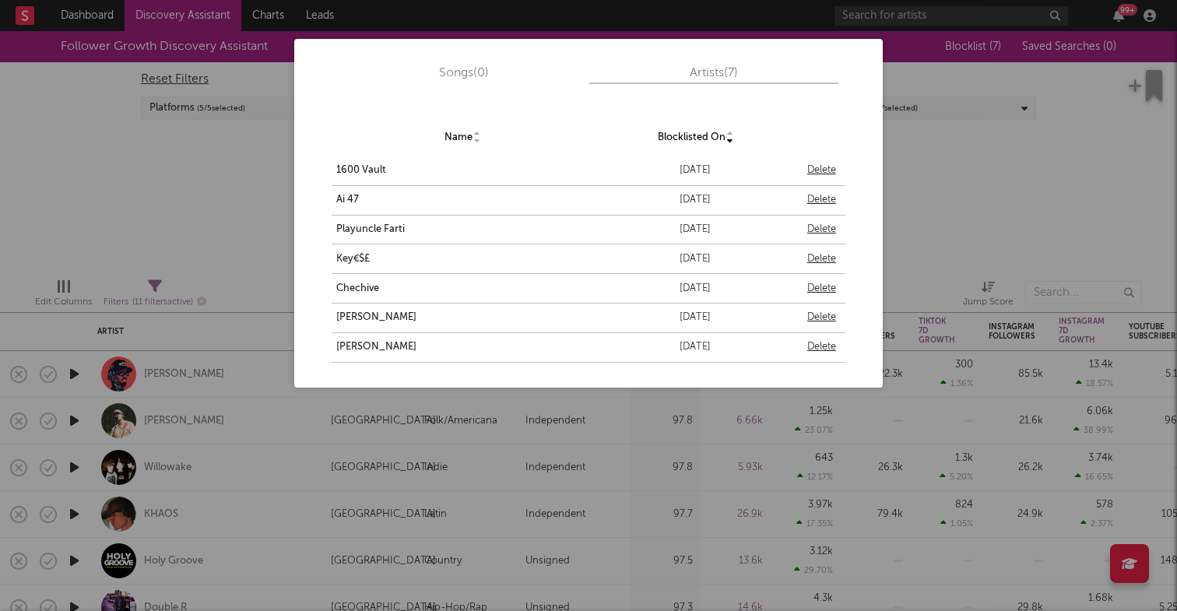
click at [959, 172] on div "Songs ( 0 ) Artists ( 7 ) Name Blocklisted On 1600 Vault September 23, 2025 Del…" at bounding box center [588, 305] width 1177 height 611
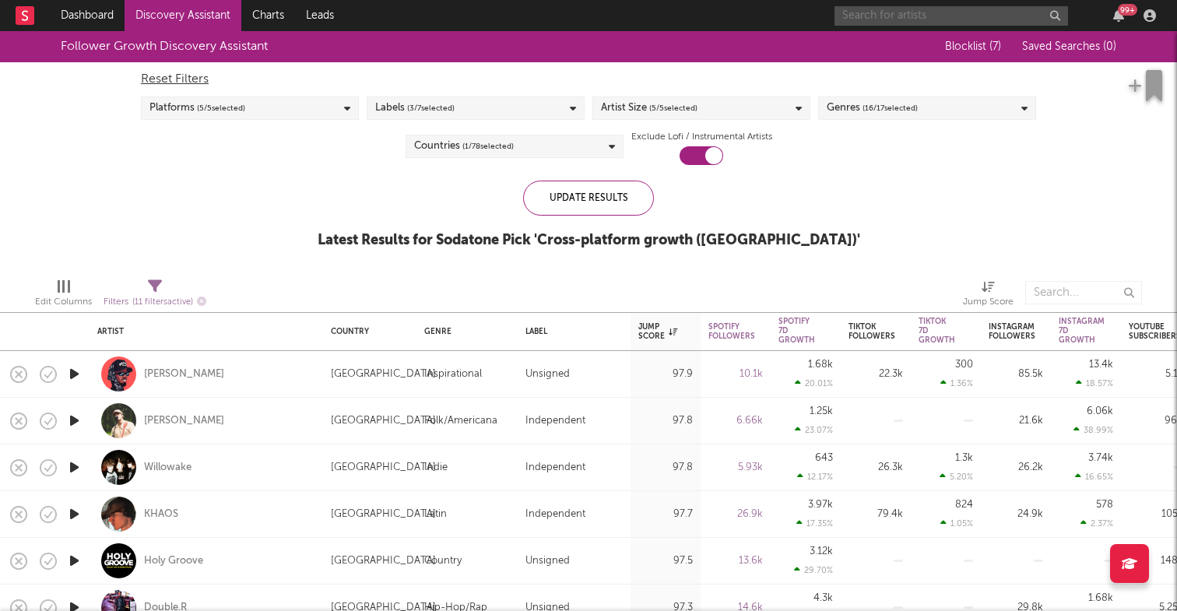
click at [931, 21] on input "text" at bounding box center [950, 15] width 233 height 19
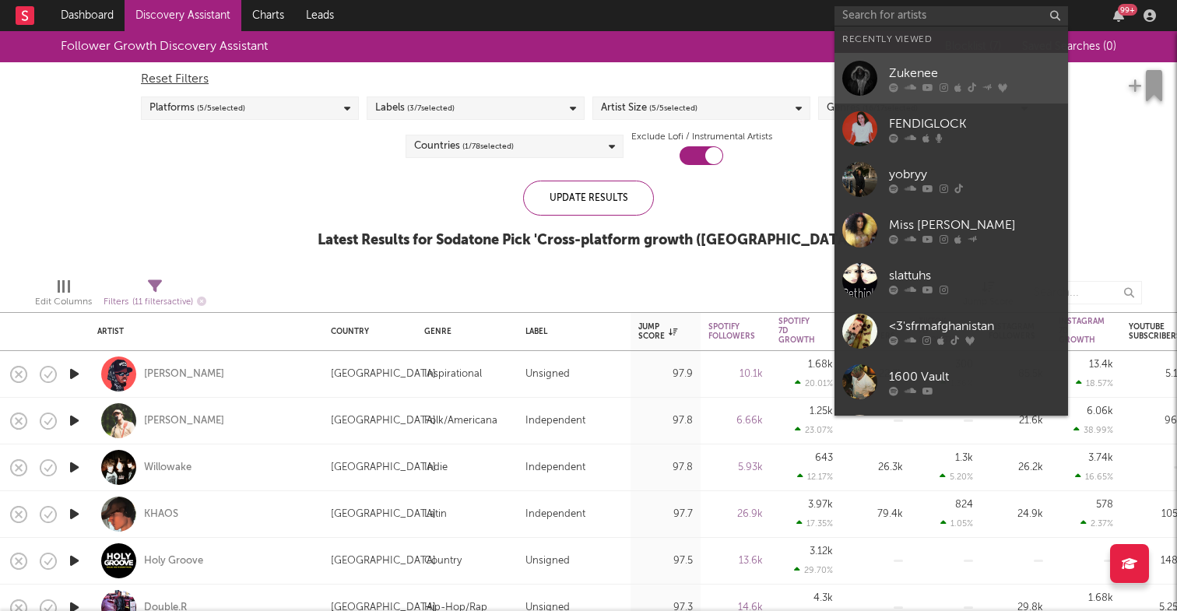
click at [925, 70] on div "Zukenee" at bounding box center [974, 73] width 171 height 19
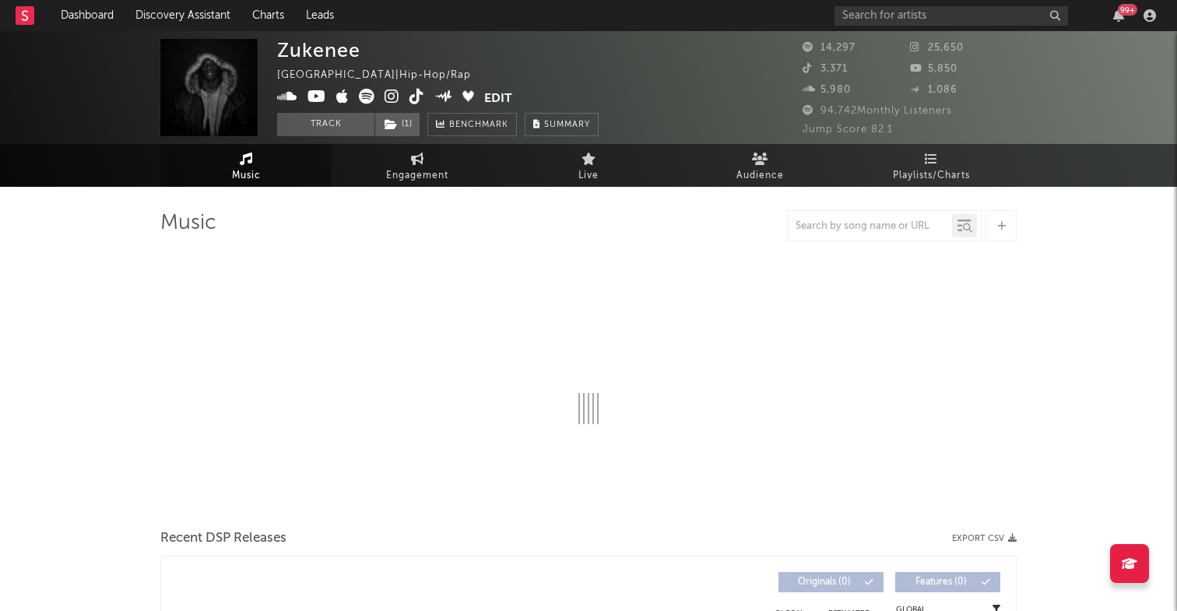
select select "6m"
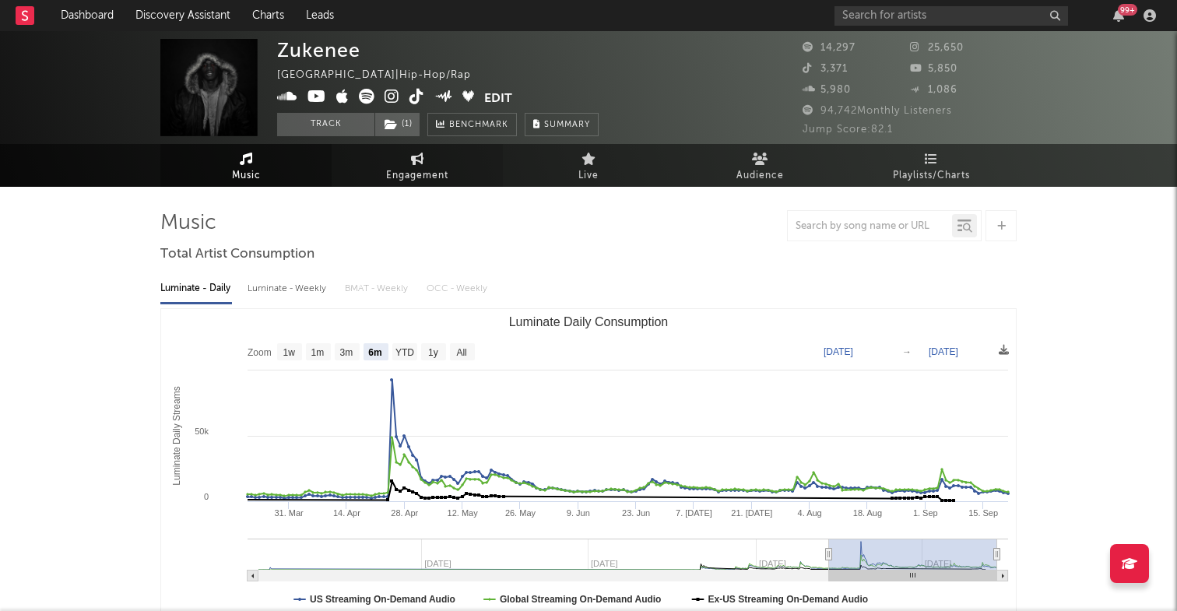
click at [432, 171] on span "Engagement" at bounding box center [417, 176] width 62 height 19
select select "1w"
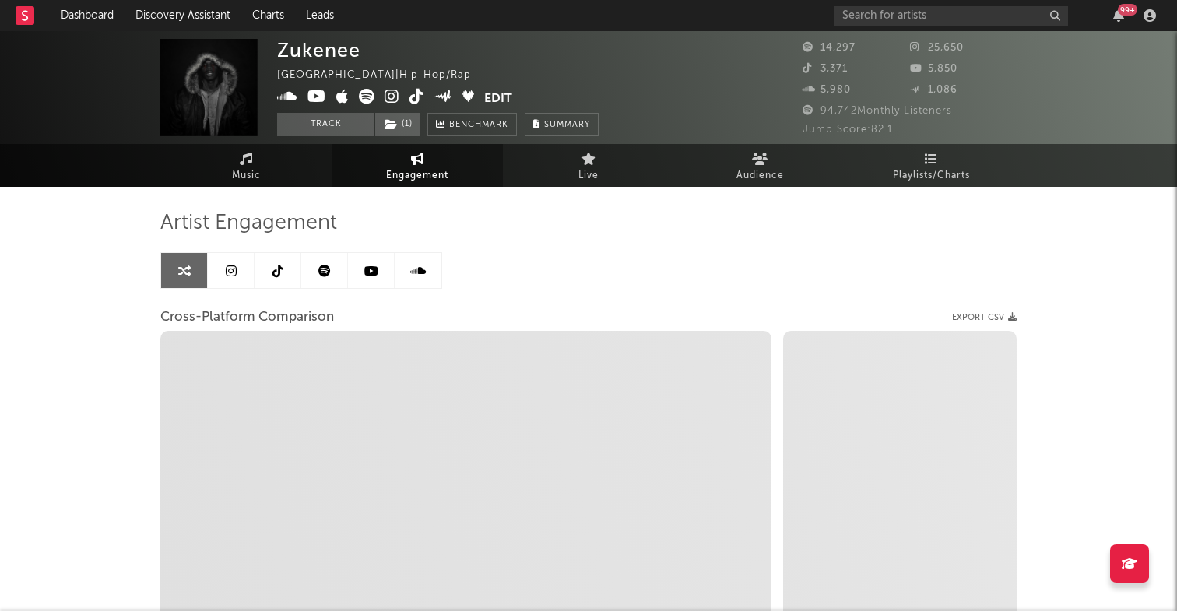
select select "1m"
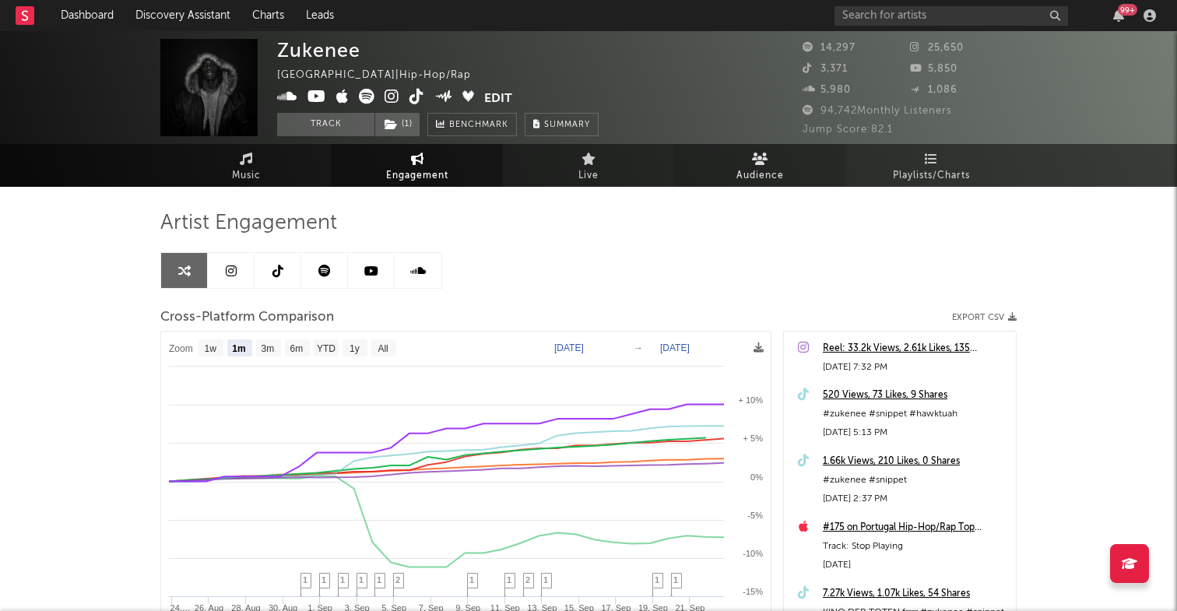
click at [749, 155] on link "Audience" at bounding box center [759, 165] width 171 height 43
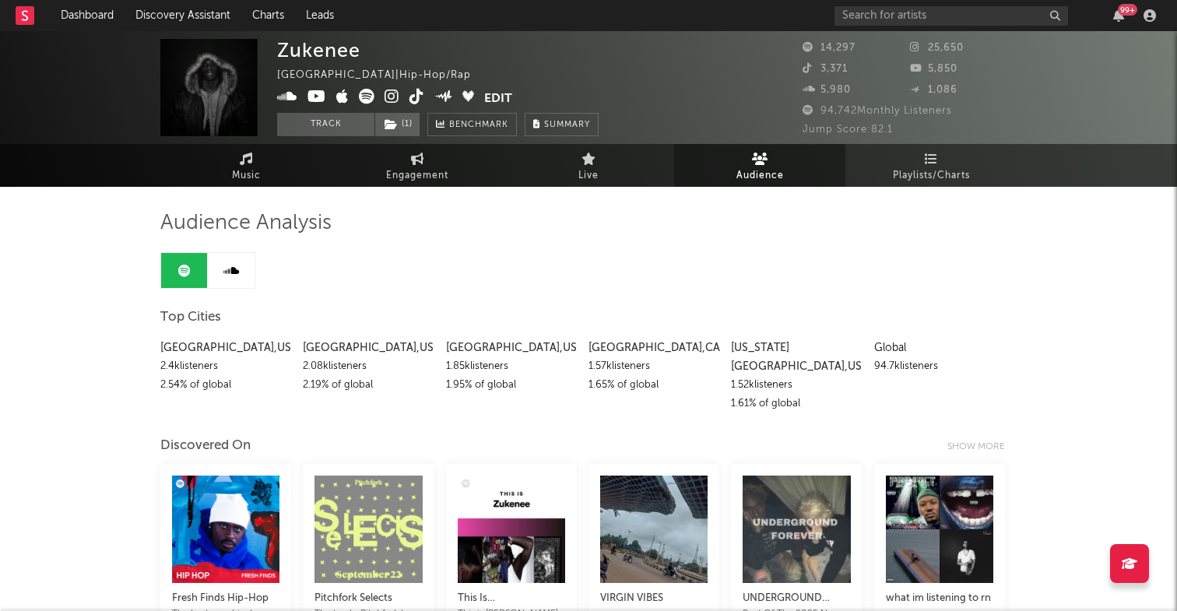
drag, startPoint x: 756, startPoint y: 362, endPoint x: 798, endPoint y: 366, distance: 41.4
click at [798, 366] on div "Atlanta , US 2.4k listeners 2.54 % of global Los Angeles , US 2.08k listeners 2…" at bounding box center [588, 372] width 856 height 82
click at [752, 376] on div "1.52k listeners" at bounding box center [796, 385] width 131 height 19
click at [404, 124] on span "( 1 )" at bounding box center [397, 124] width 46 height 23
click at [590, 317] on div "Top Cities" at bounding box center [588, 317] width 856 height 26
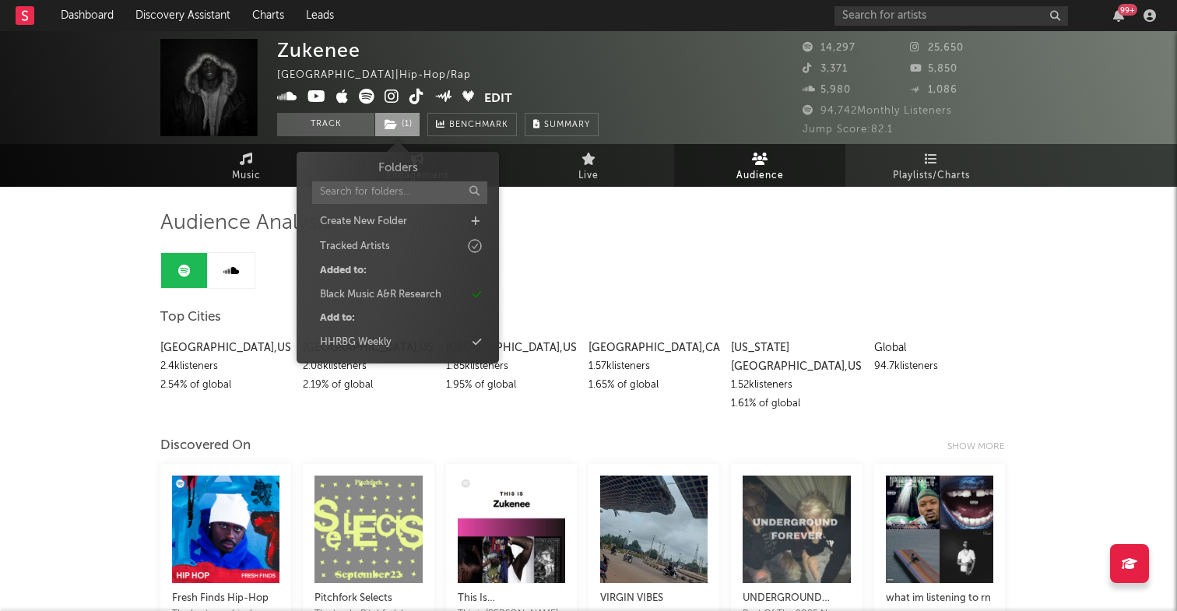
click at [388, 131] on span "( 1 )" at bounding box center [397, 124] width 46 height 23
click at [356, 288] on div "Black Music A&R Research" at bounding box center [380, 295] width 121 height 16
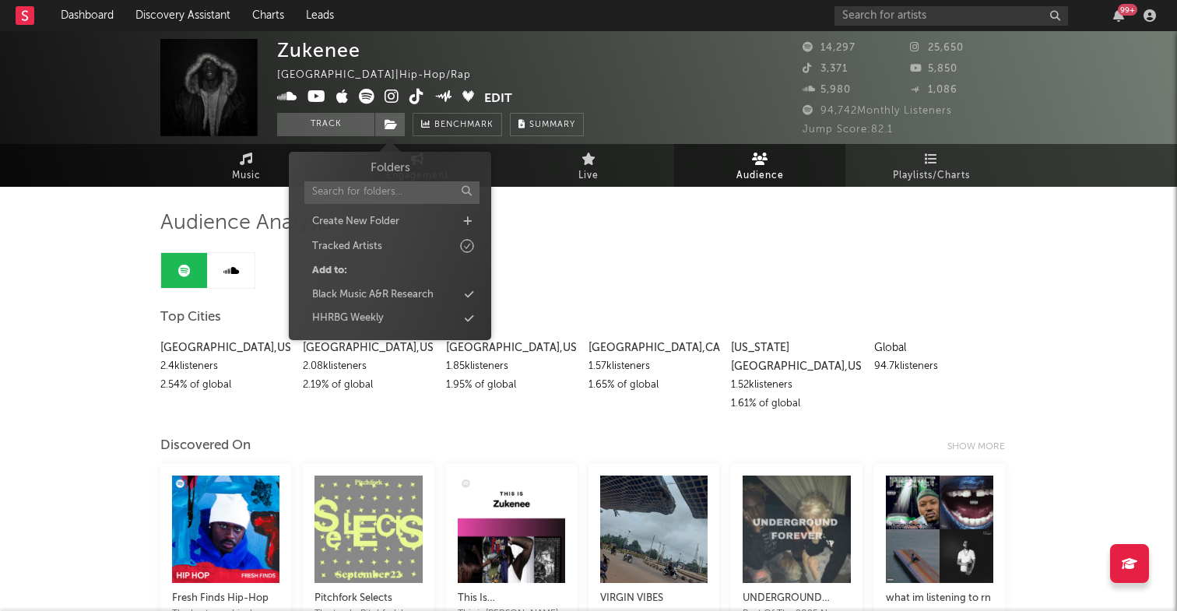
click at [356, 288] on div "Black Music A&R Research" at bounding box center [372, 295] width 121 height 16
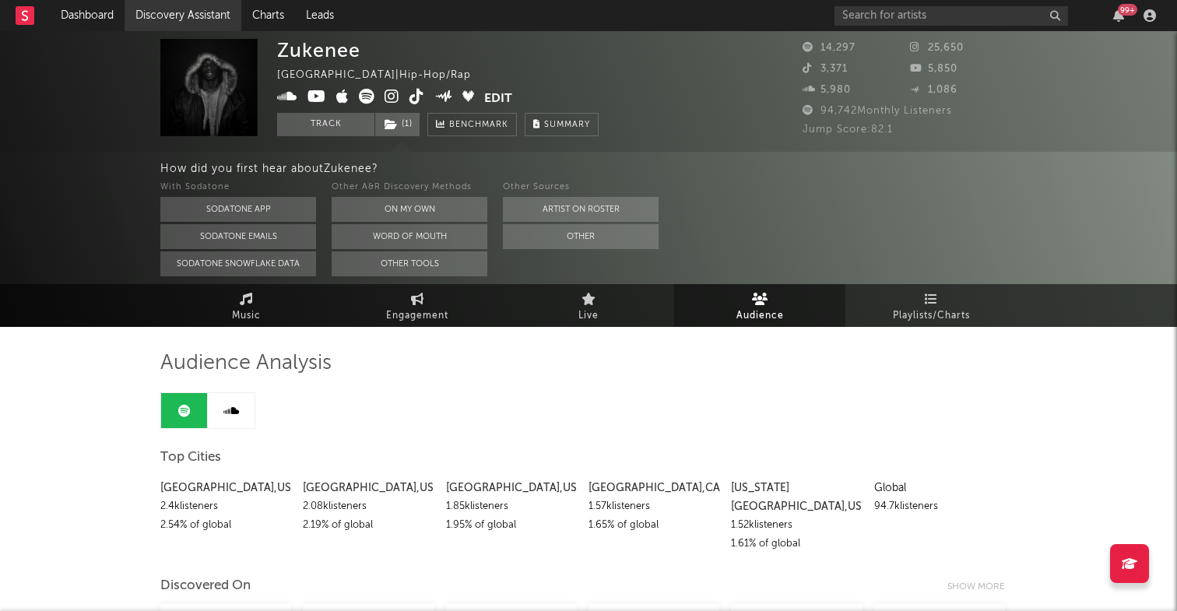
click at [201, 19] on link "Discovery Assistant" at bounding box center [183, 15] width 117 height 31
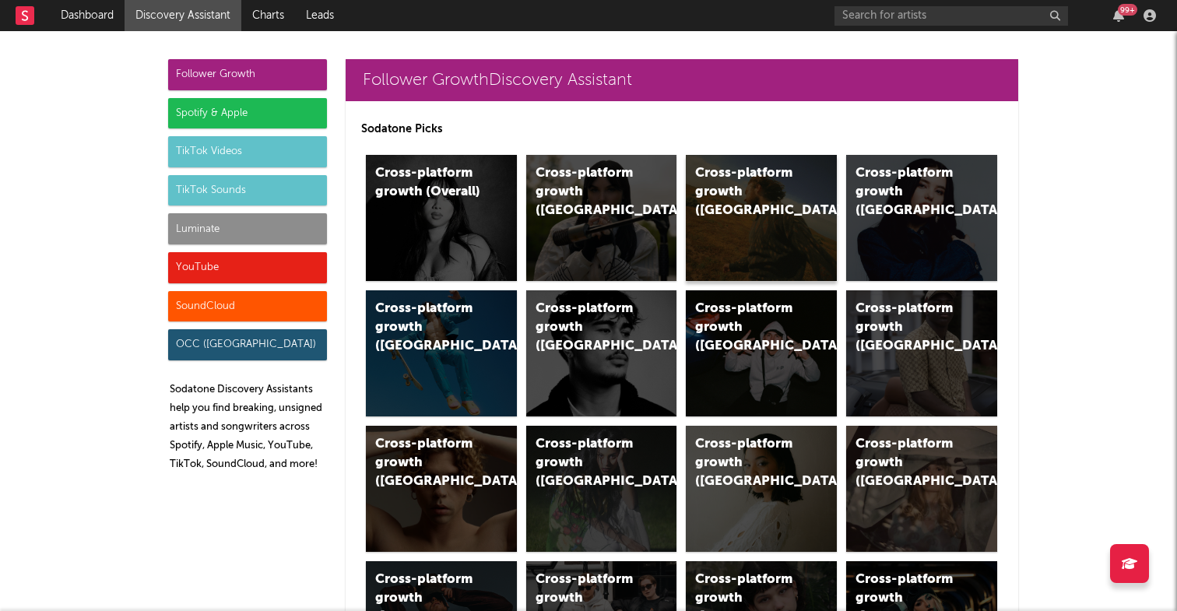
click at [759, 220] on div "Cross-platform growth (US)" at bounding box center [761, 218] width 151 height 126
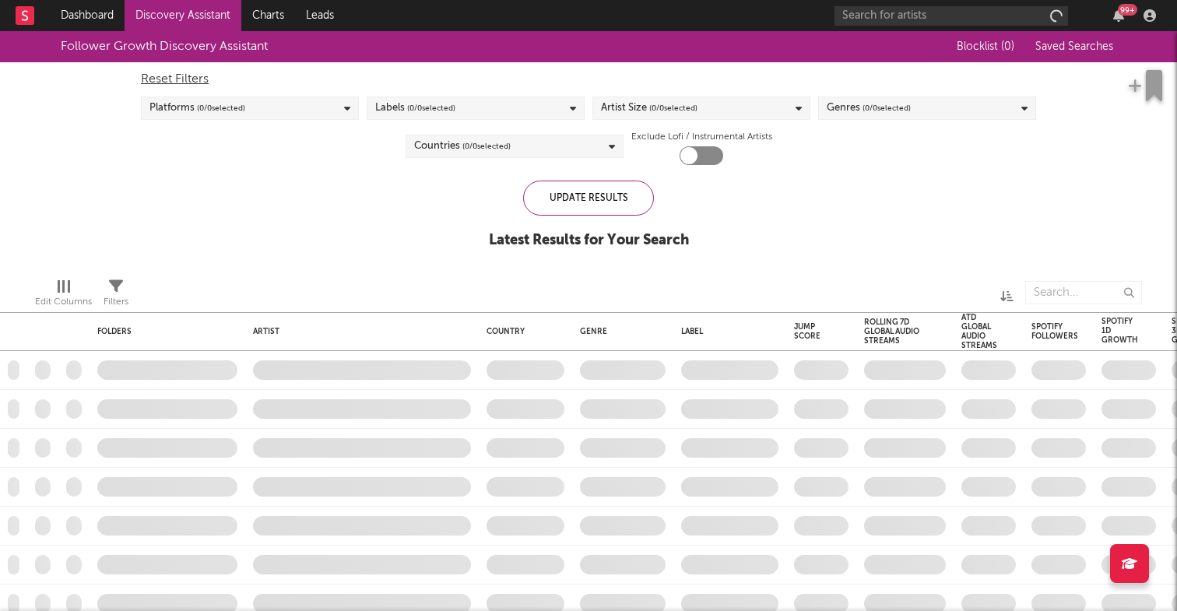
checkbox input "true"
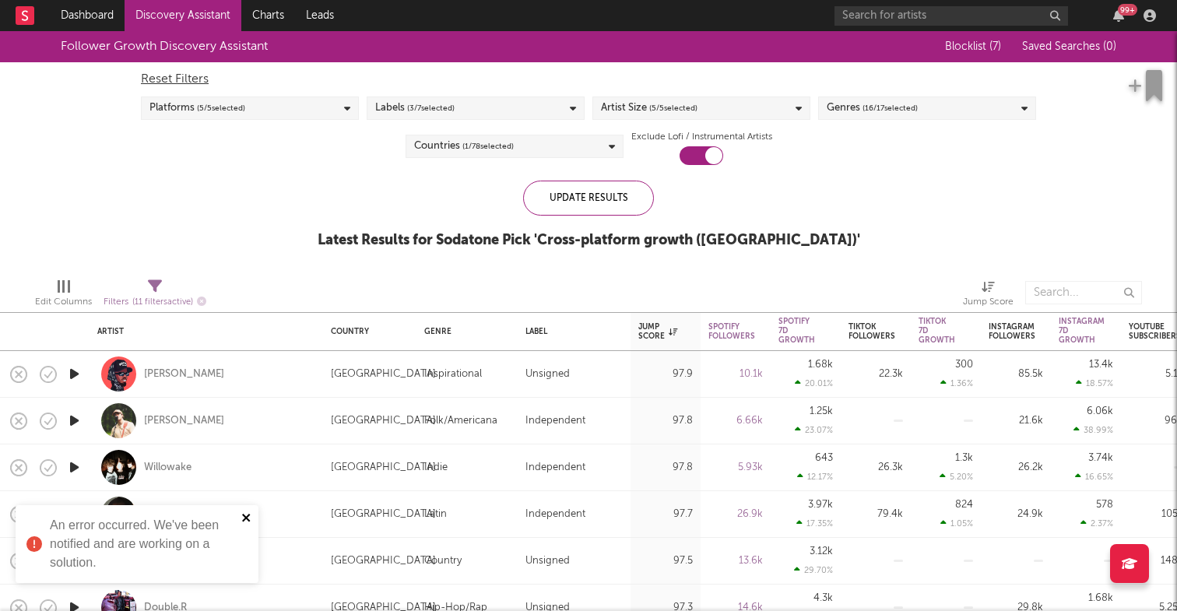
click at [247, 519] on icon "close" at bounding box center [246, 518] width 8 height 8
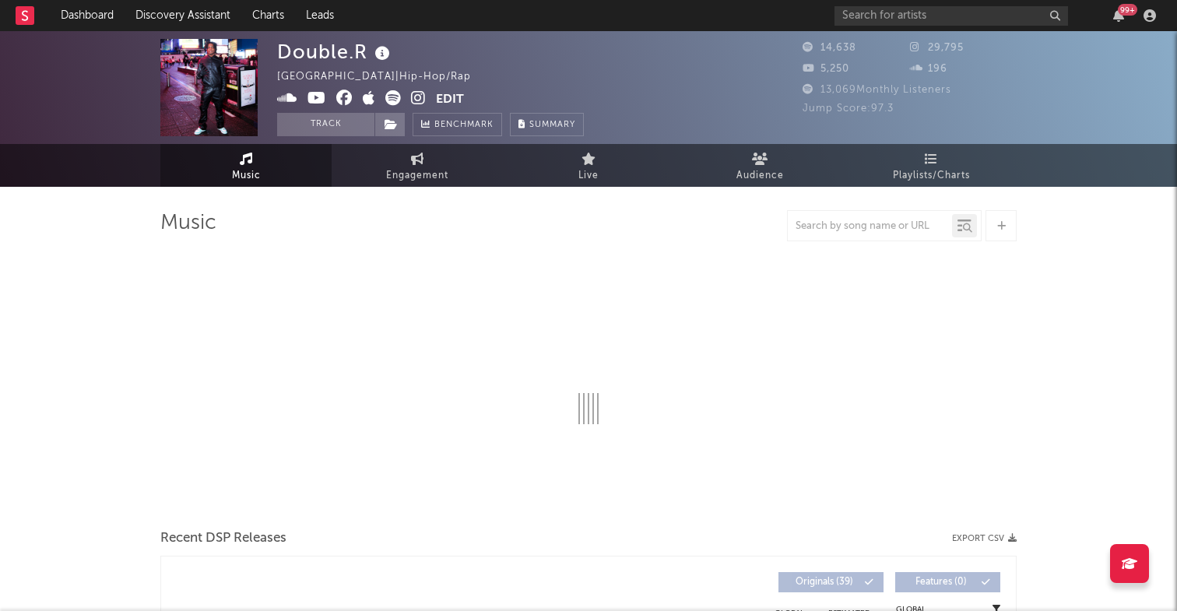
select select "6m"
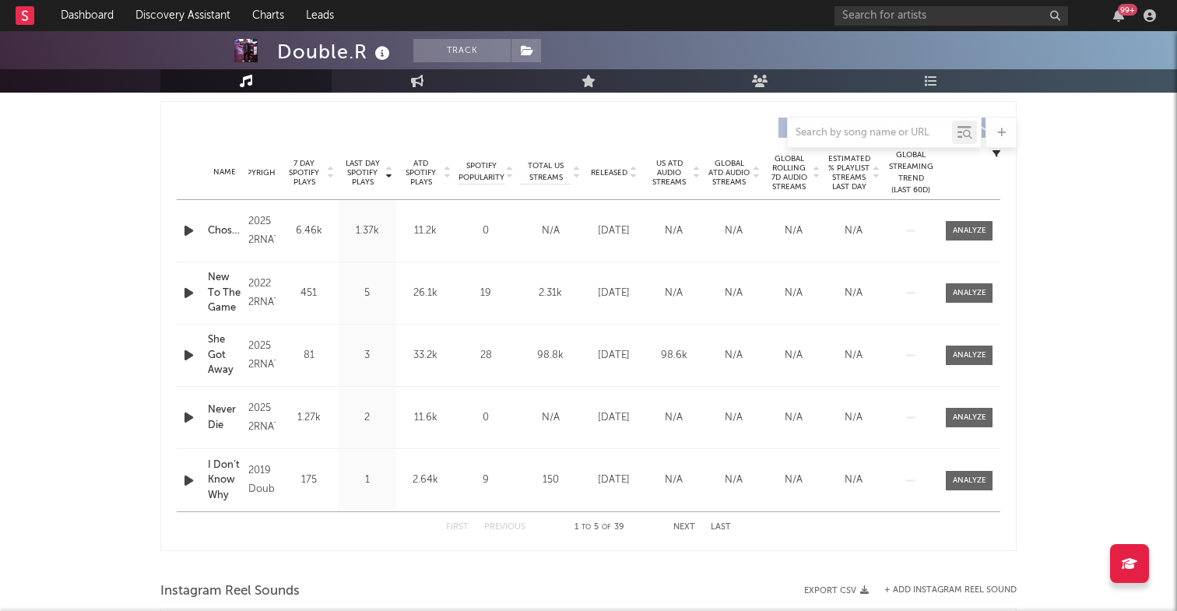
scroll to position [579, 0]
click at [982, 230] on div at bounding box center [968, 229] width 33 height 12
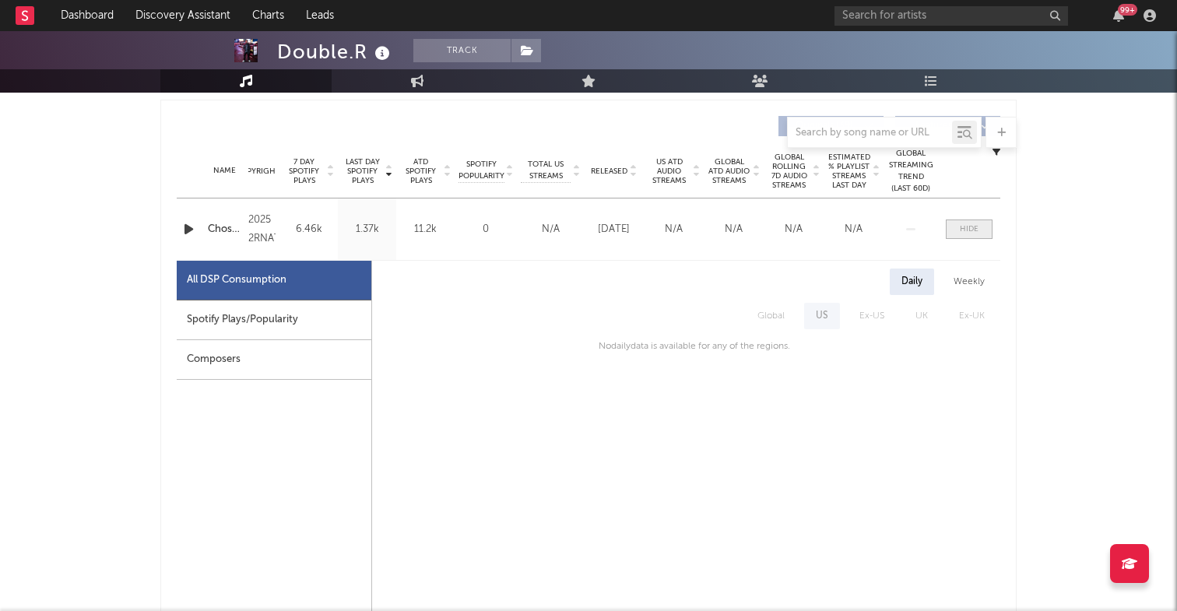
click at [964, 232] on div at bounding box center [968, 229] width 19 height 12
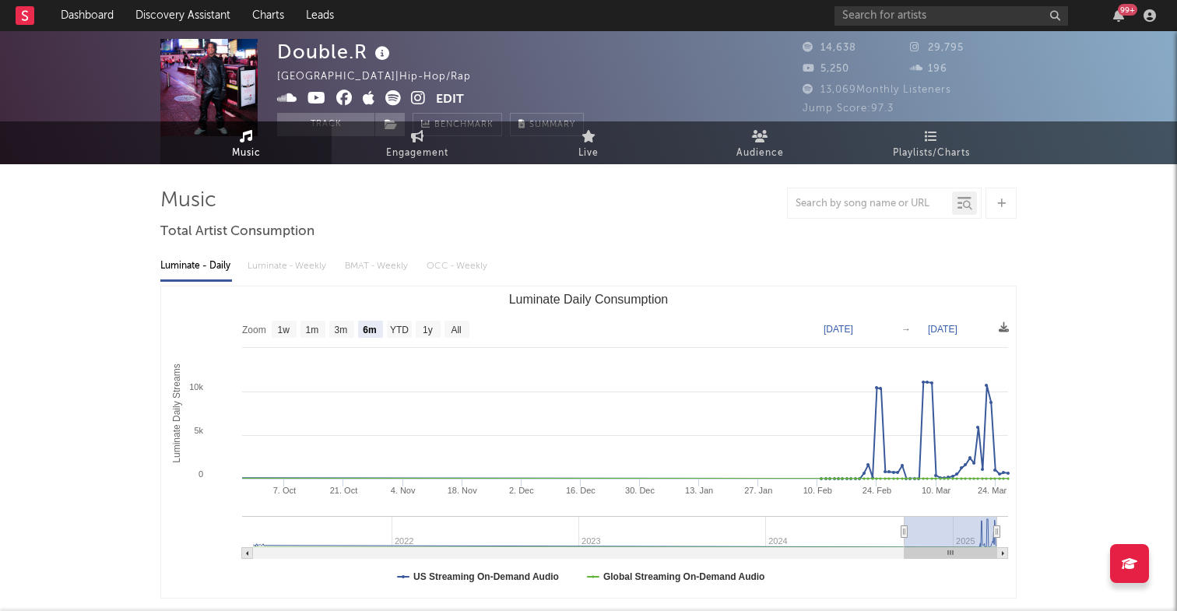
scroll to position [0, 0]
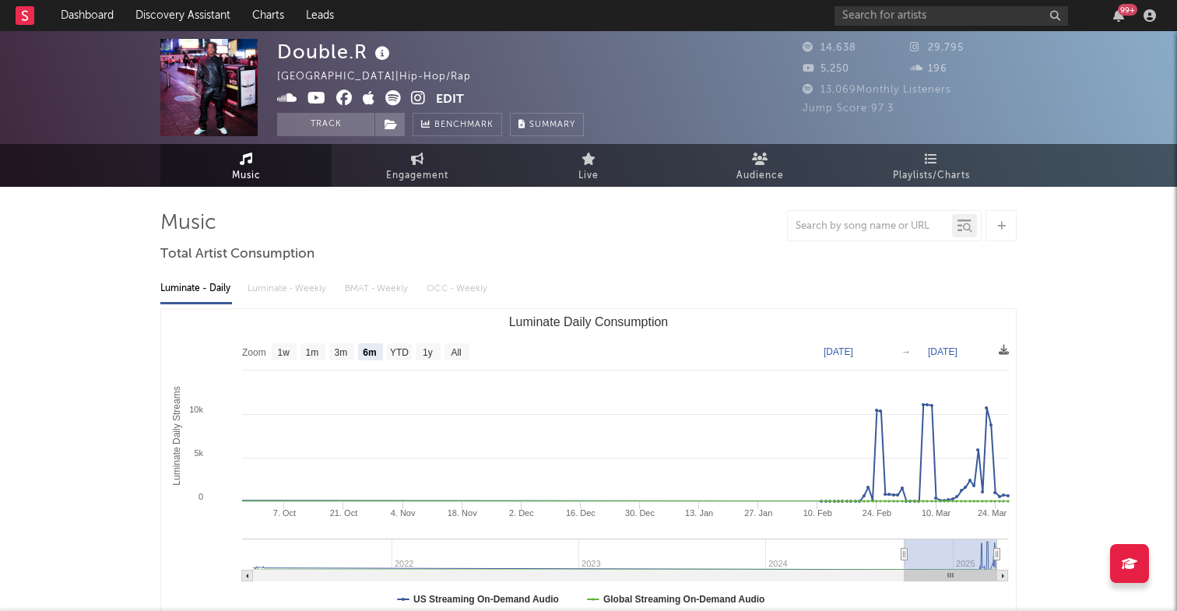
click at [392, 101] on icon at bounding box center [393, 98] width 16 height 16
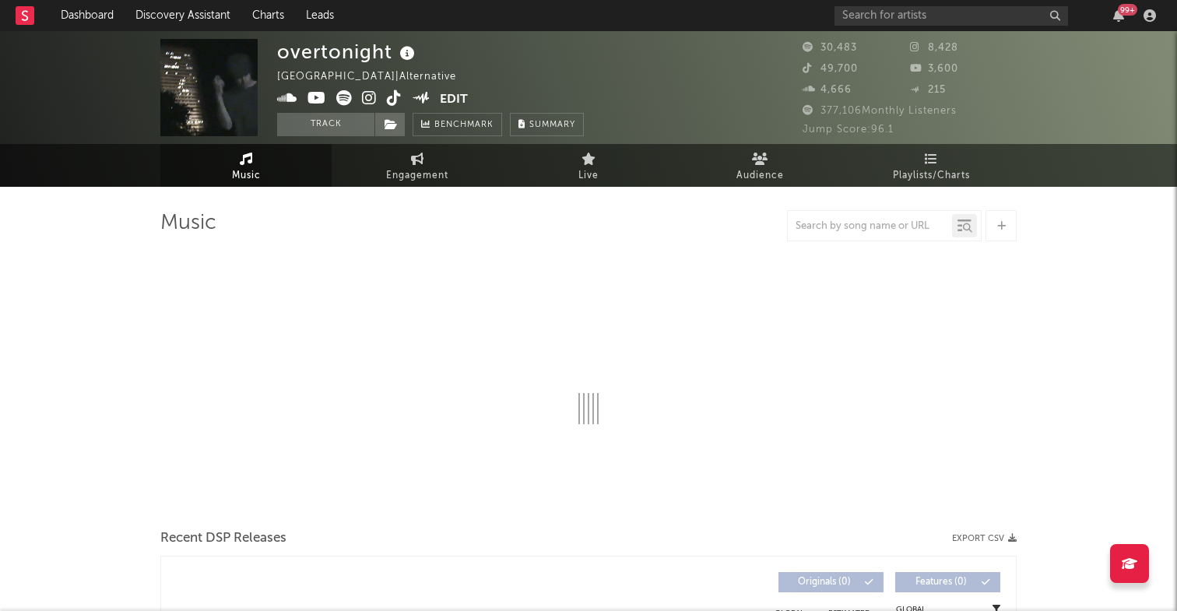
select select "6m"
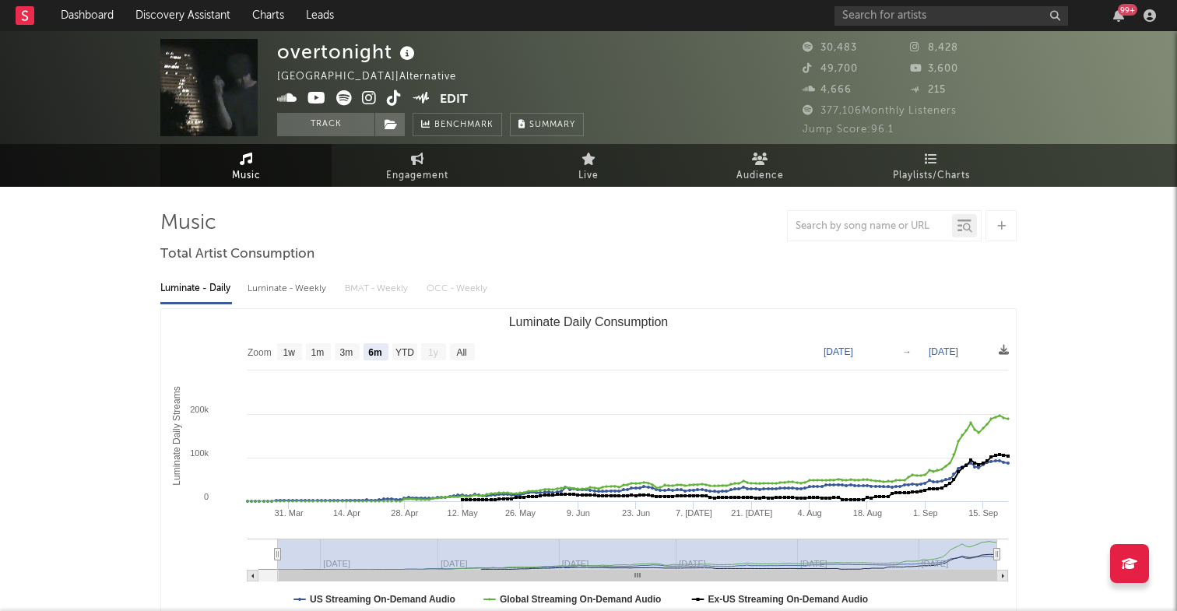
click at [347, 96] on icon at bounding box center [344, 98] width 16 height 16
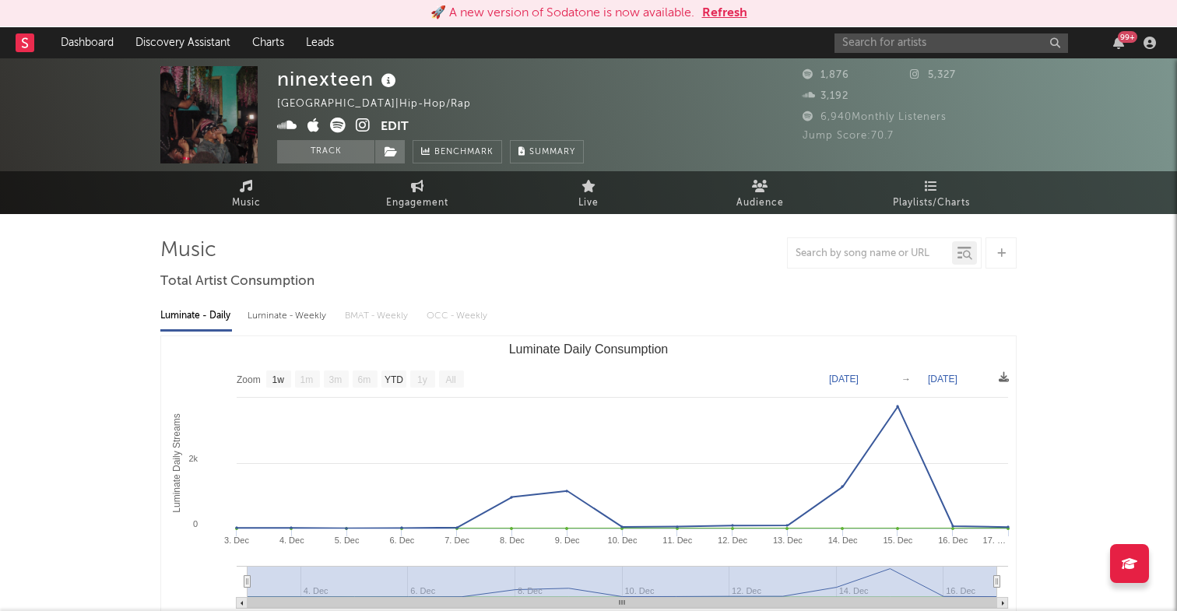
select select "1w"
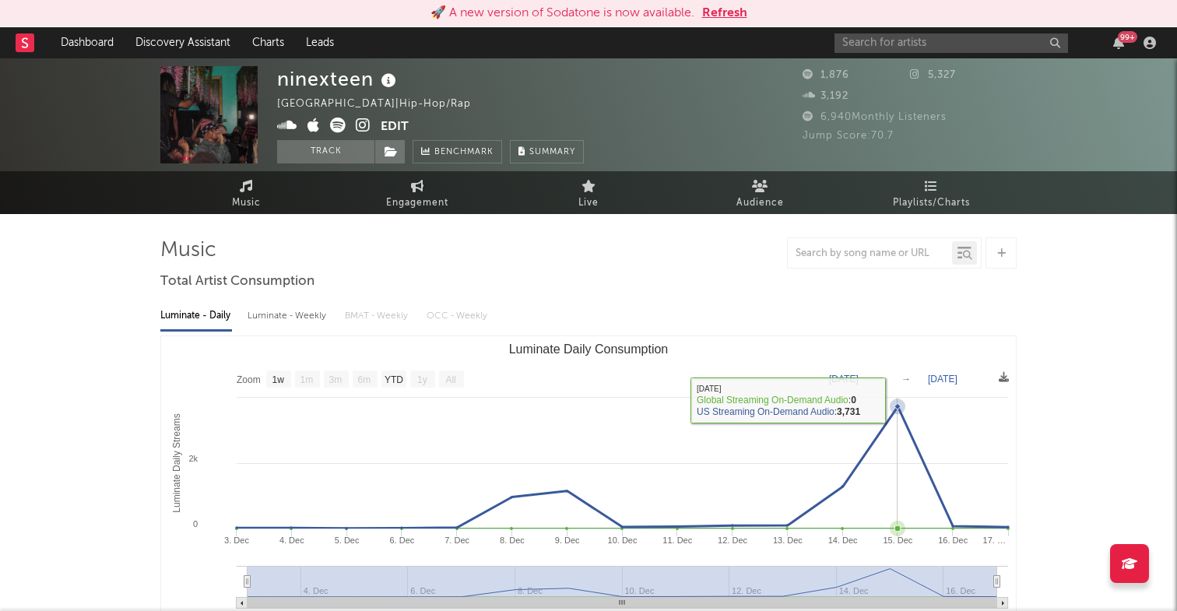
click at [895, 402] on icon "Luminate Daily Consumption" at bounding box center [897, 406] width 16 height 16
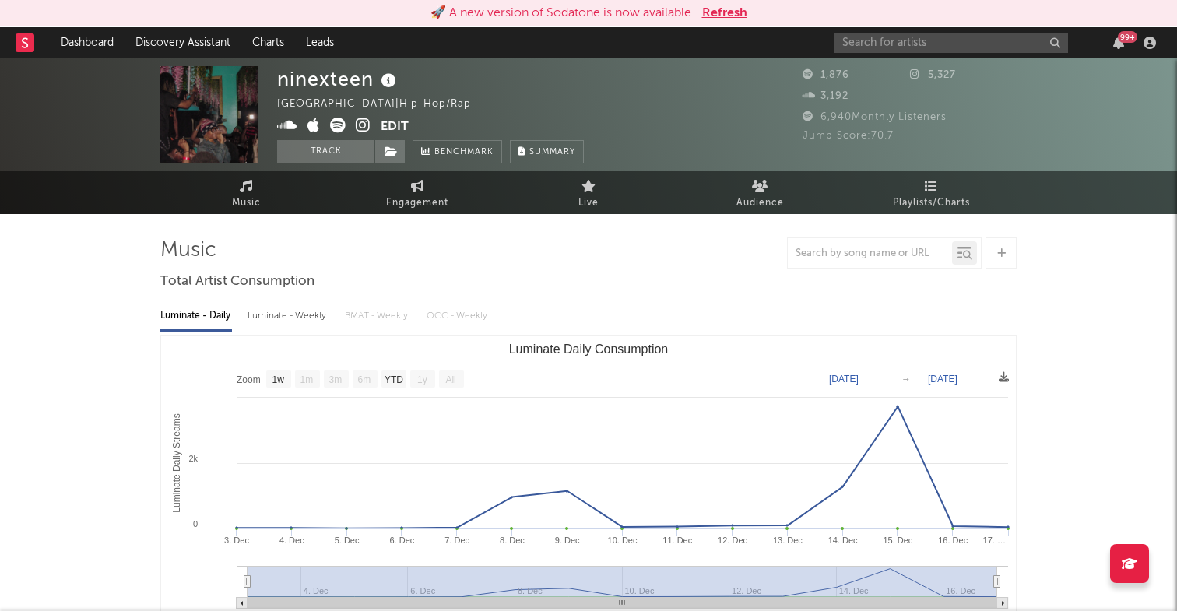
click at [339, 120] on icon at bounding box center [338, 126] width 16 height 16
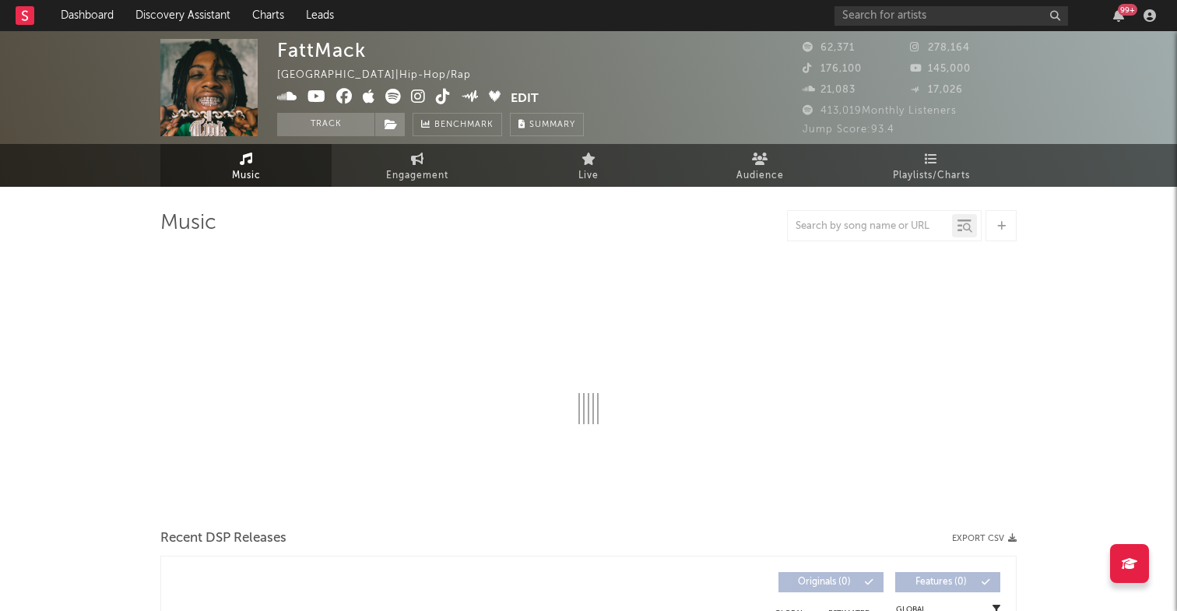
select select "6m"
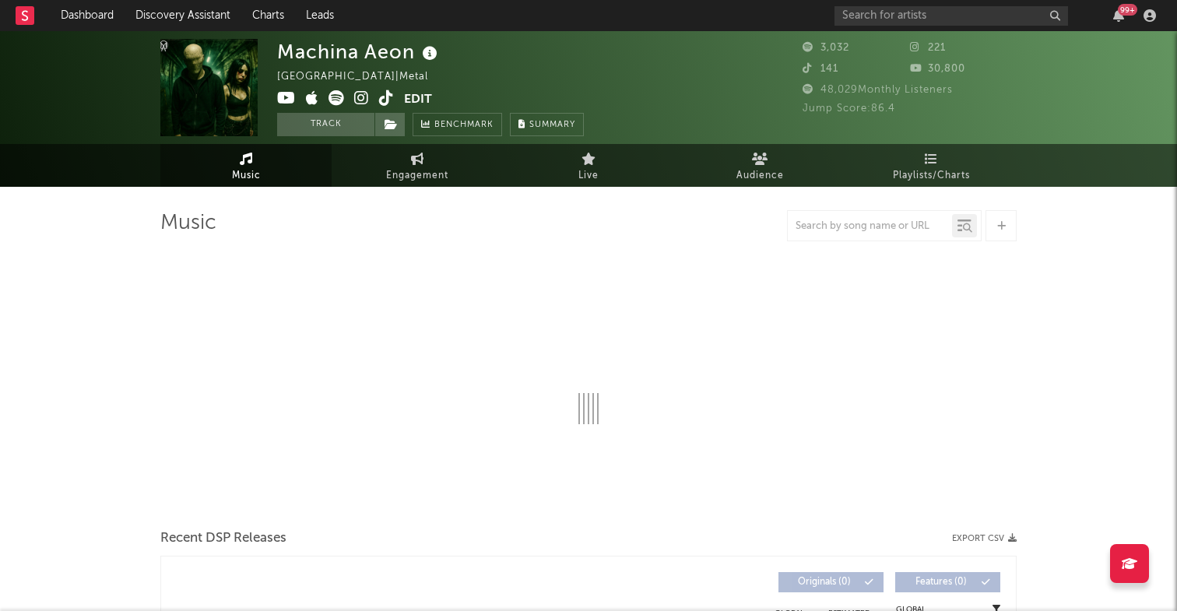
select select "6m"
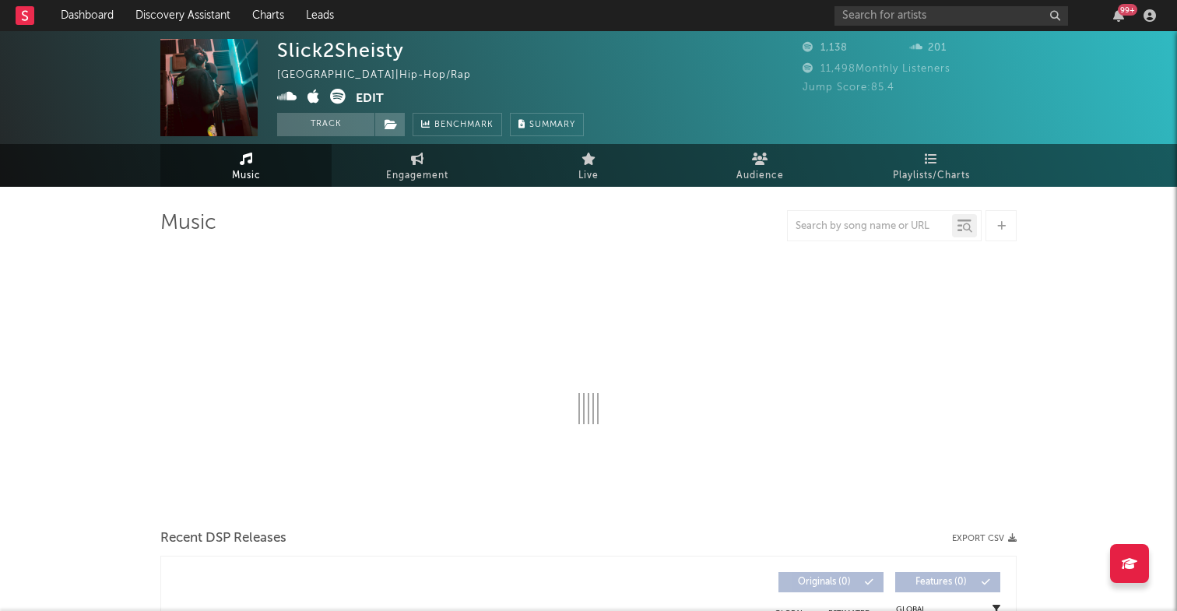
select select "1w"
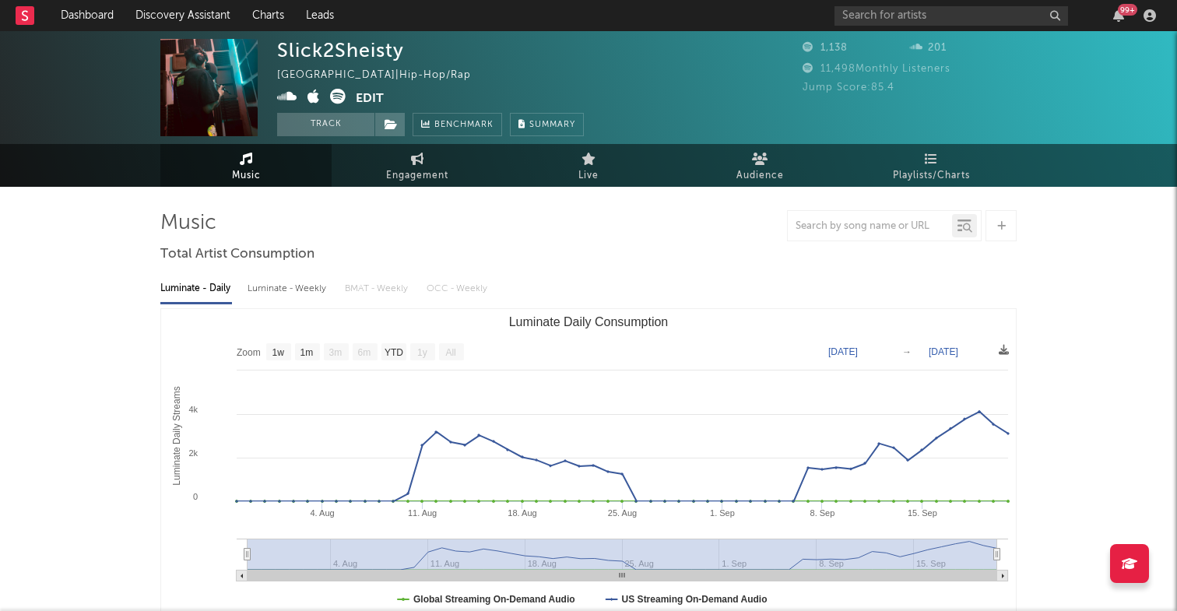
click at [286, 93] on icon at bounding box center [287, 97] width 20 height 16
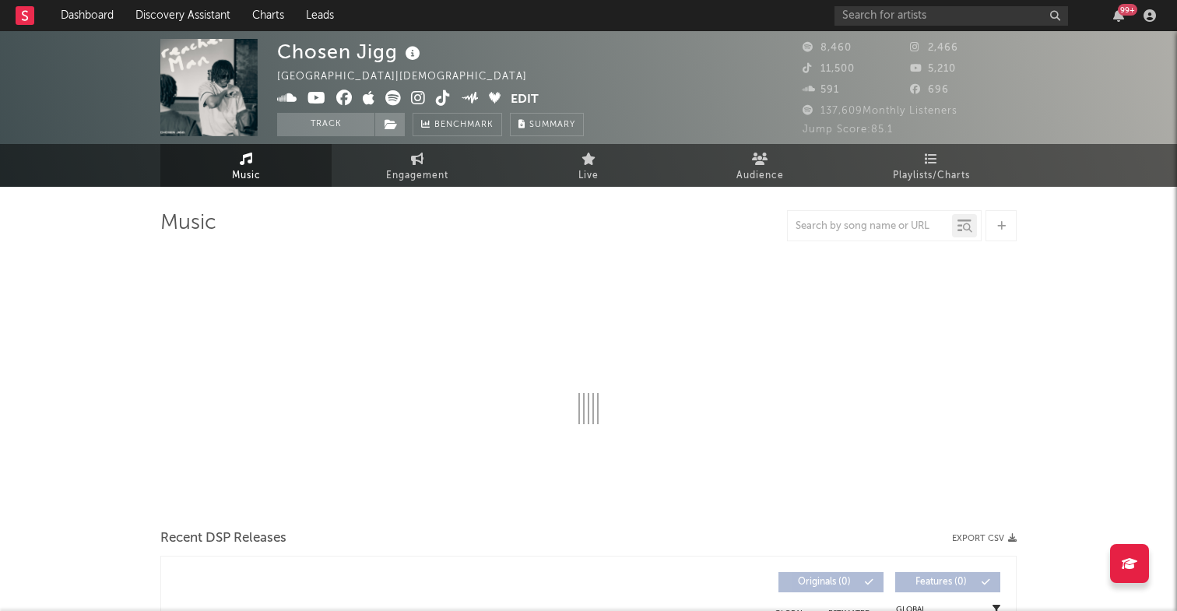
select select "6m"
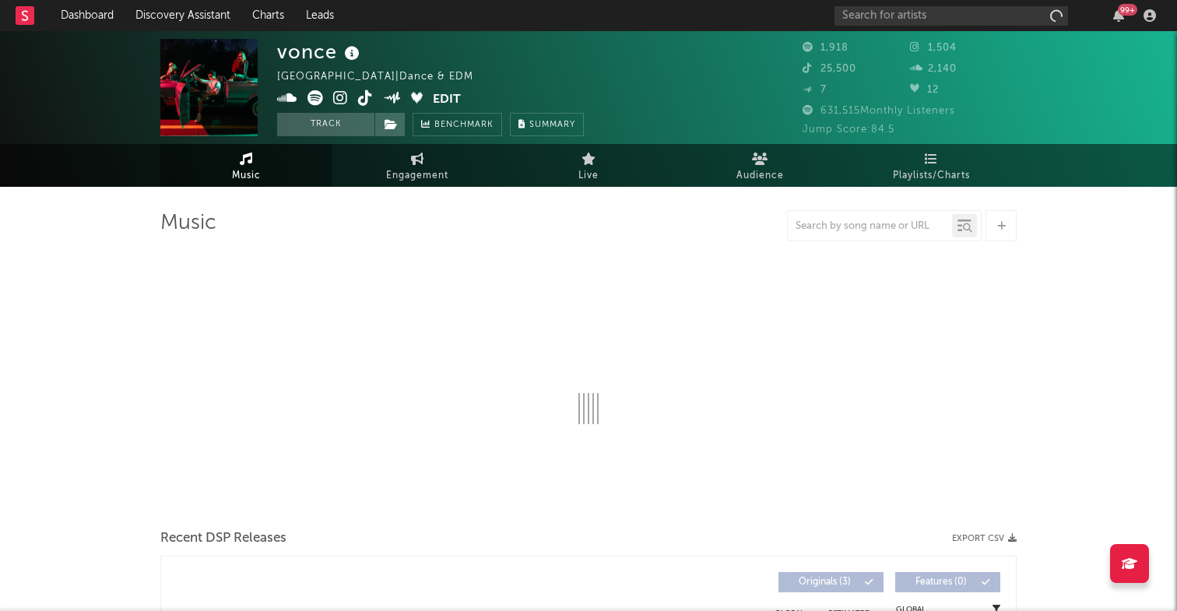
select select "1w"
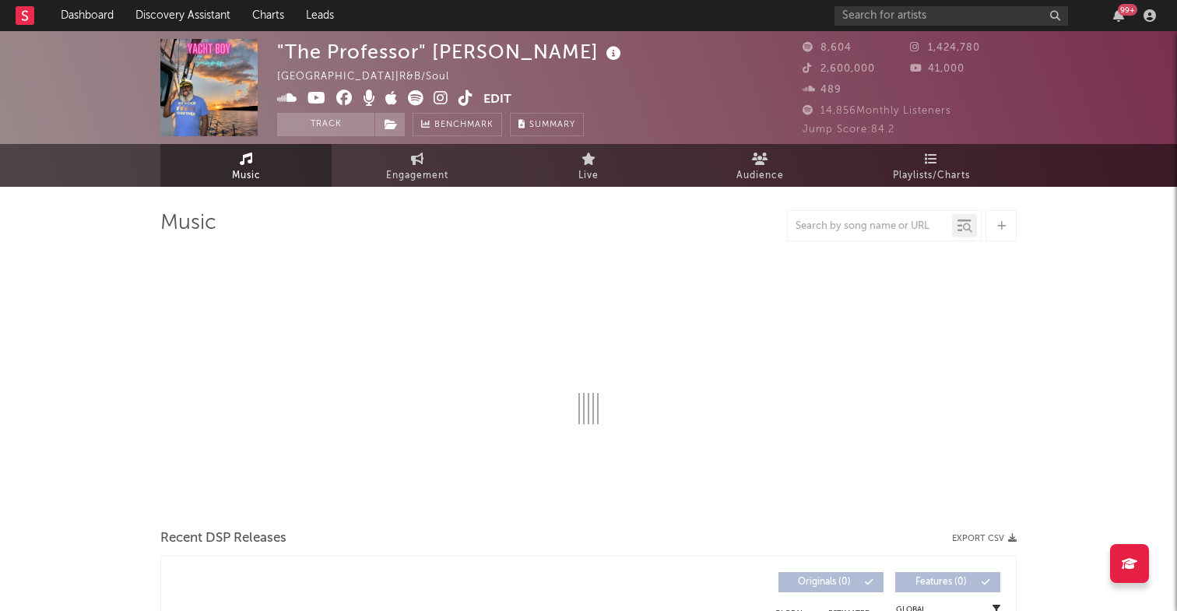
select select "1w"
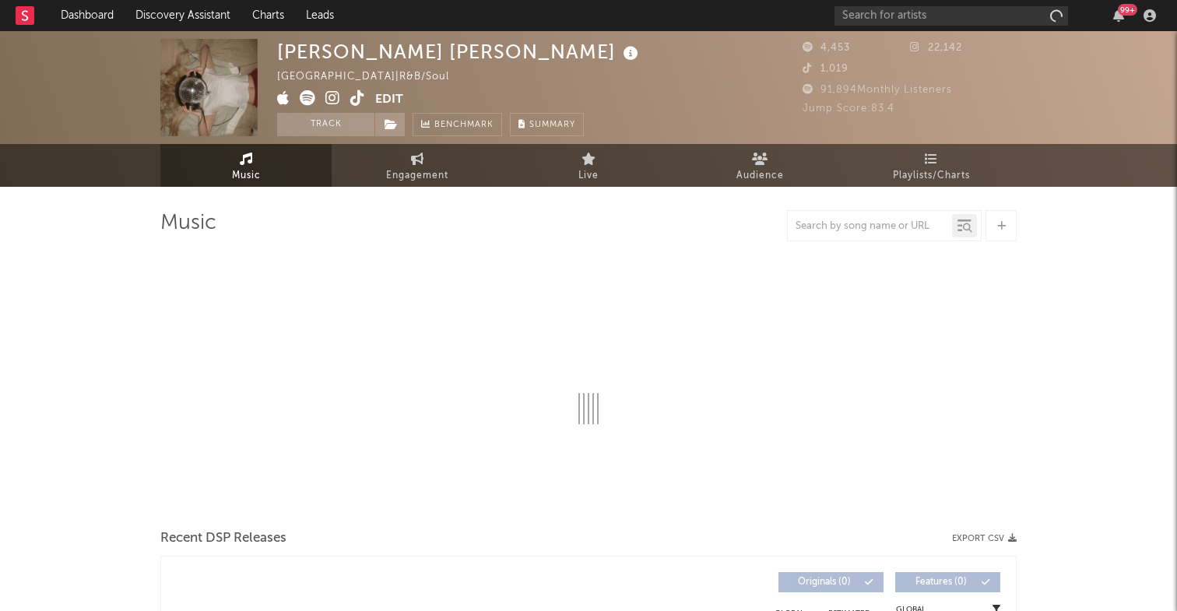
select select "6m"
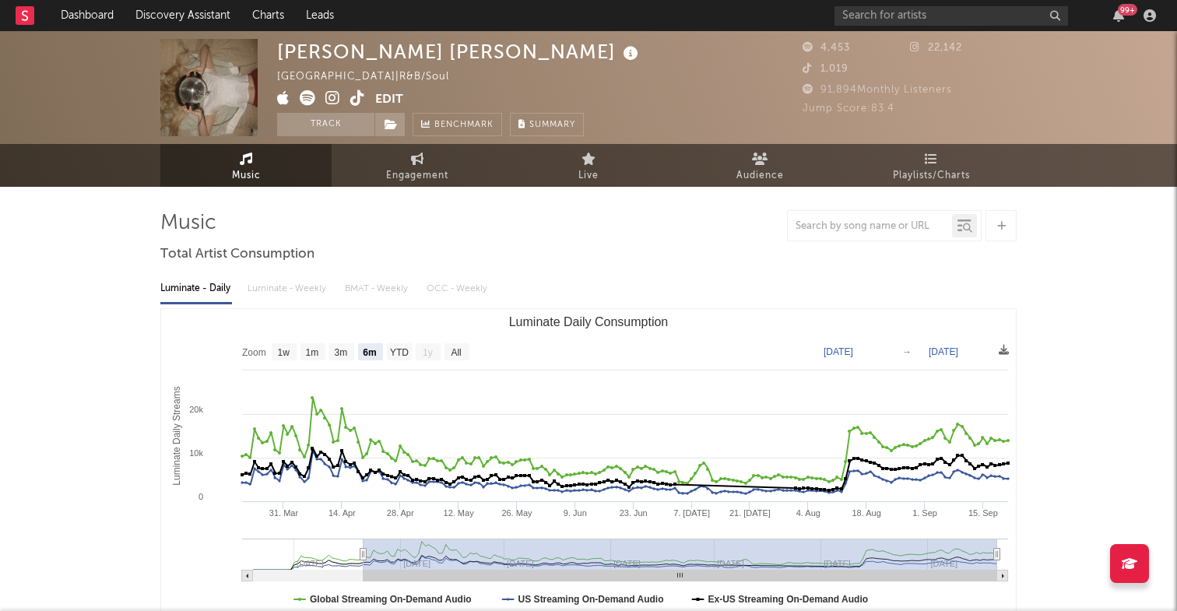
click at [307, 99] on icon at bounding box center [308, 98] width 16 height 16
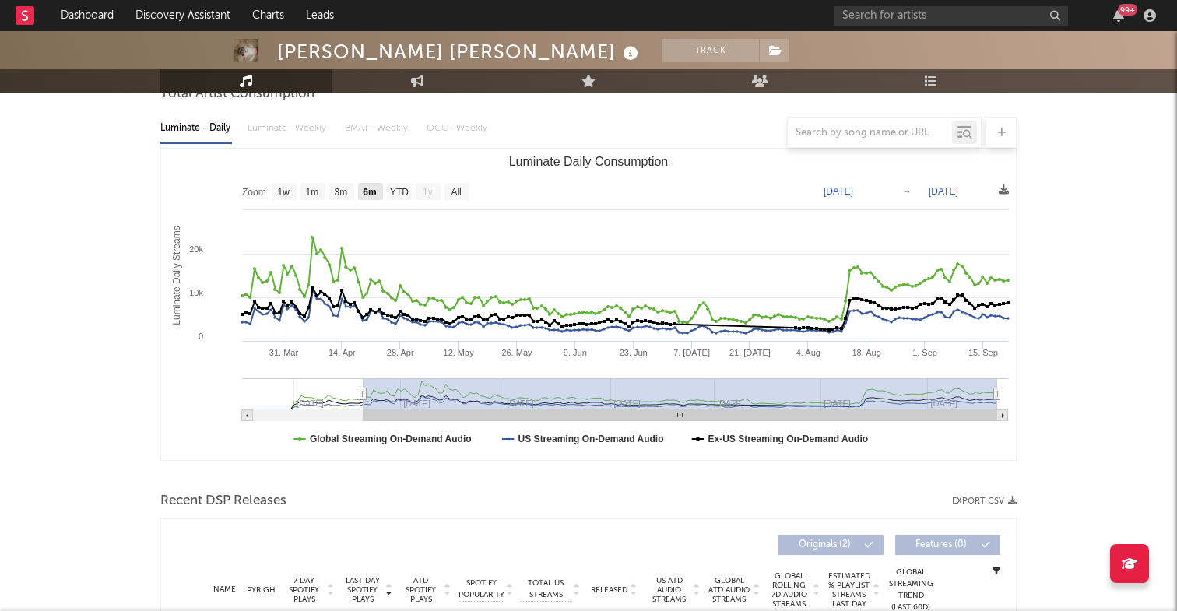
scroll to position [176, 0]
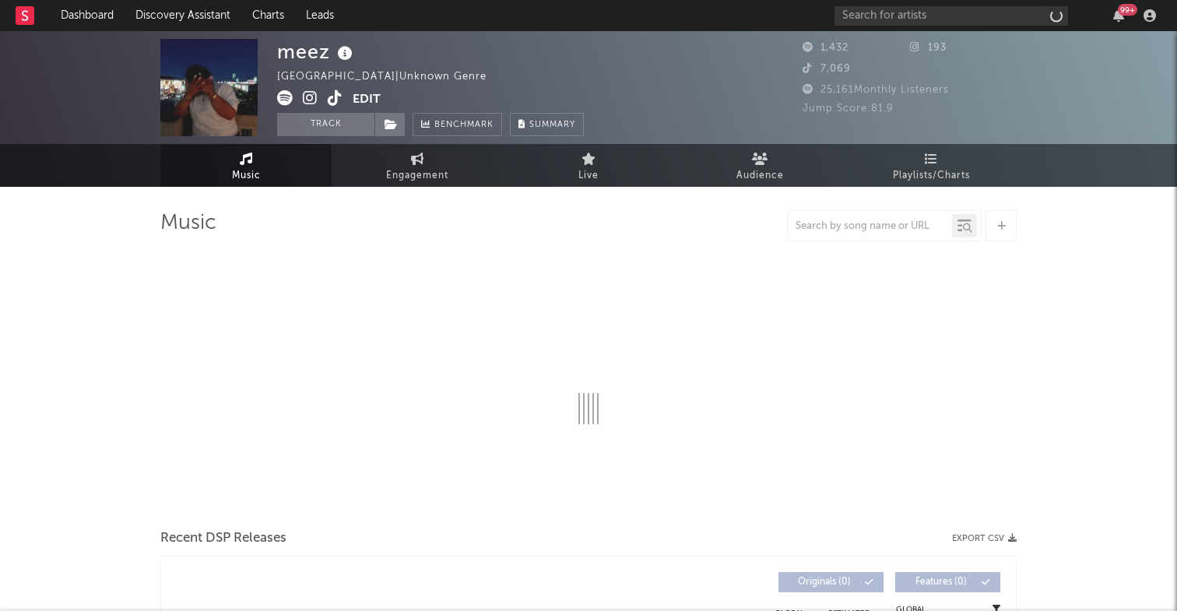
select select "1w"
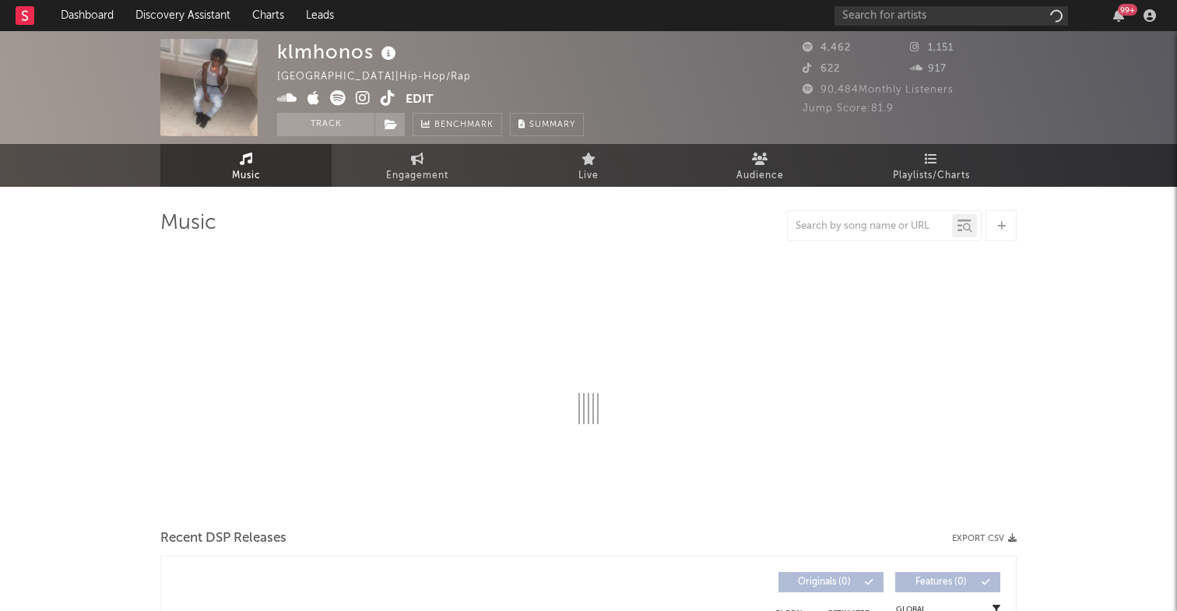
select select "6m"
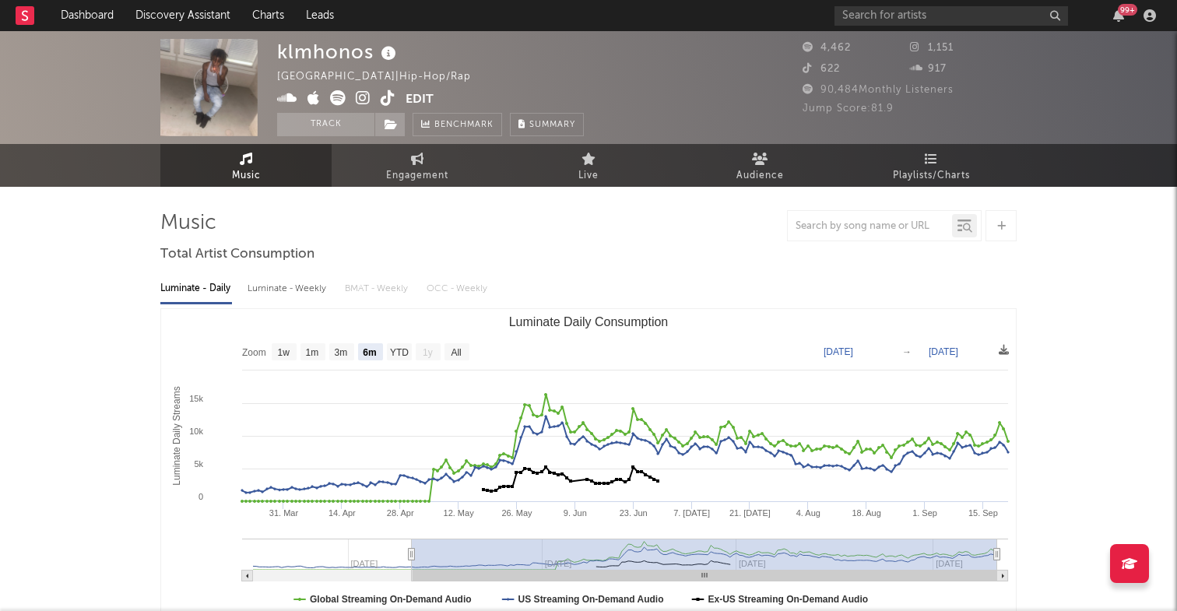
click at [290, 99] on icon at bounding box center [287, 98] width 20 height 16
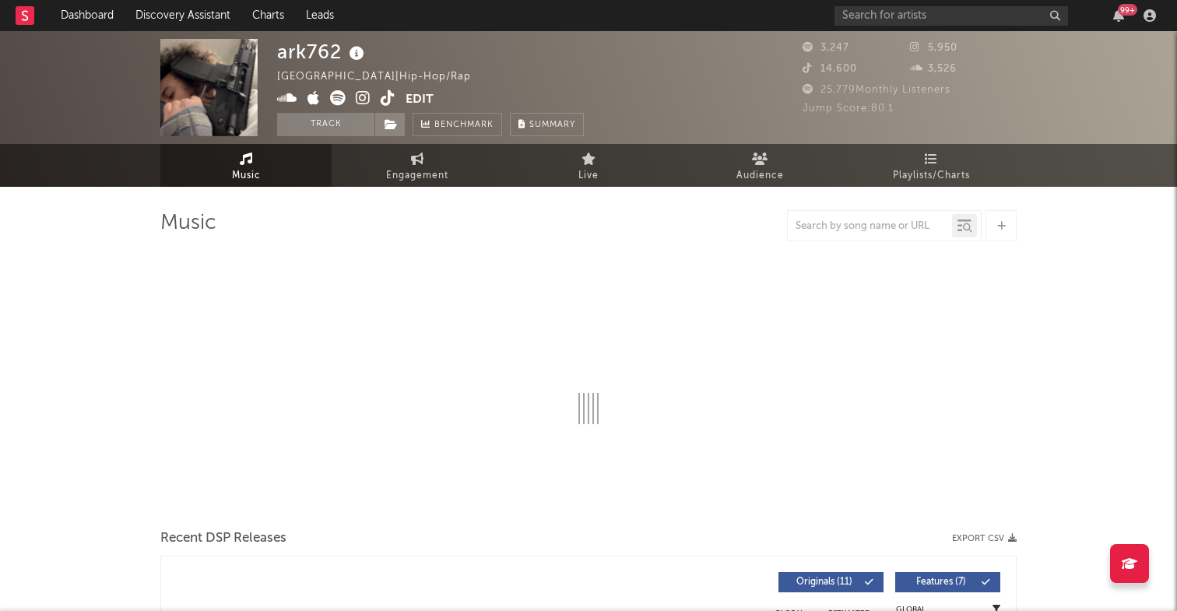
select select "6m"
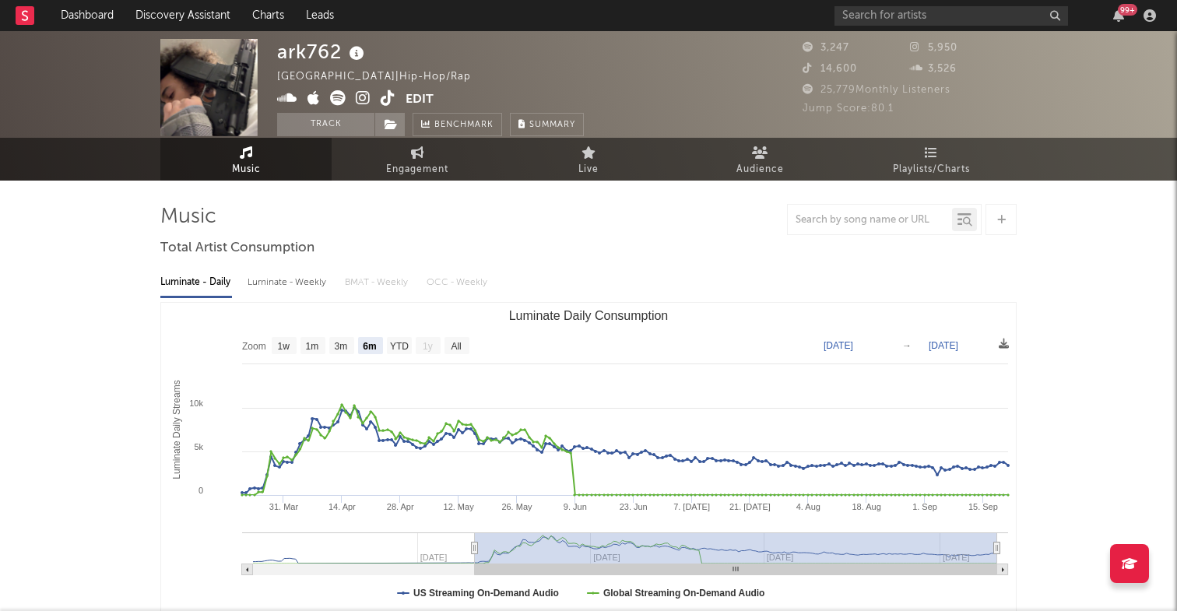
scroll to position [14, 0]
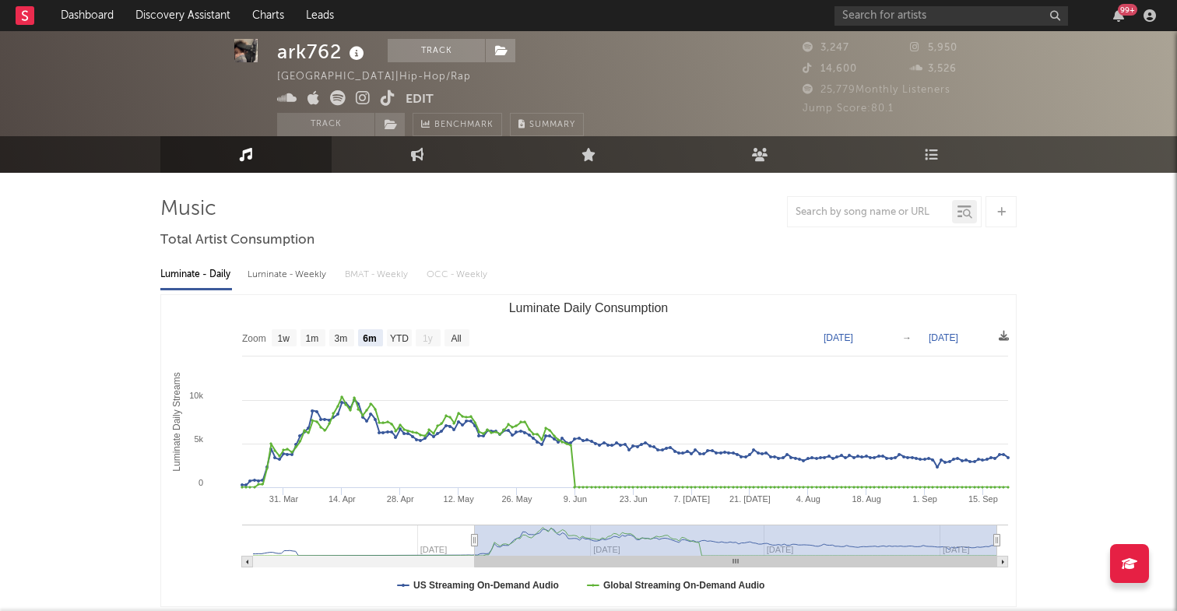
click at [289, 101] on icon at bounding box center [287, 98] width 20 height 16
click at [388, 91] on icon at bounding box center [388, 98] width 15 height 16
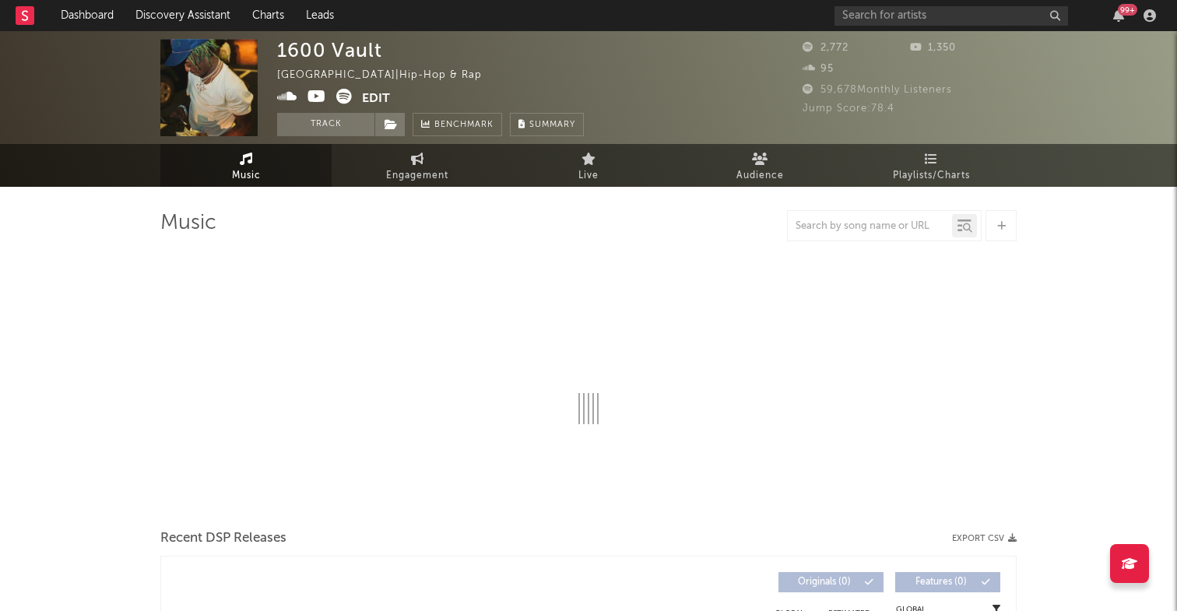
select select "6m"
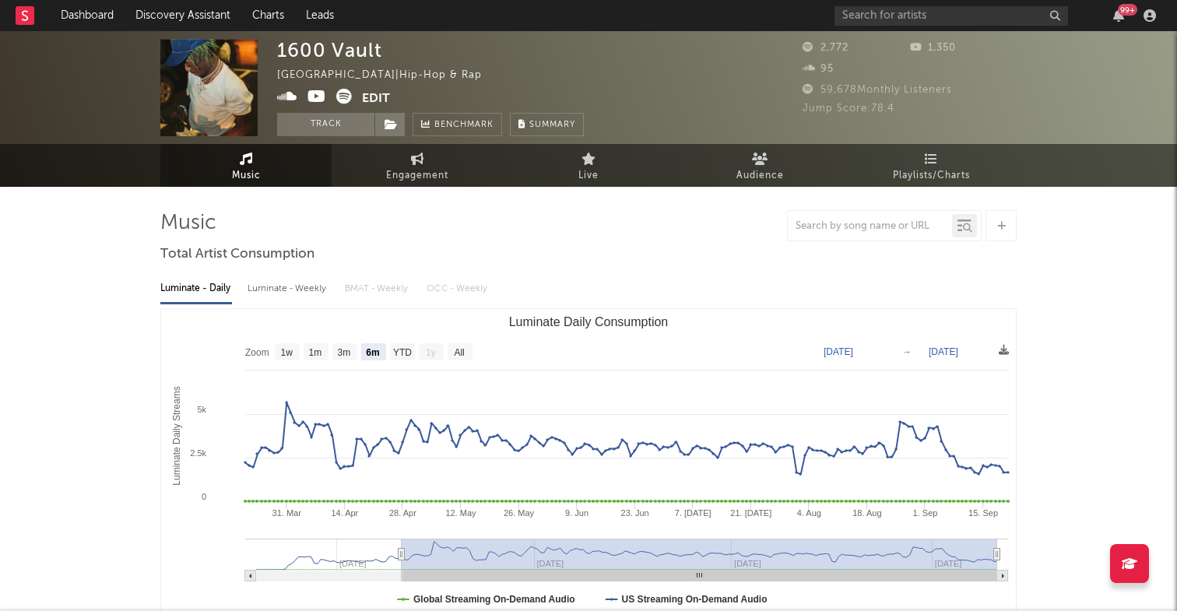
click at [289, 95] on icon at bounding box center [287, 97] width 20 height 16
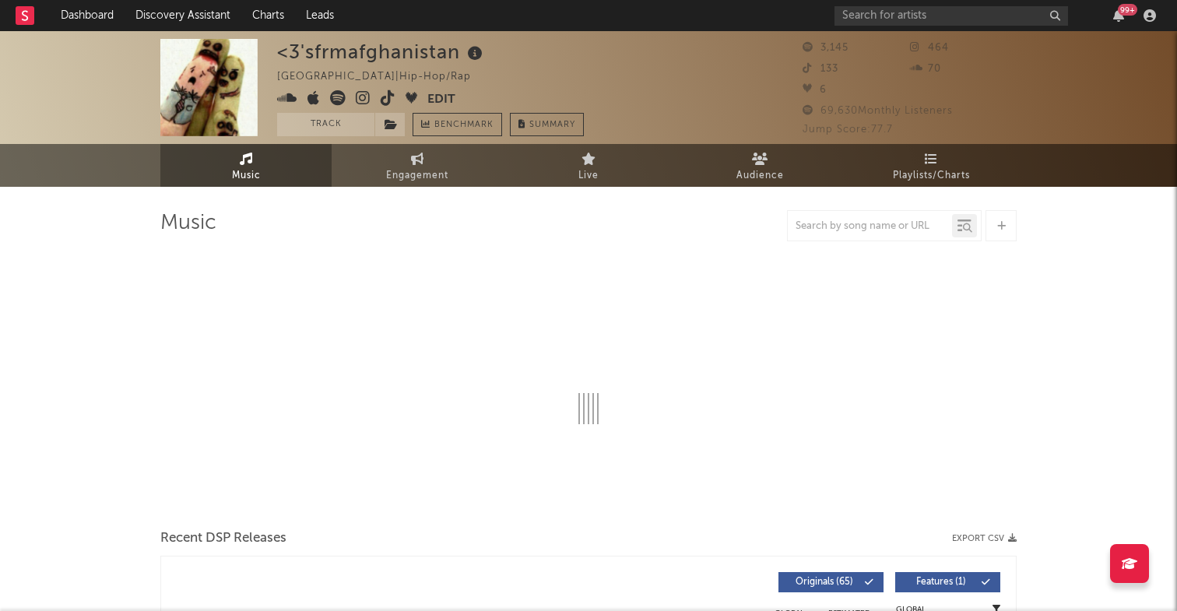
select select "6m"
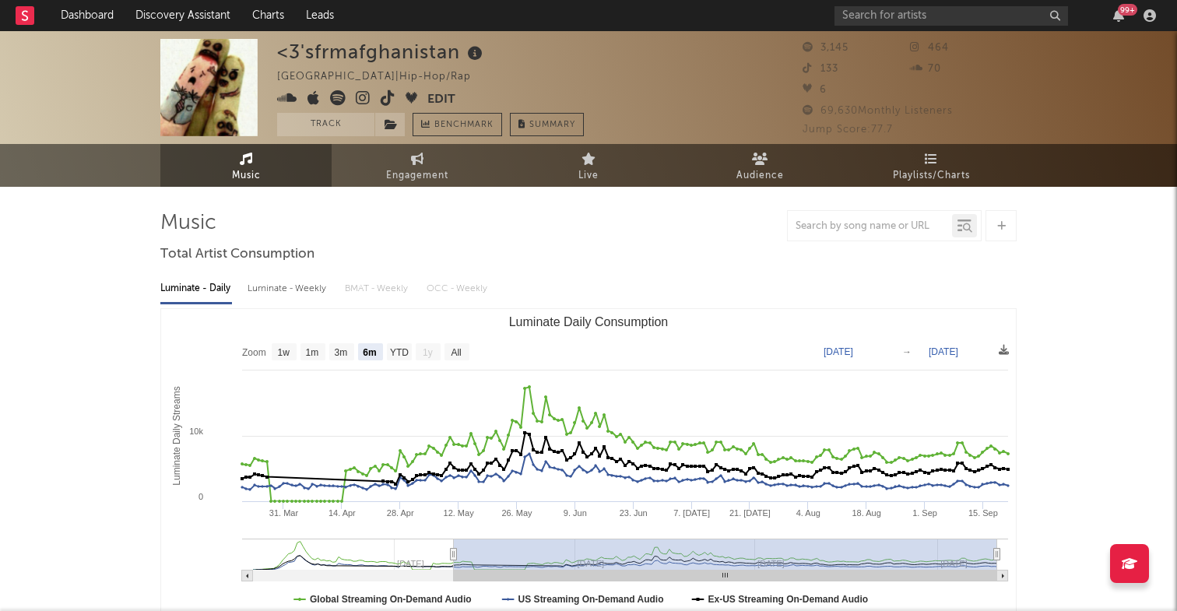
click at [288, 91] on icon at bounding box center [287, 98] width 20 height 16
click at [335, 101] on icon at bounding box center [338, 98] width 16 height 16
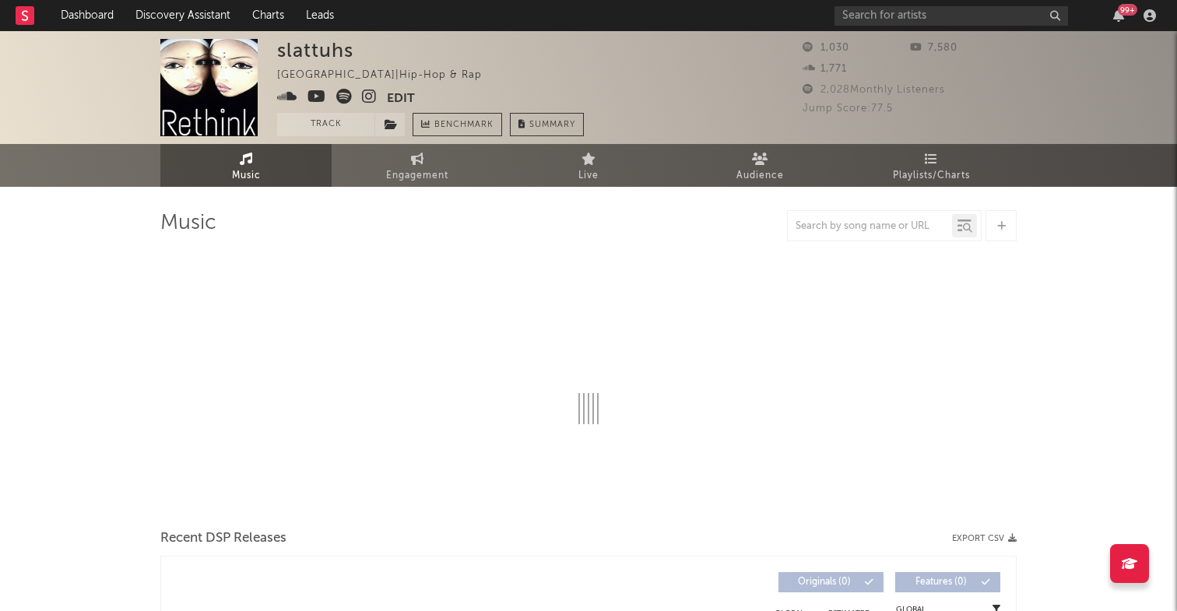
select select "1w"
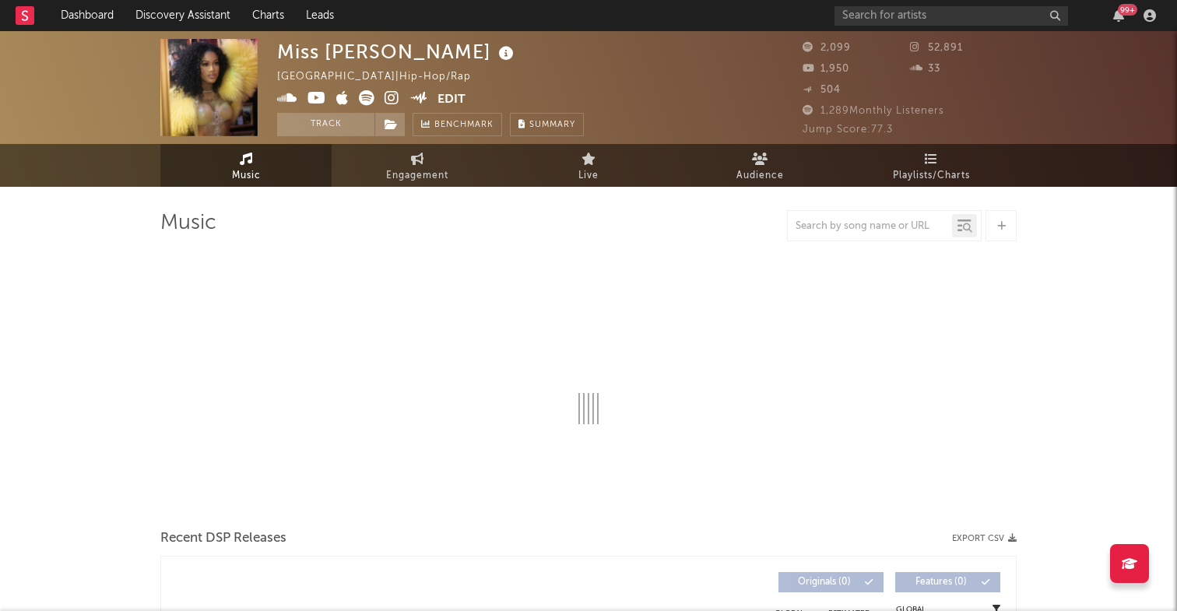
select select "6m"
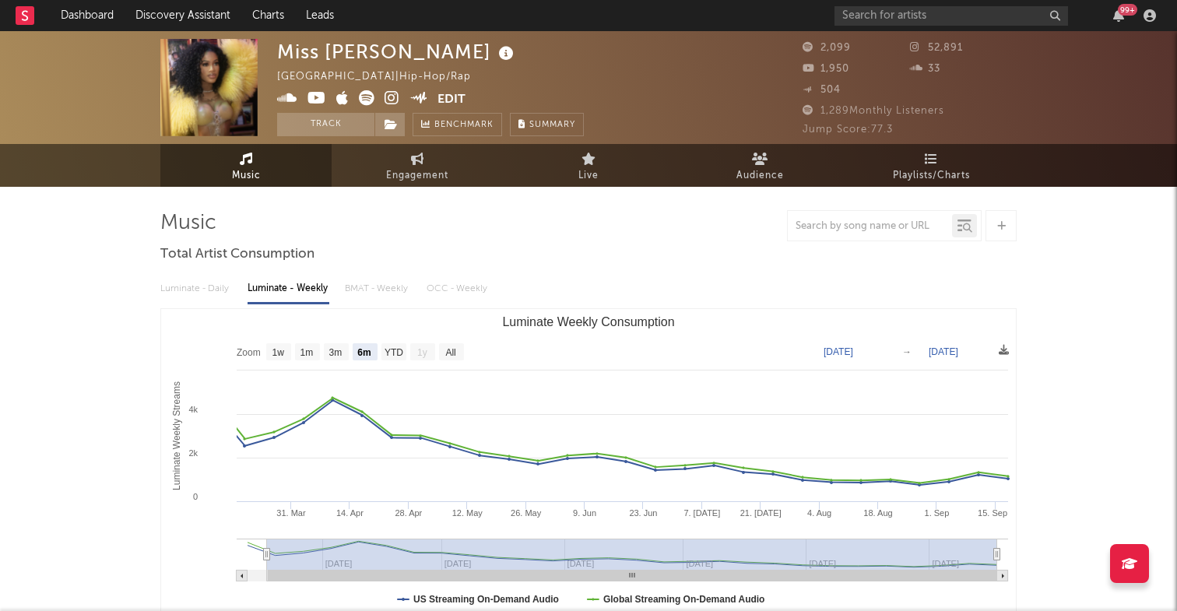
click at [369, 97] on icon at bounding box center [367, 98] width 16 height 16
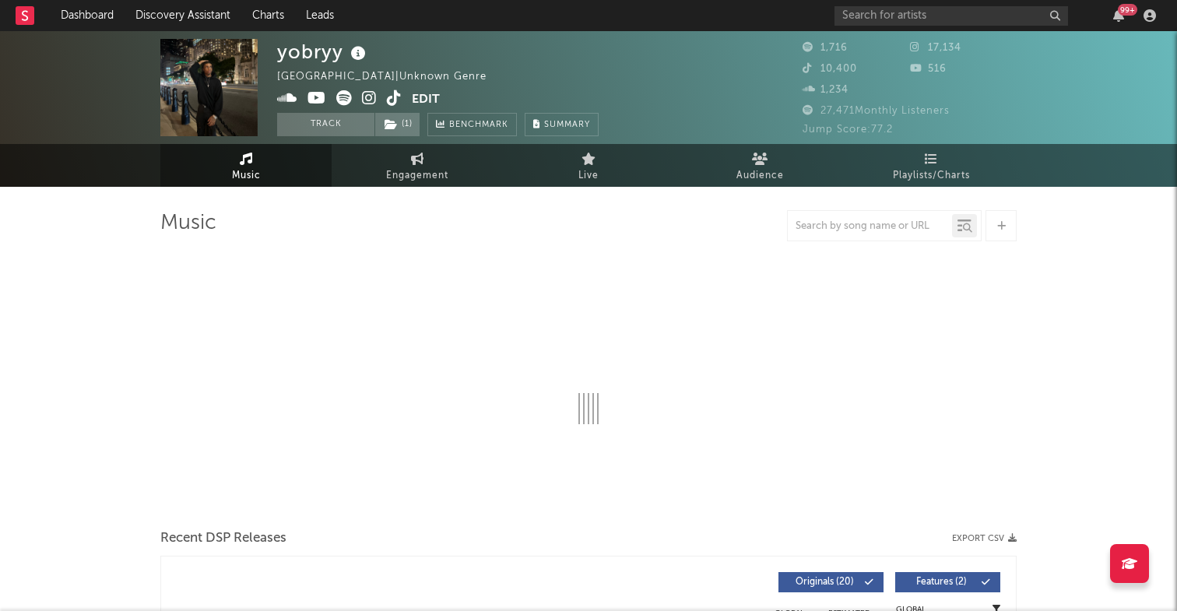
select select "1w"
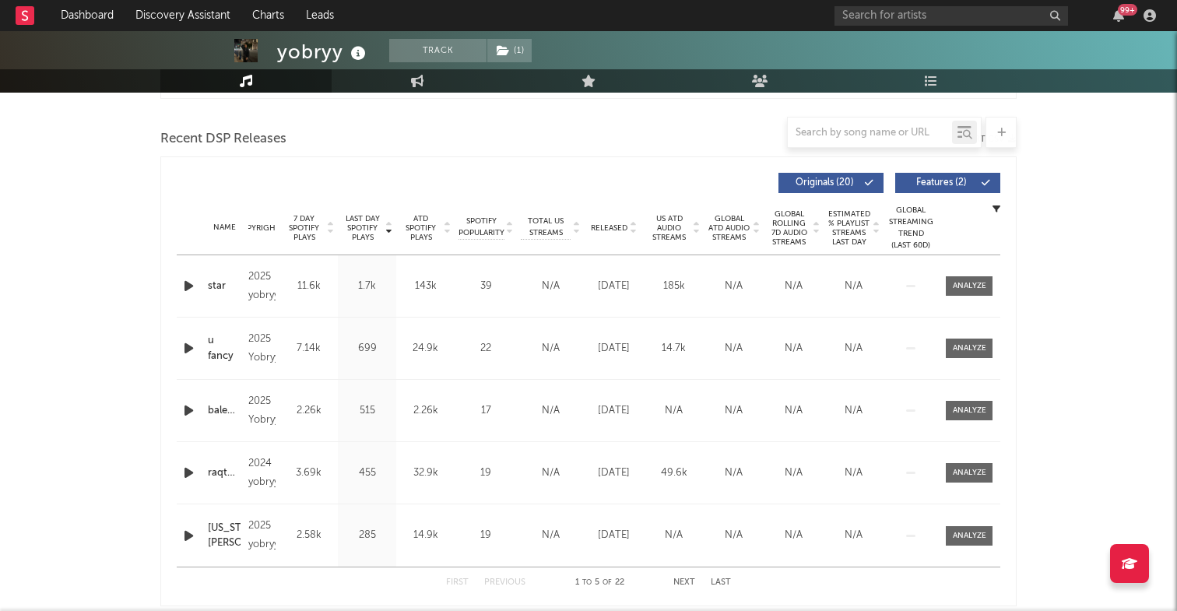
scroll to position [532, 0]
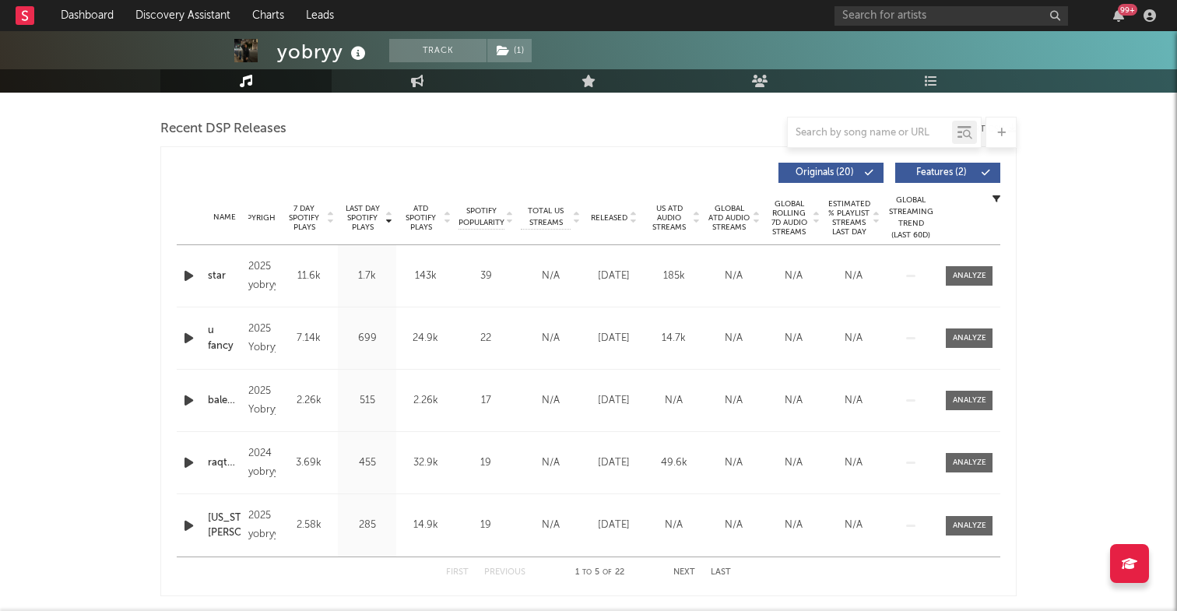
click at [189, 276] on icon "button" at bounding box center [189, 275] width 16 height 19
click at [189, 347] on icon "button" at bounding box center [189, 337] width 16 height 19
click at [189, 399] on icon "button" at bounding box center [189, 400] width 16 height 19
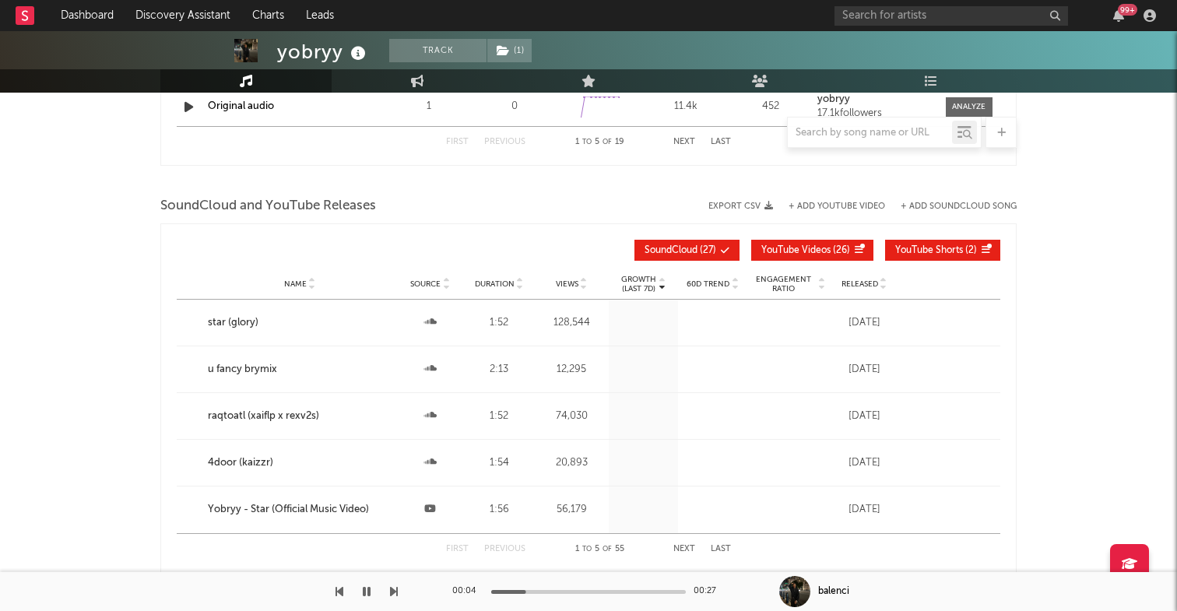
scroll to position [1559, 0]
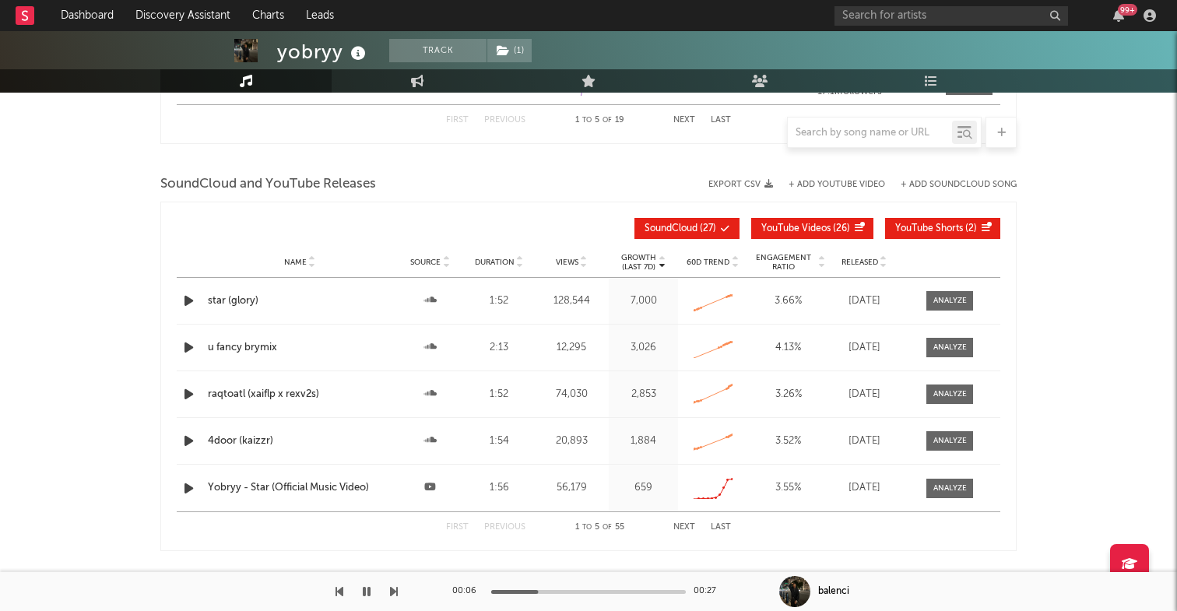
click at [184, 436] on icon "button" at bounding box center [189, 440] width 16 height 19
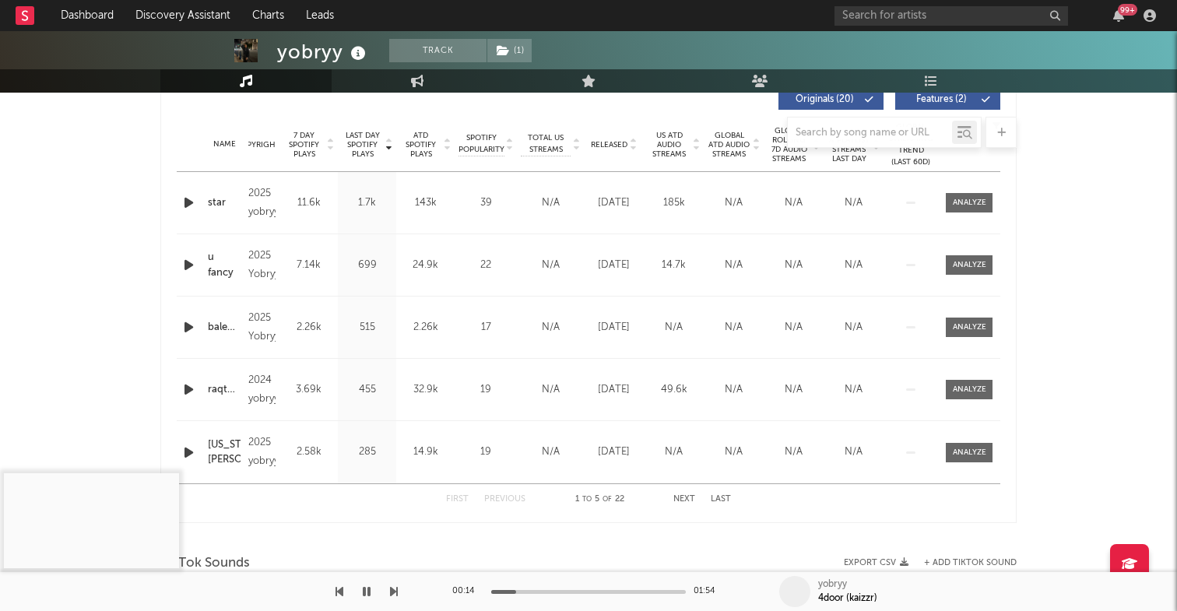
scroll to position [564, 0]
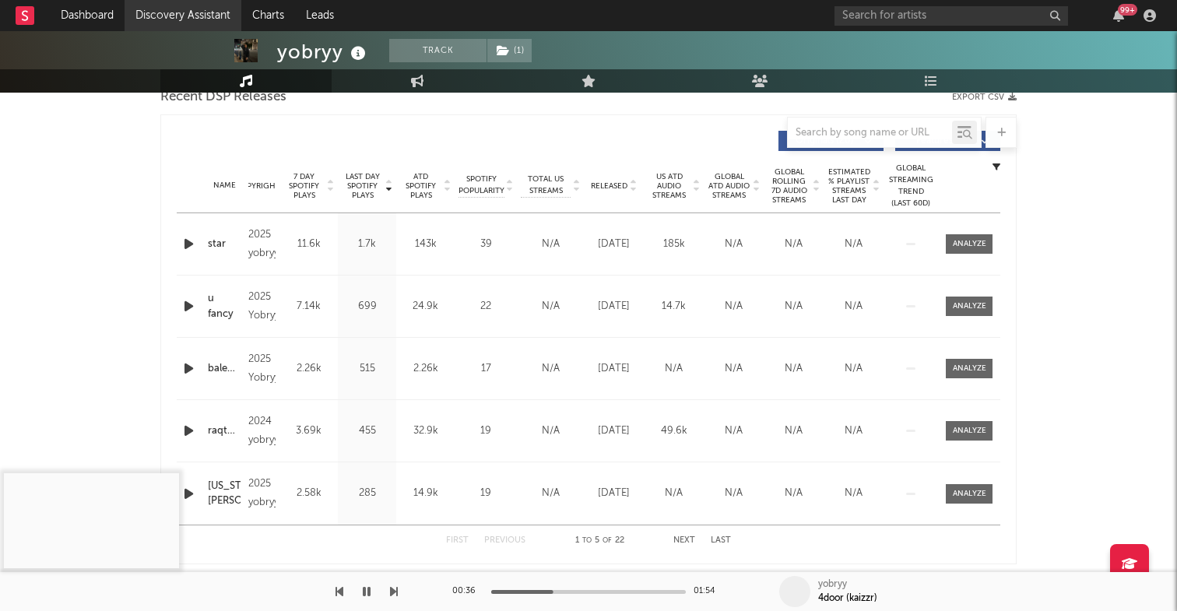
click at [224, 15] on link "Discovery Assistant" at bounding box center [183, 15] width 117 height 31
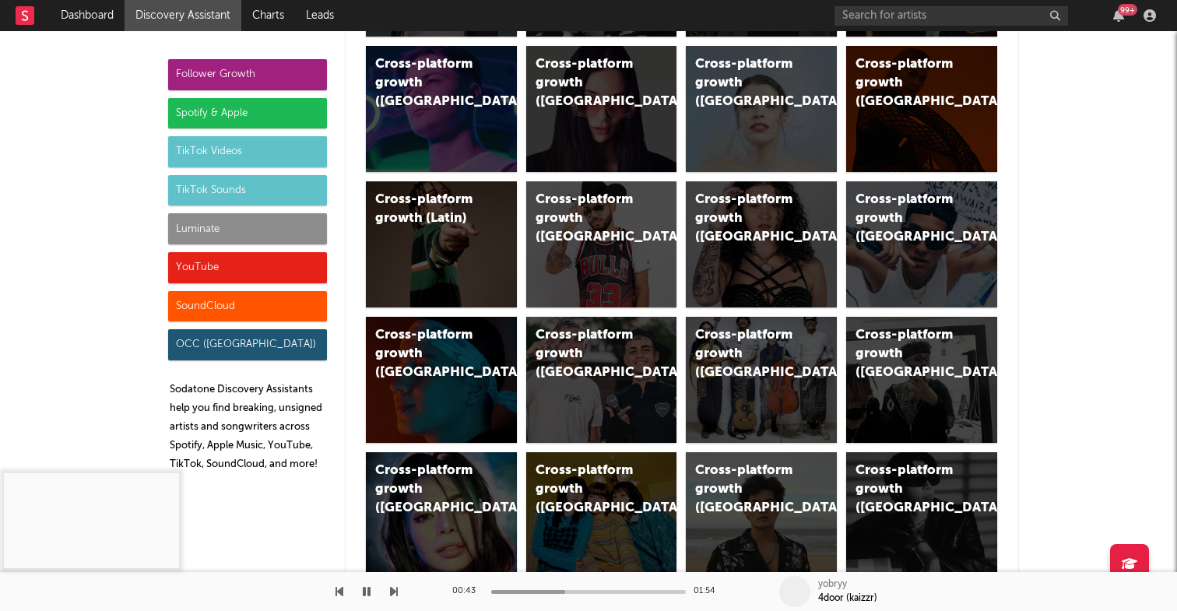
scroll to position [637, 0]
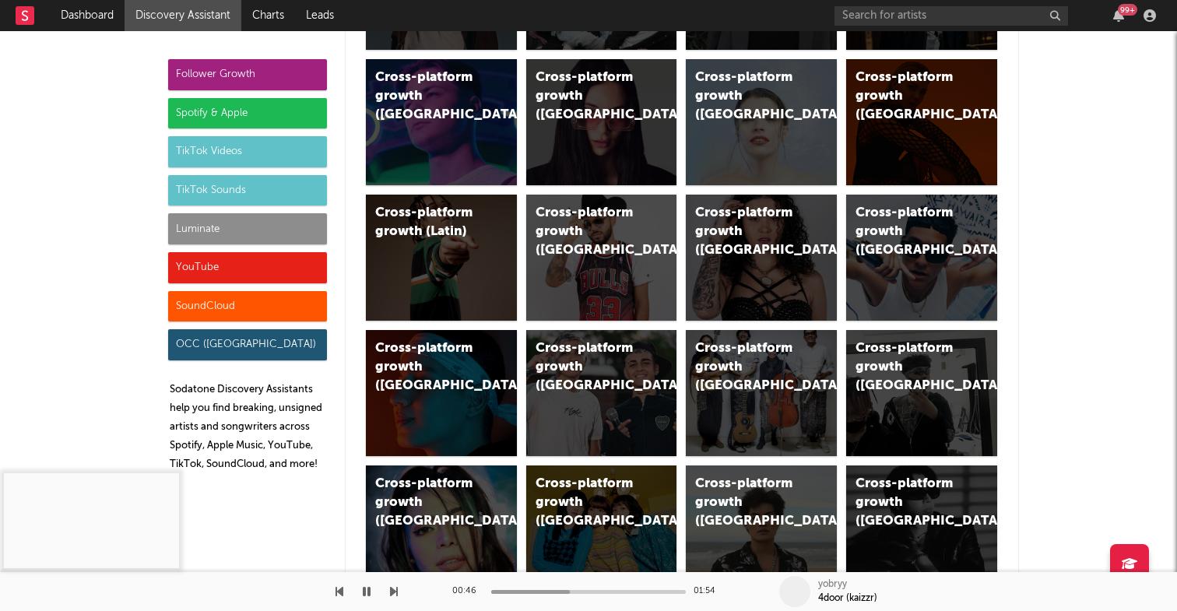
click at [267, 305] on div "SoundCloud" at bounding box center [247, 306] width 159 height 31
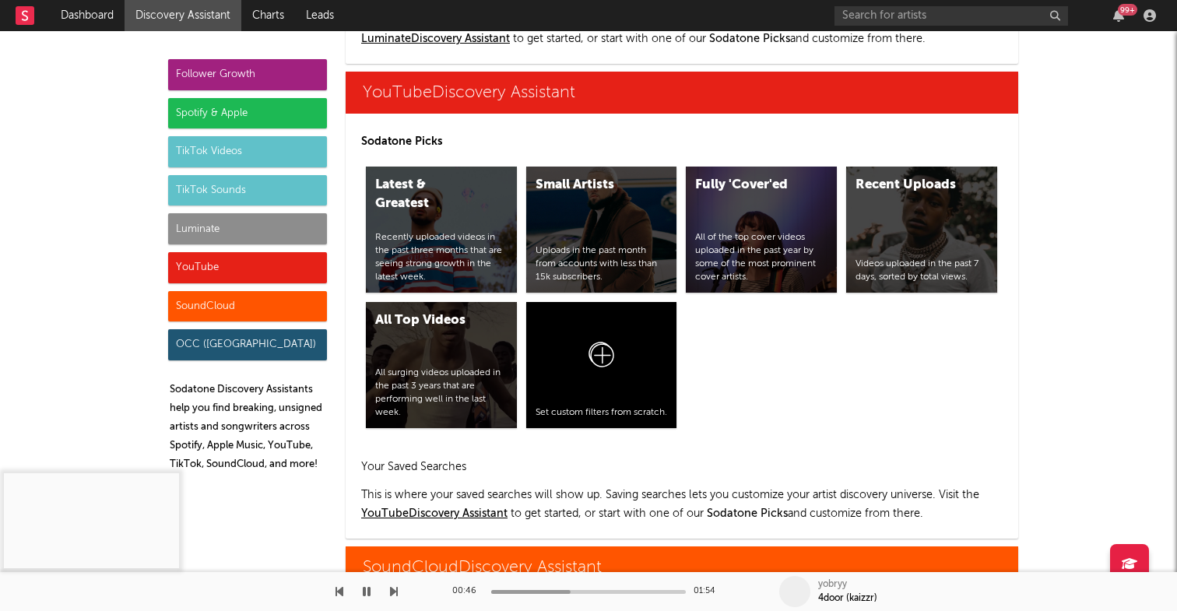
scroll to position [9342, 0]
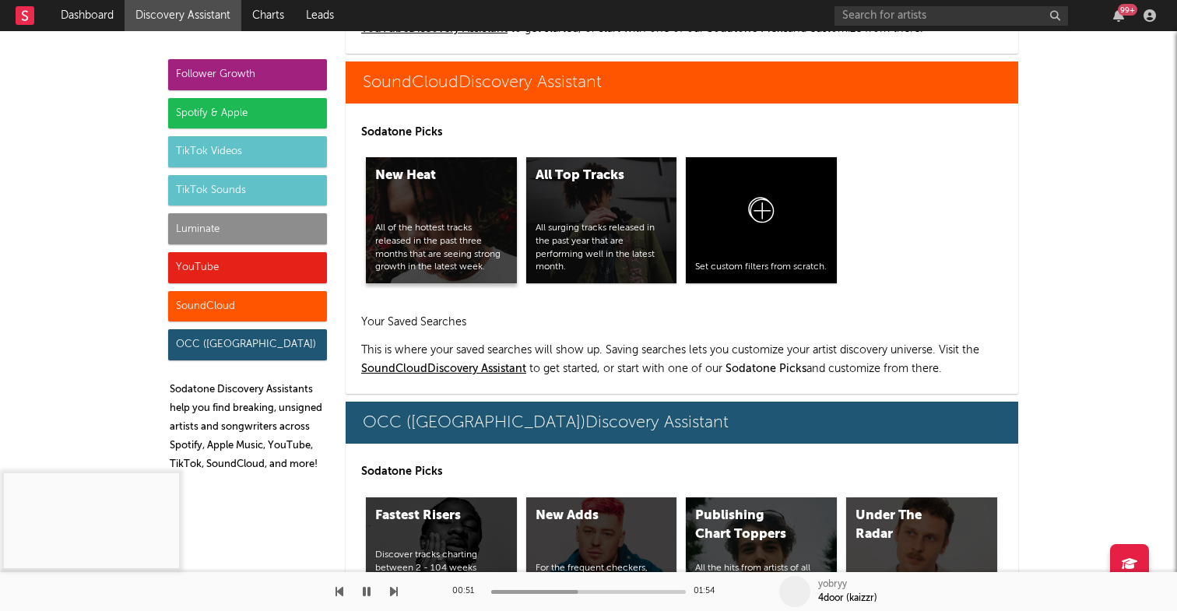
click at [498, 212] on div "New Heat All of the hottest tracks released in the past three months that are s…" at bounding box center [441, 220] width 151 height 126
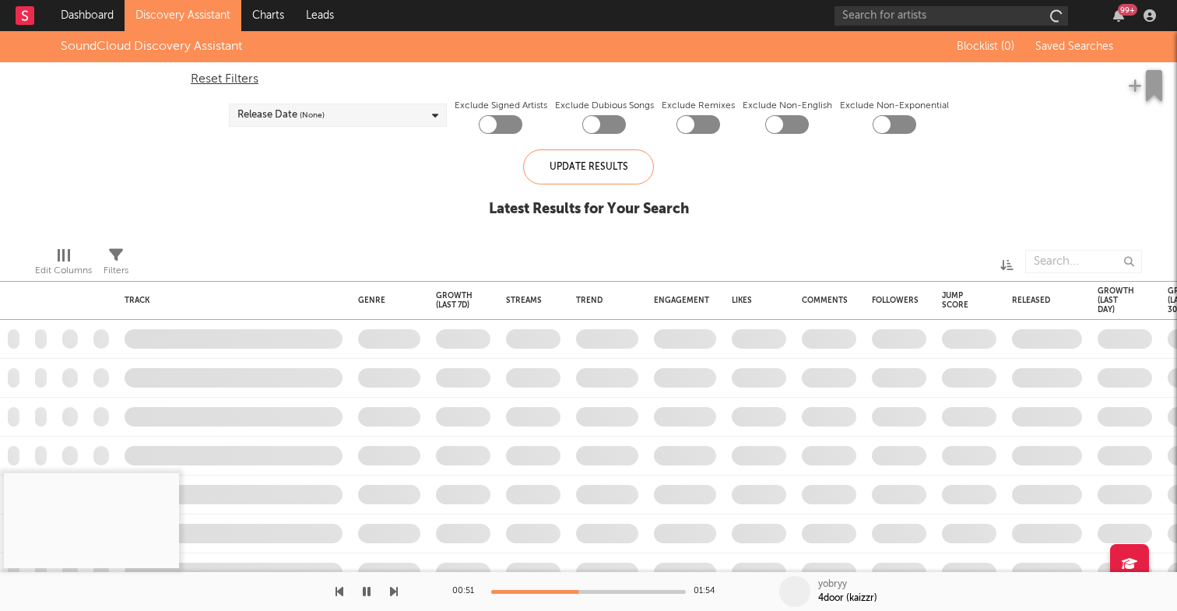
checkbox input "true"
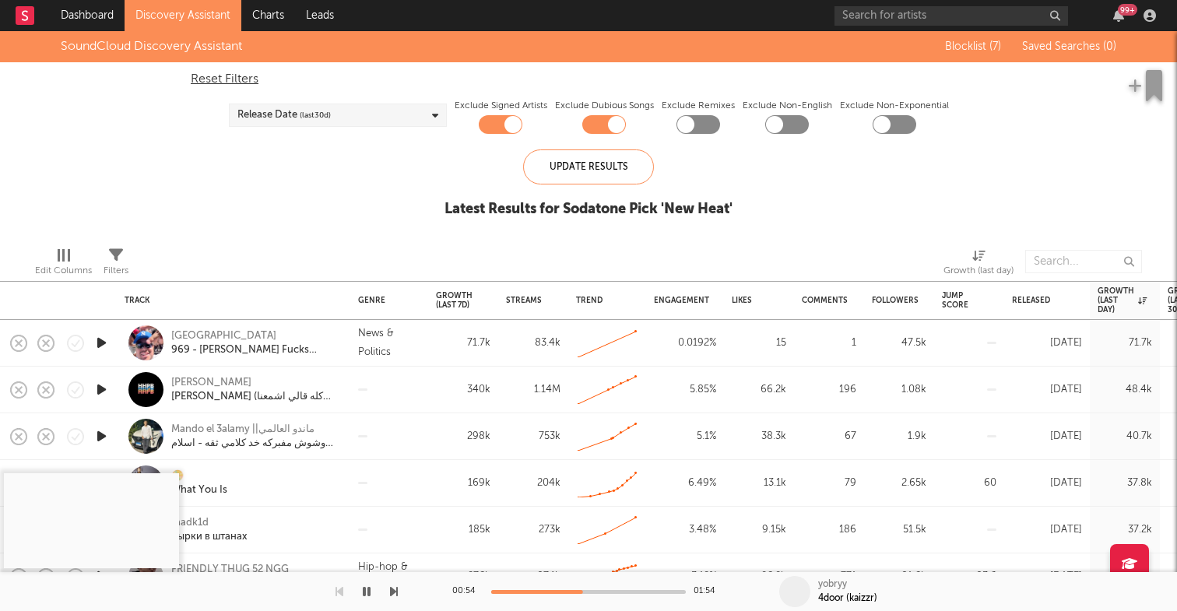
click at [118, 263] on div "Filters" at bounding box center [115, 270] width 25 height 19
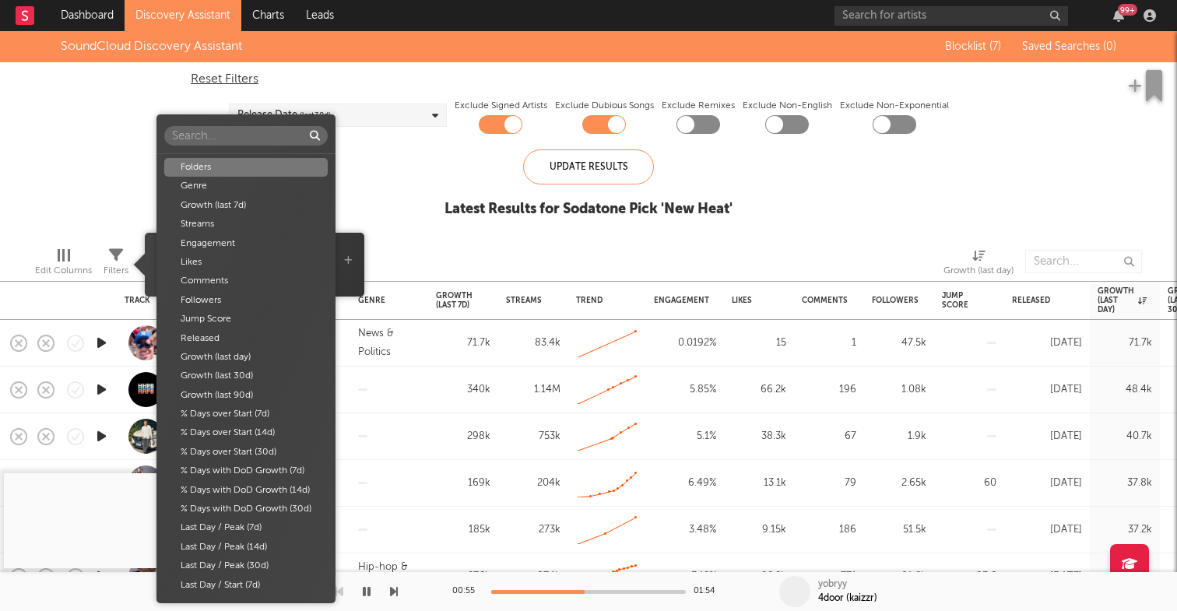
click at [260, 261] on body "Dashboard Discovery Assistant Charts Leads 99 + Notifications Settings Mark all…" at bounding box center [588, 305] width 1177 height 611
click at [385, 209] on div "Folders Genre Growth (last 7d) Streams Engagement Likes Comments Followers Jump…" at bounding box center [588, 305] width 1177 height 611
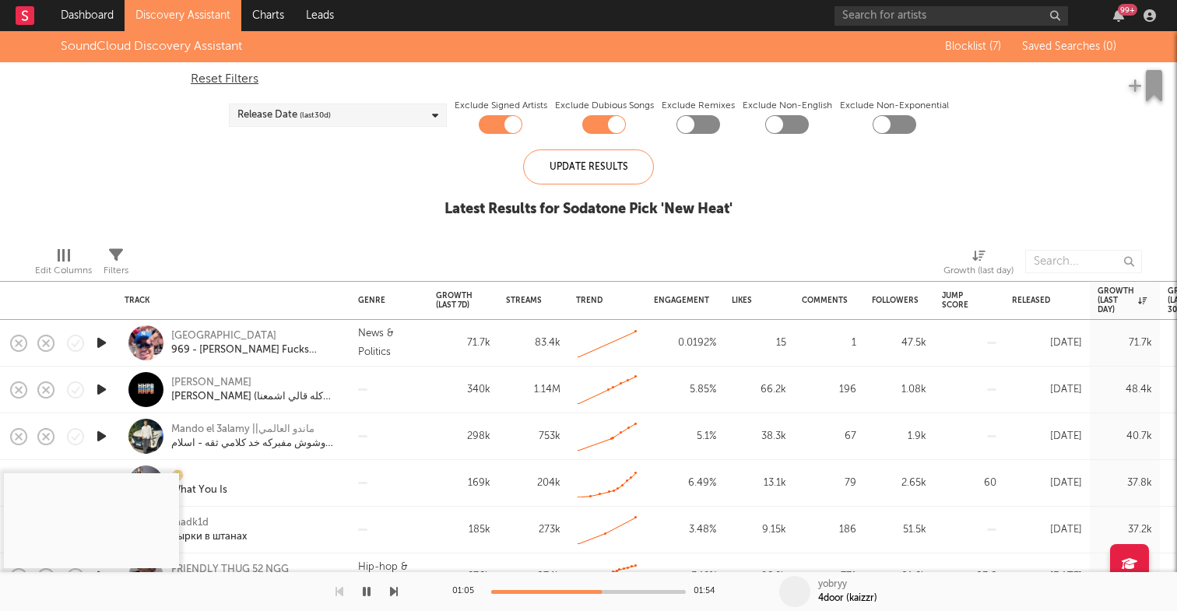
click at [693, 263] on div at bounding box center [740, 261] width 384 height 39
click at [115, 258] on icon at bounding box center [116, 255] width 14 height 14
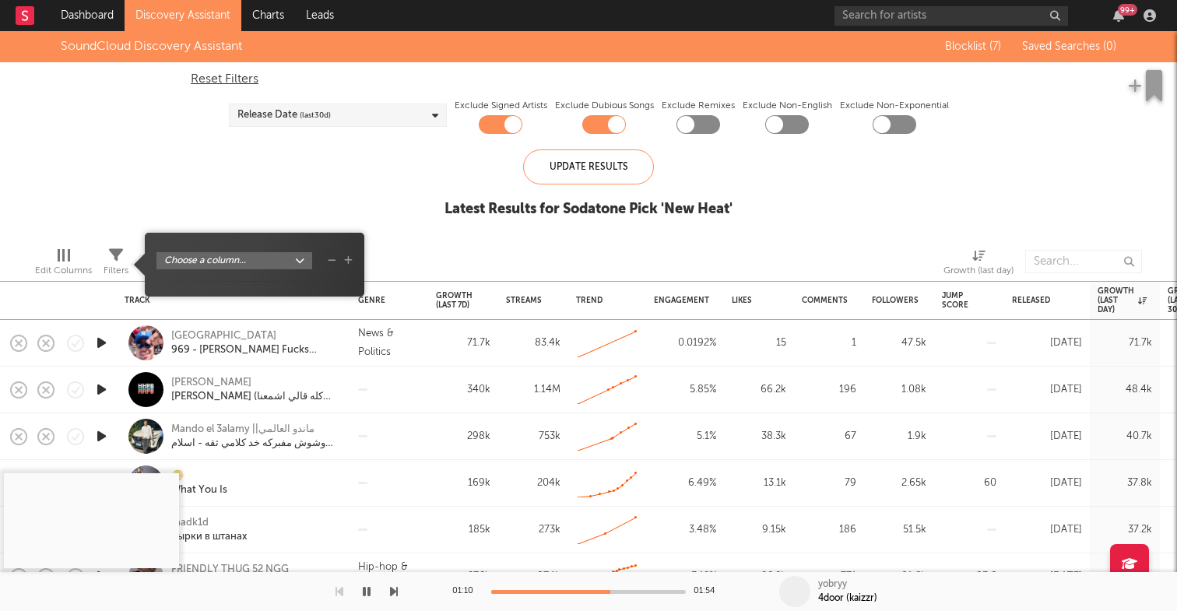
click at [233, 173] on div "SoundCloud Discovery Assistant Blocklist ( 7 ) Saved Searches ( 0 ) Reset Filte…" at bounding box center [588, 132] width 1177 height 203
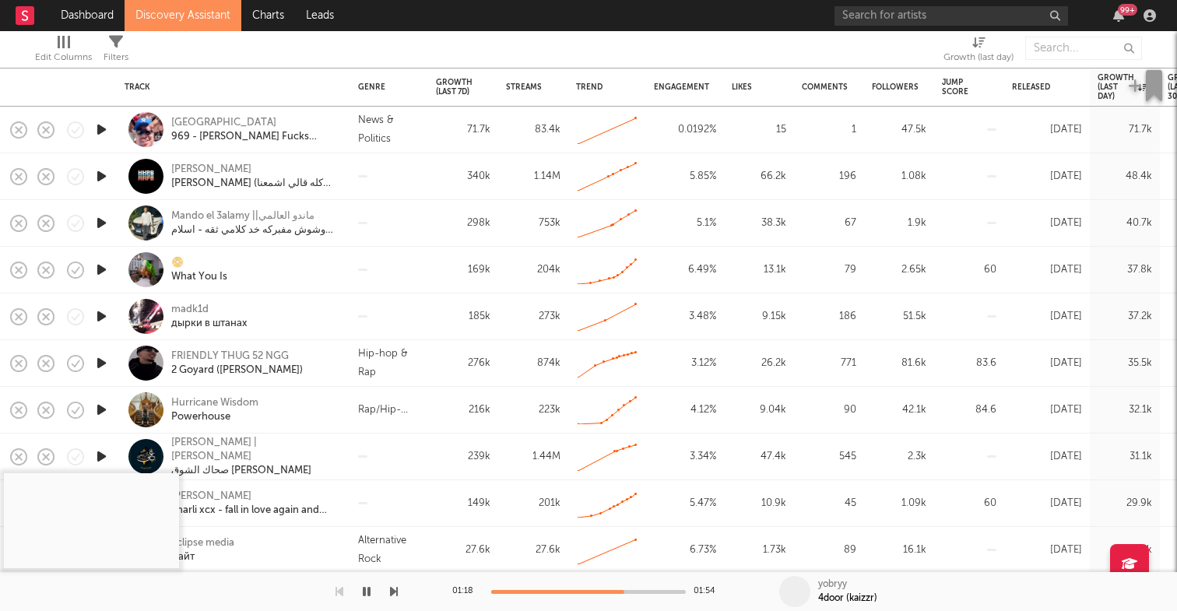
click at [105, 359] on icon "button" at bounding box center [101, 362] width 16 height 19
click at [509, 591] on div at bounding box center [588, 592] width 195 height 4
click at [524, 594] on div "00:11 01:54" at bounding box center [588, 591] width 272 height 39
click at [524, 591] on div at bounding box center [588, 592] width 195 height 4
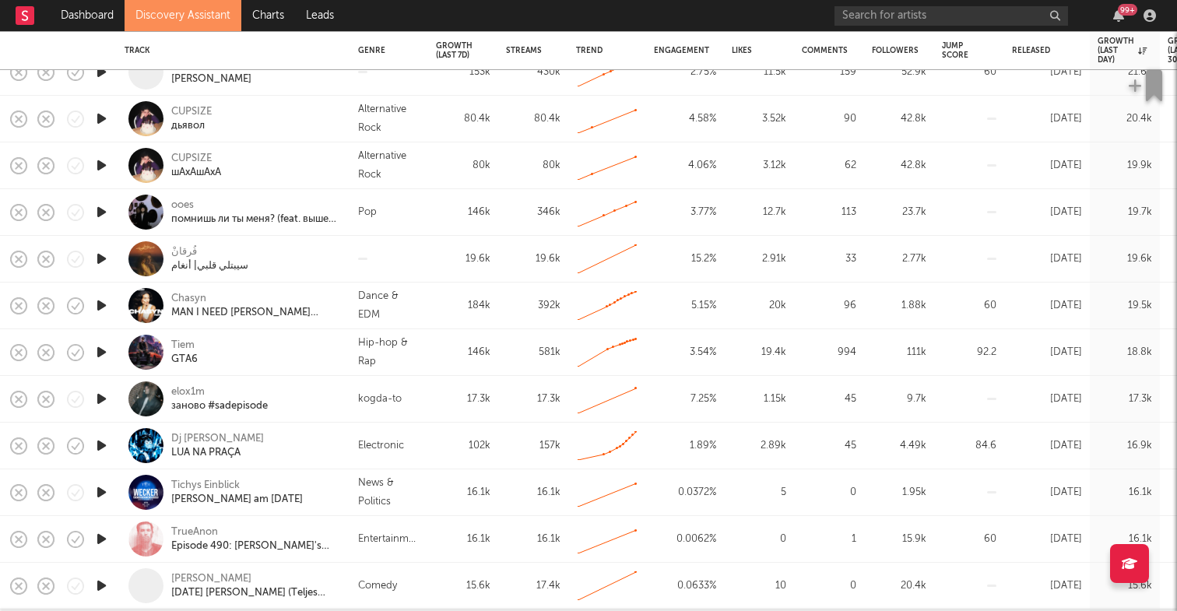
click at [105, 353] on icon "button" at bounding box center [101, 351] width 16 height 19
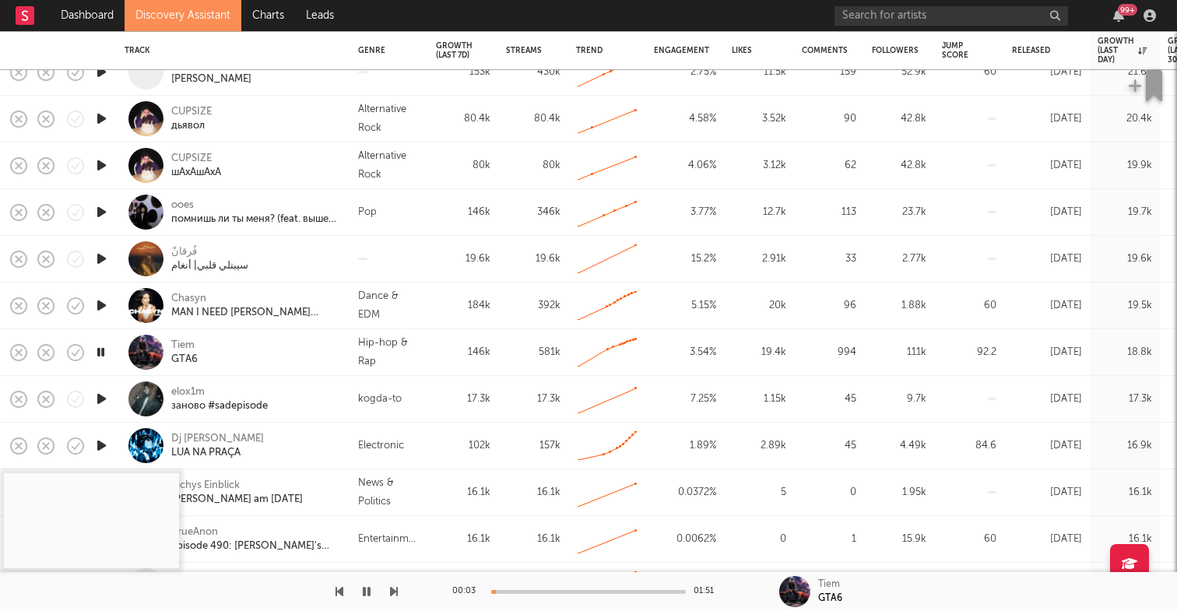
click at [507, 591] on div at bounding box center [588, 592] width 195 height 4
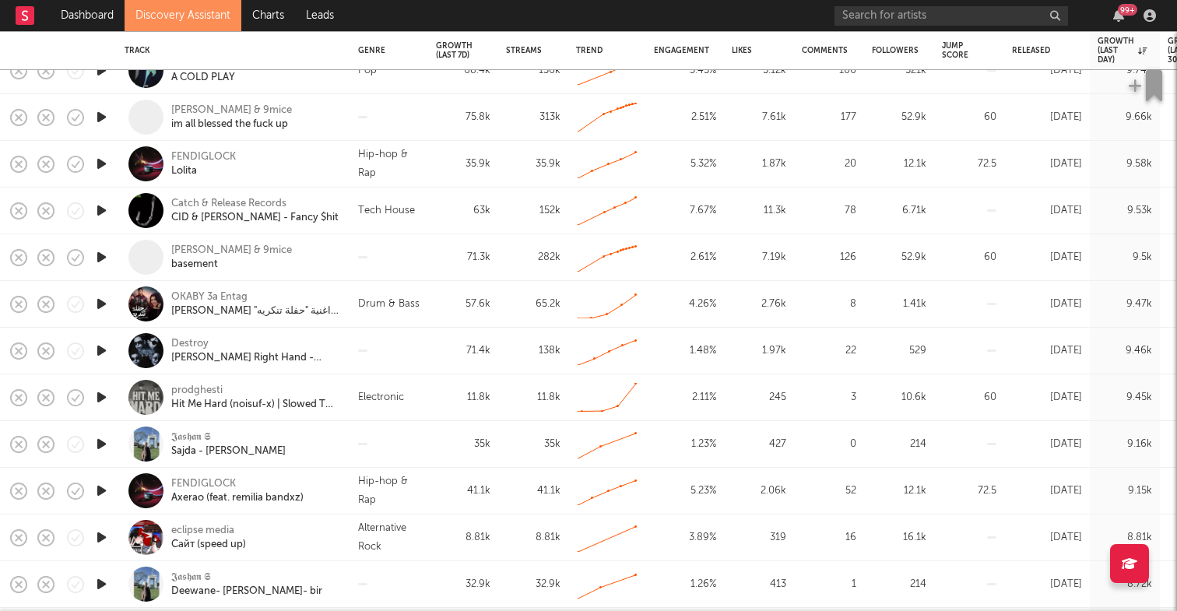
click at [100, 165] on icon "button" at bounding box center [101, 163] width 16 height 19
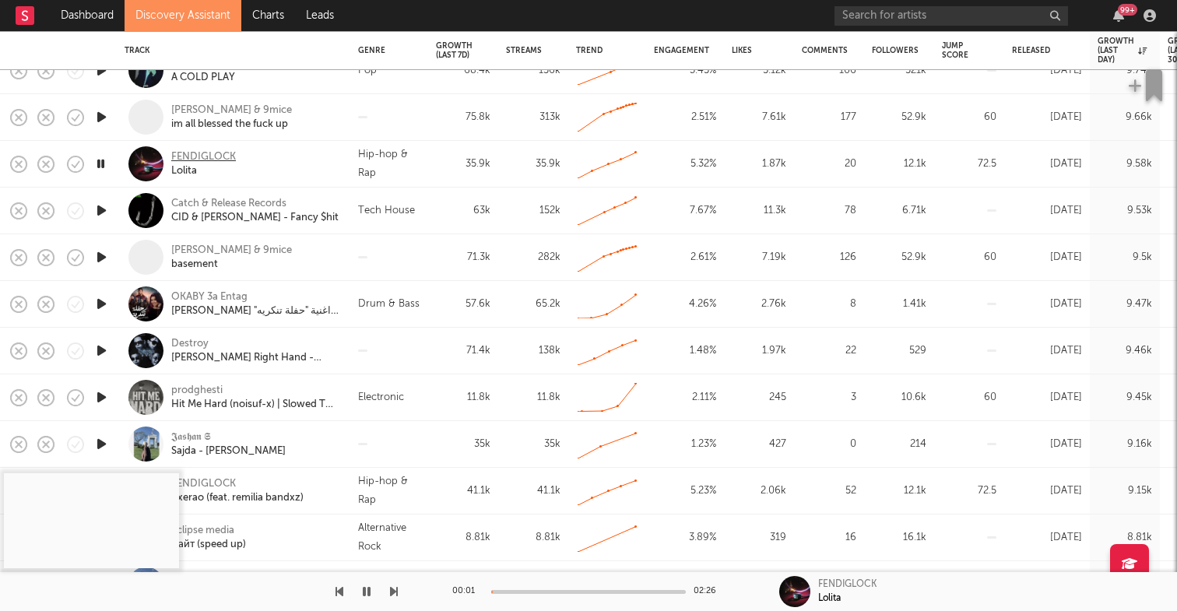
click at [207, 153] on div "FENDIGLOCK" at bounding box center [203, 157] width 65 height 14
click at [219, 158] on div "FENDIGLOCK" at bounding box center [203, 157] width 65 height 14
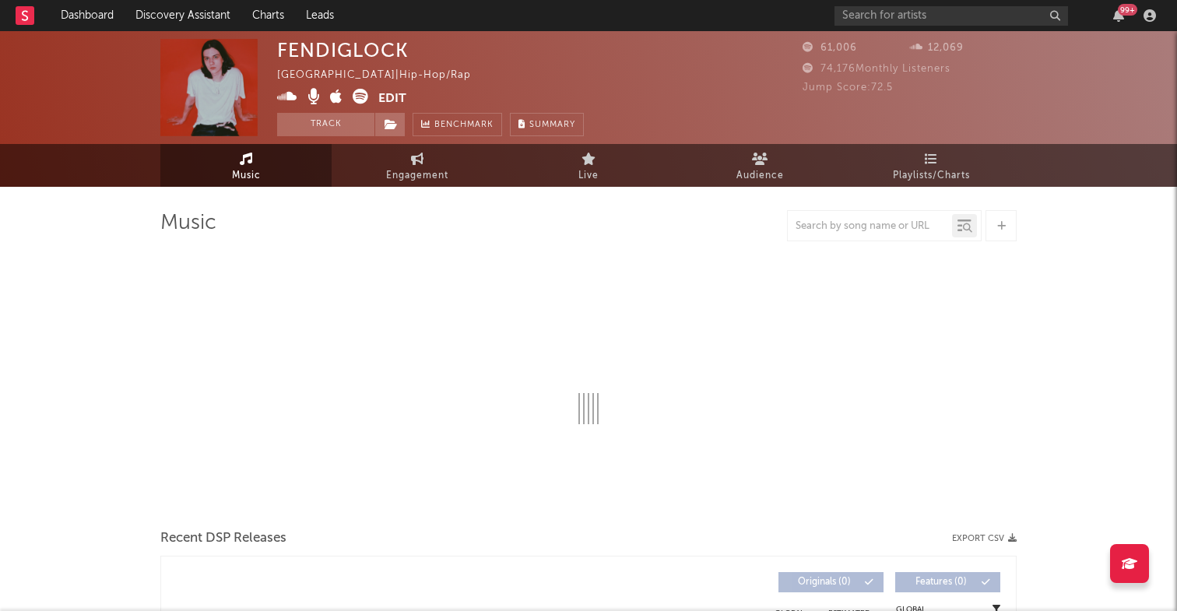
select select "6m"
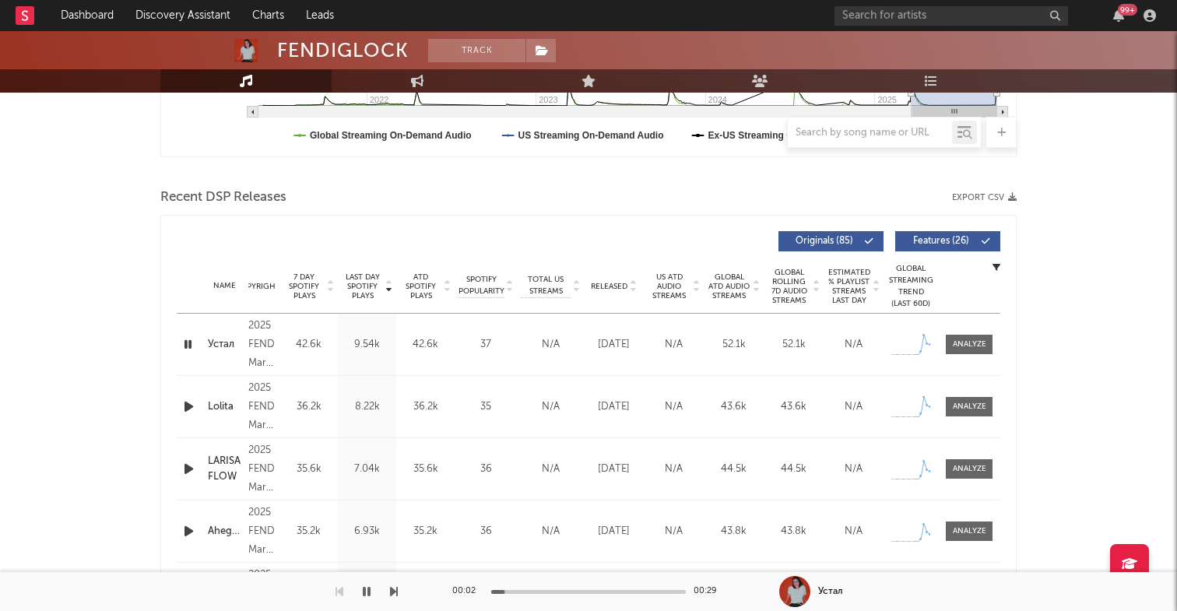
scroll to position [516, 0]
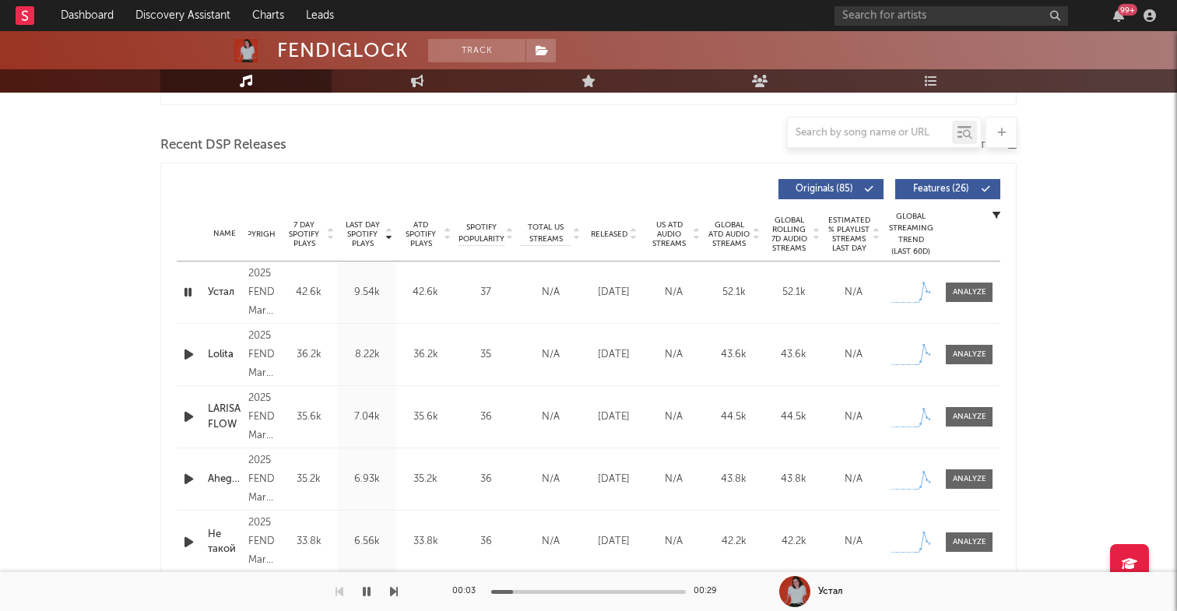
click at [188, 295] on icon "button" at bounding box center [188, 291] width 15 height 19
click at [186, 352] on icon "button" at bounding box center [189, 354] width 16 height 19
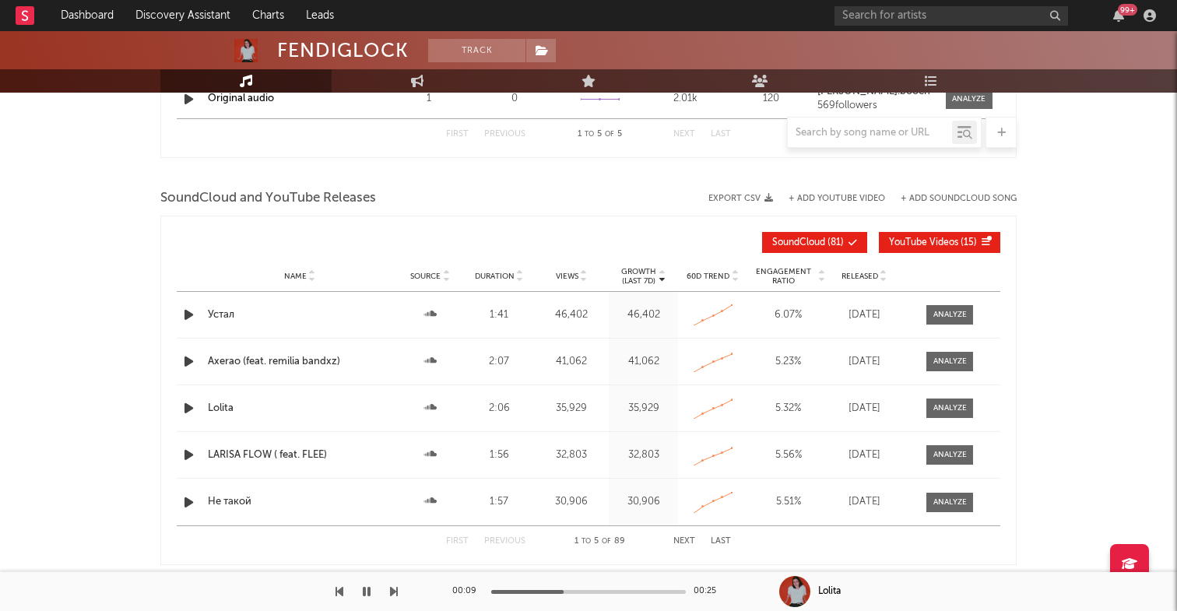
scroll to position [1396, 0]
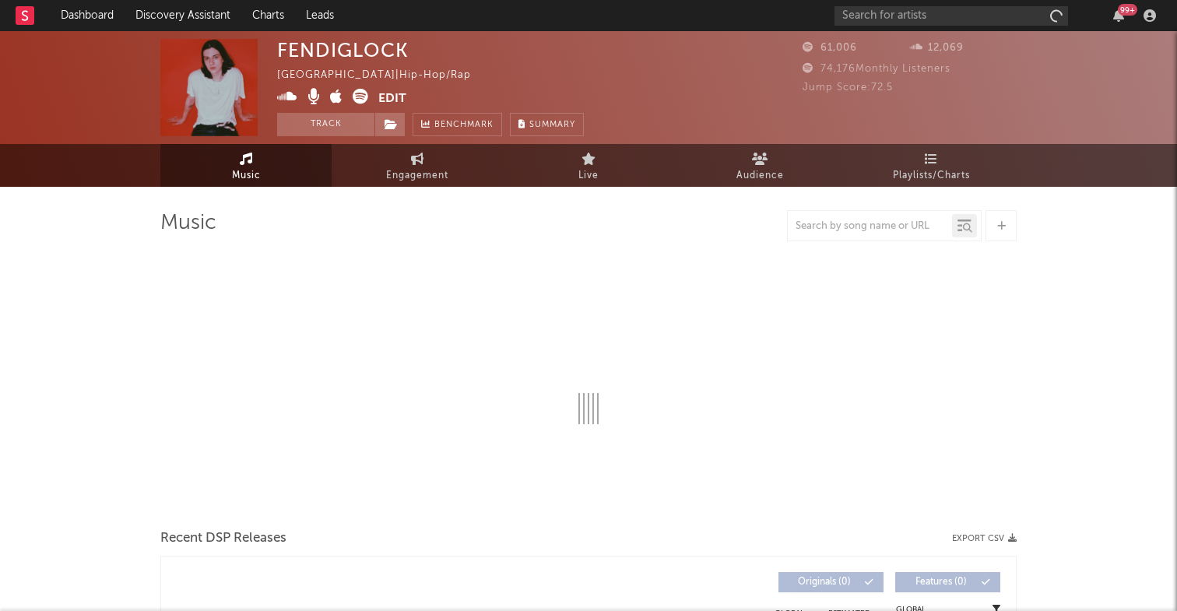
select select "6m"
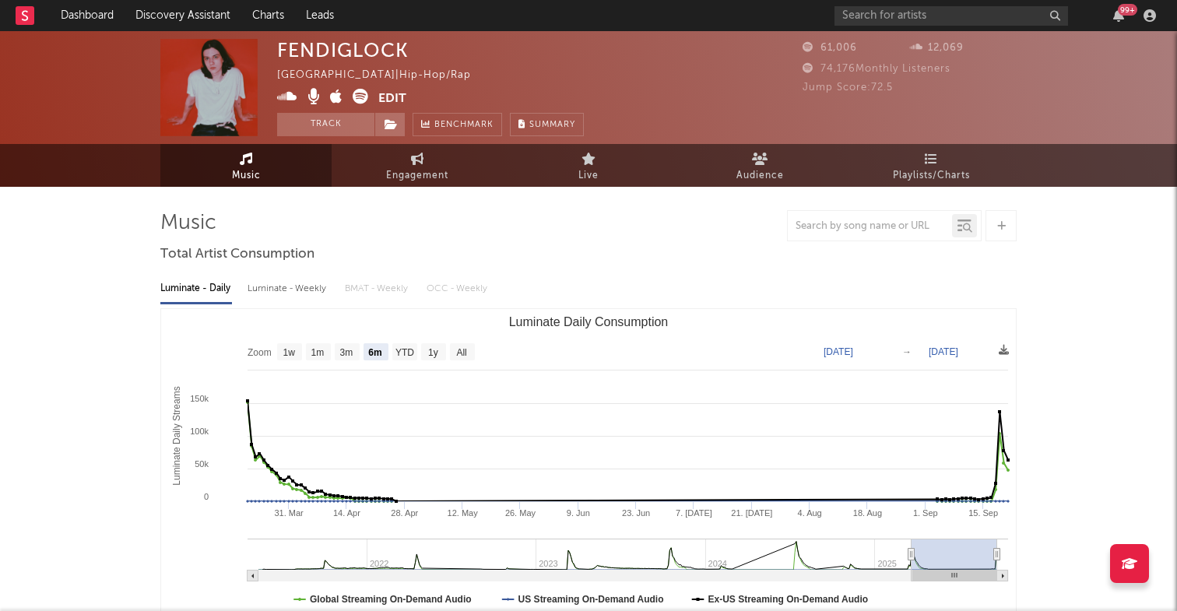
click at [286, 96] on icon at bounding box center [287, 97] width 20 height 16
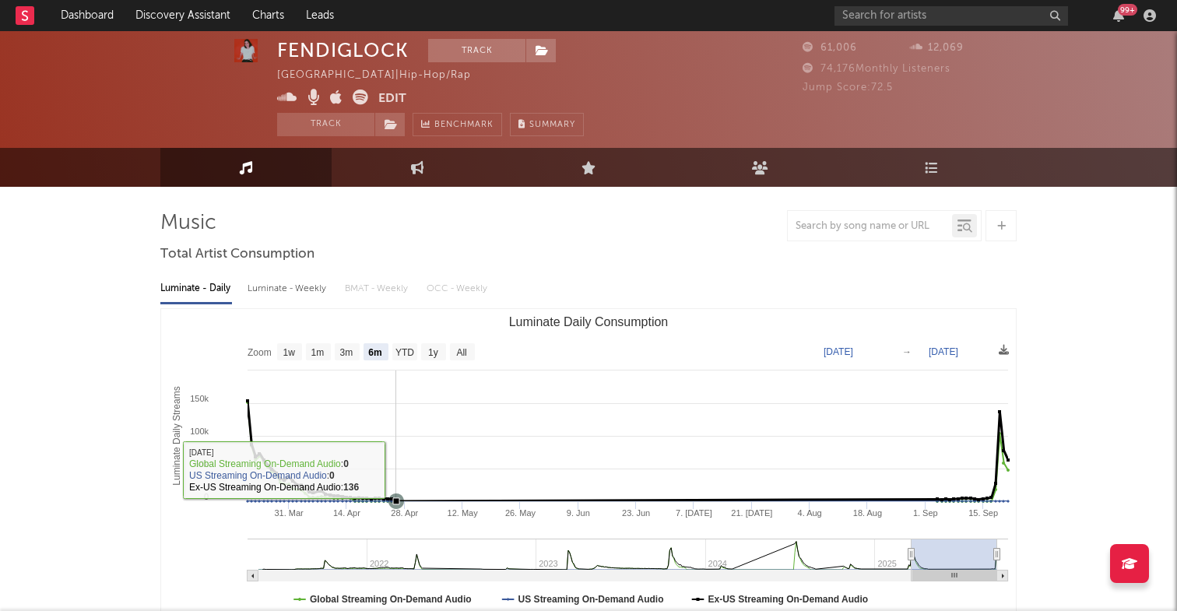
scroll to position [9, 0]
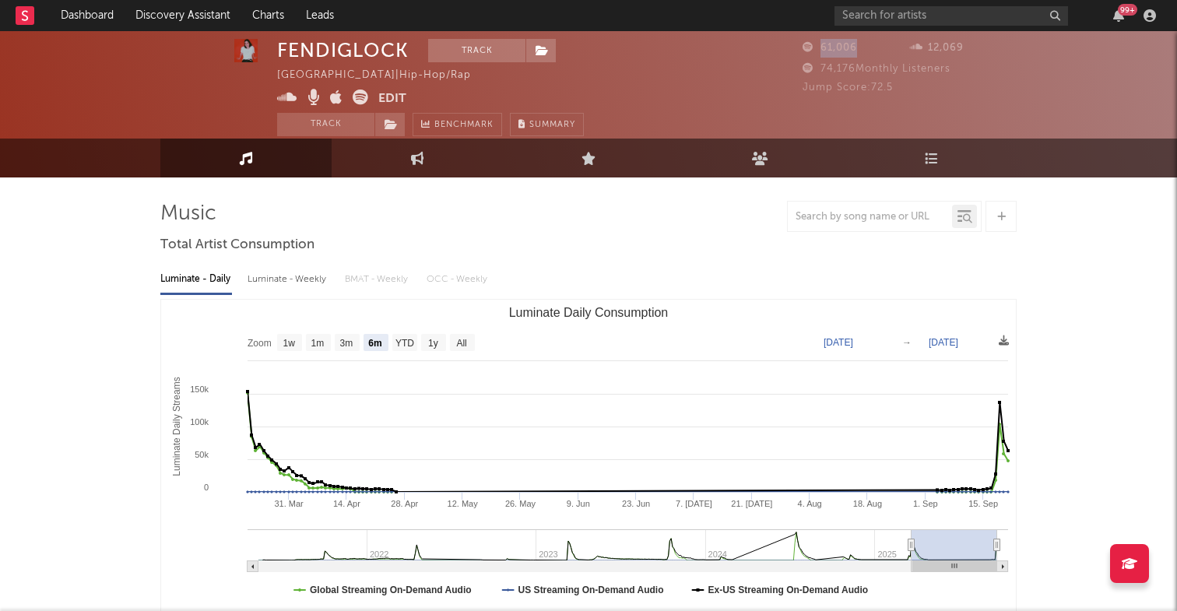
drag, startPoint x: 819, startPoint y: 50, endPoint x: 862, endPoint y: 49, distance: 42.8
click at [862, 49] on div "61,006" at bounding box center [855, 48] width 107 height 19
click at [791, 160] on link "Audience" at bounding box center [759, 158] width 171 height 39
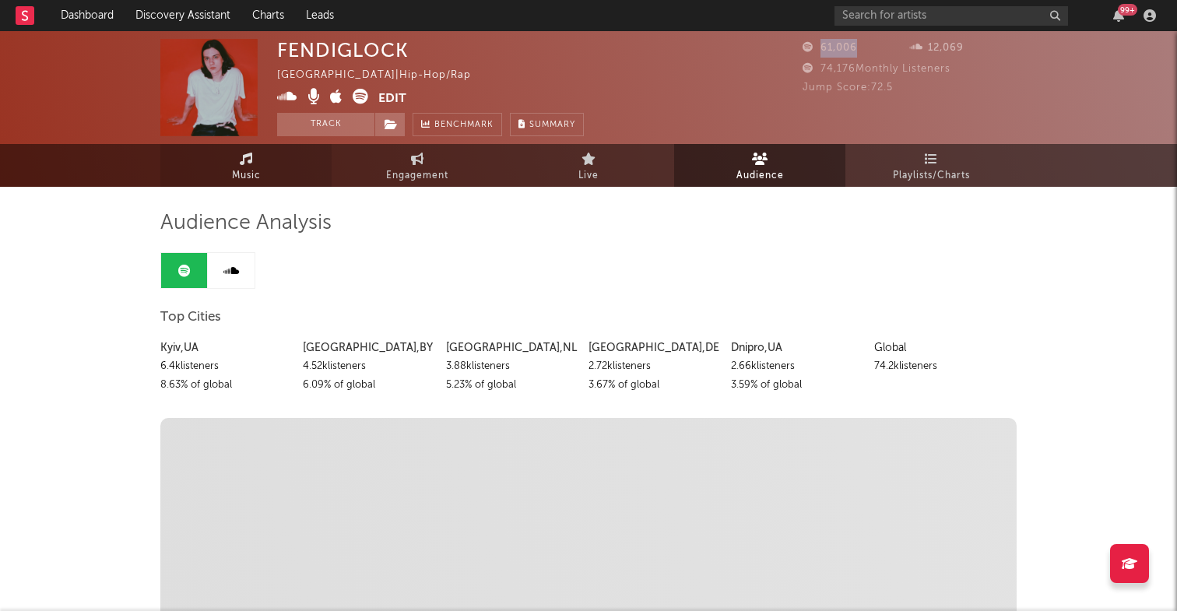
click at [238, 165] on link "Music" at bounding box center [245, 165] width 171 height 43
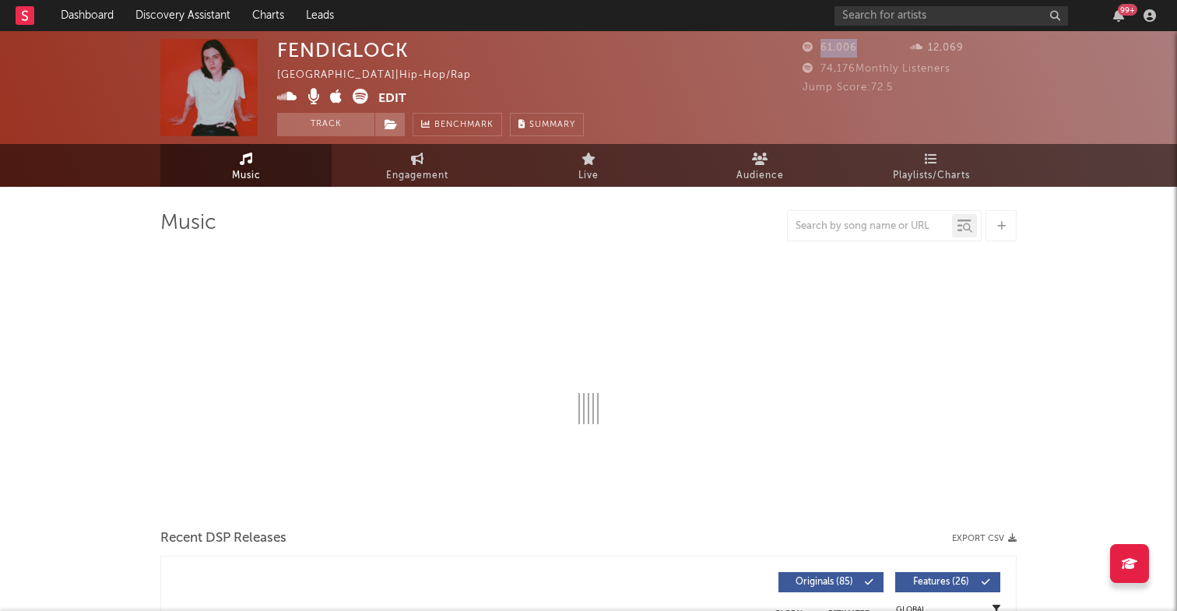
select select "6m"
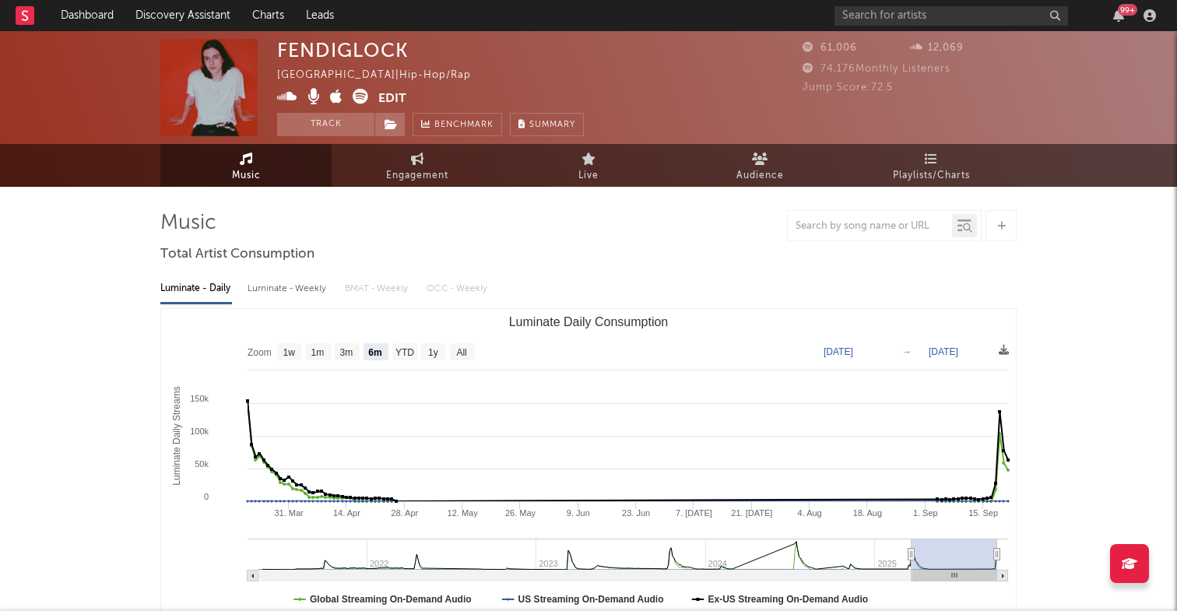
click at [698, 96] on div "FENDIGLOCK [GEOGRAPHIC_DATA] | Hip-Hop/Rap Edit Track Benchmark Summary" at bounding box center [530, 87] width 506 height 97
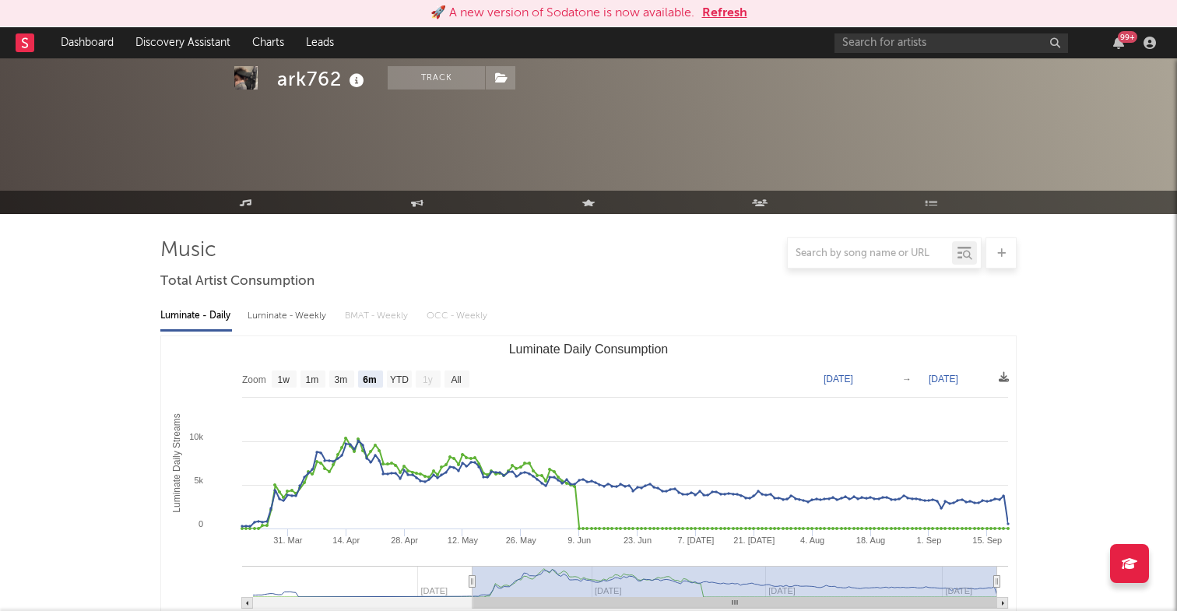
select select "6m"
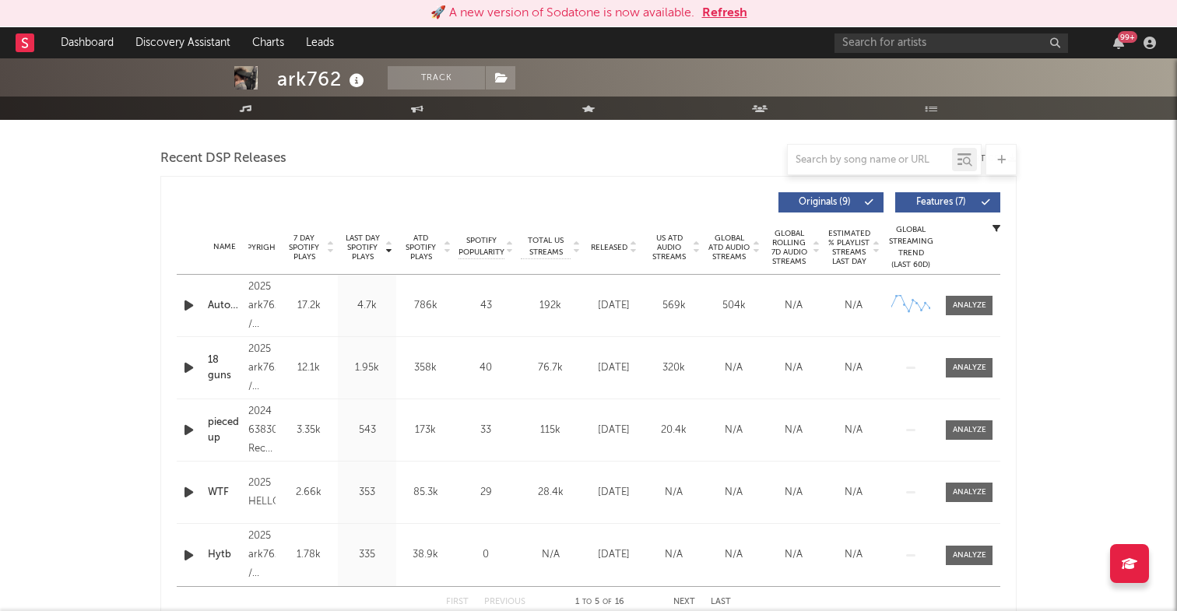
scroll to position [528, 0]
click at [742, 14] on button "Refresh" at bounding box center [724, 13] width 45 height 19
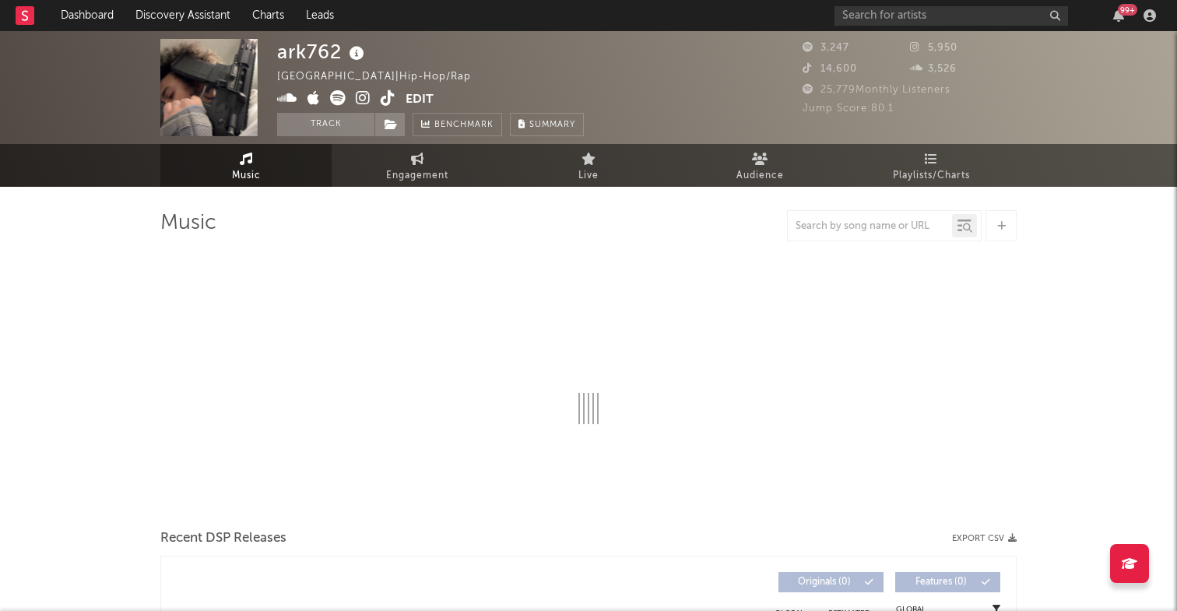
select select "6m"
